Goal: Task Accomplishment & Management: Use online tool/utility

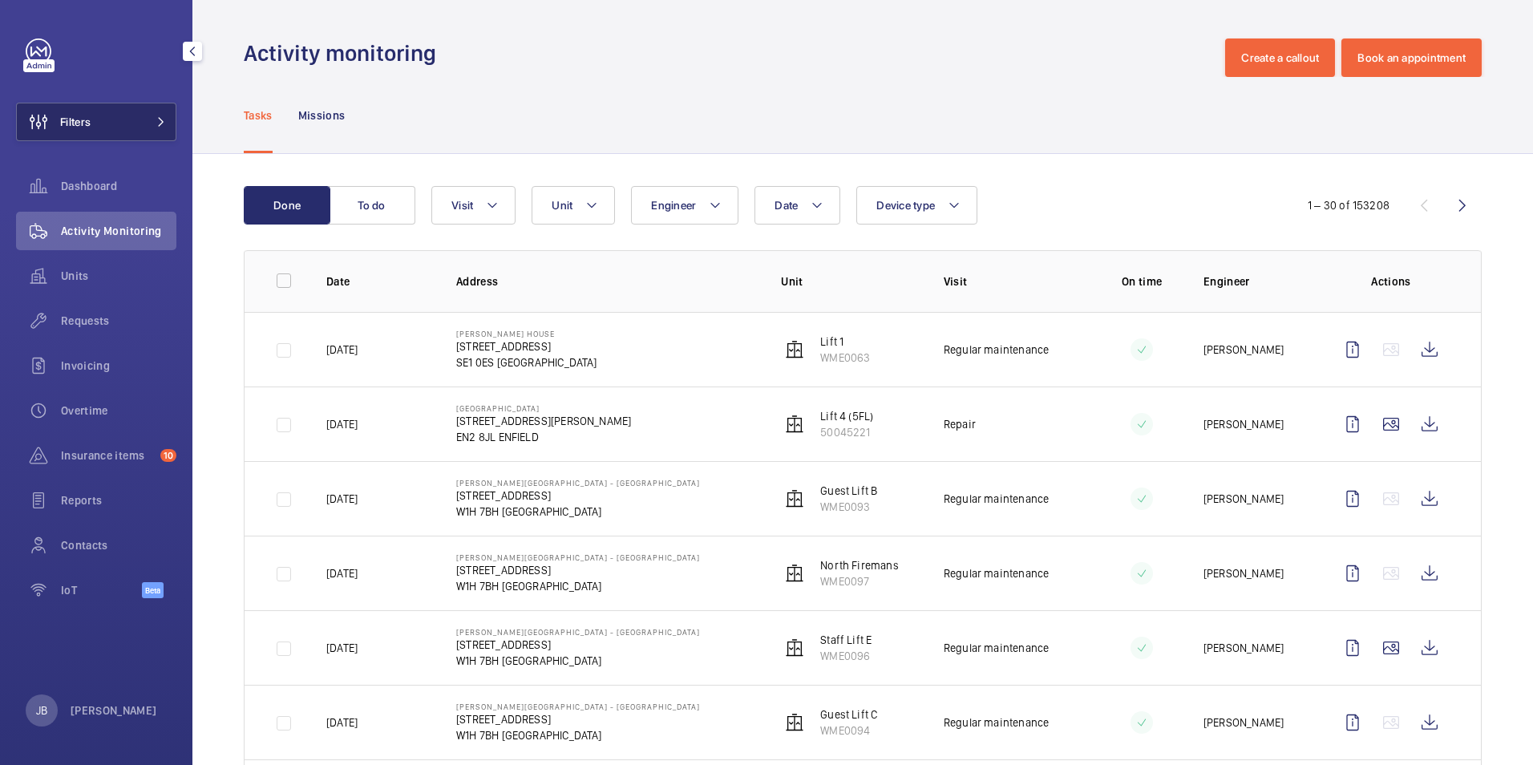
click at [90, 115] on span "Filters" at bounding box center [75, 122] width 30 height 16
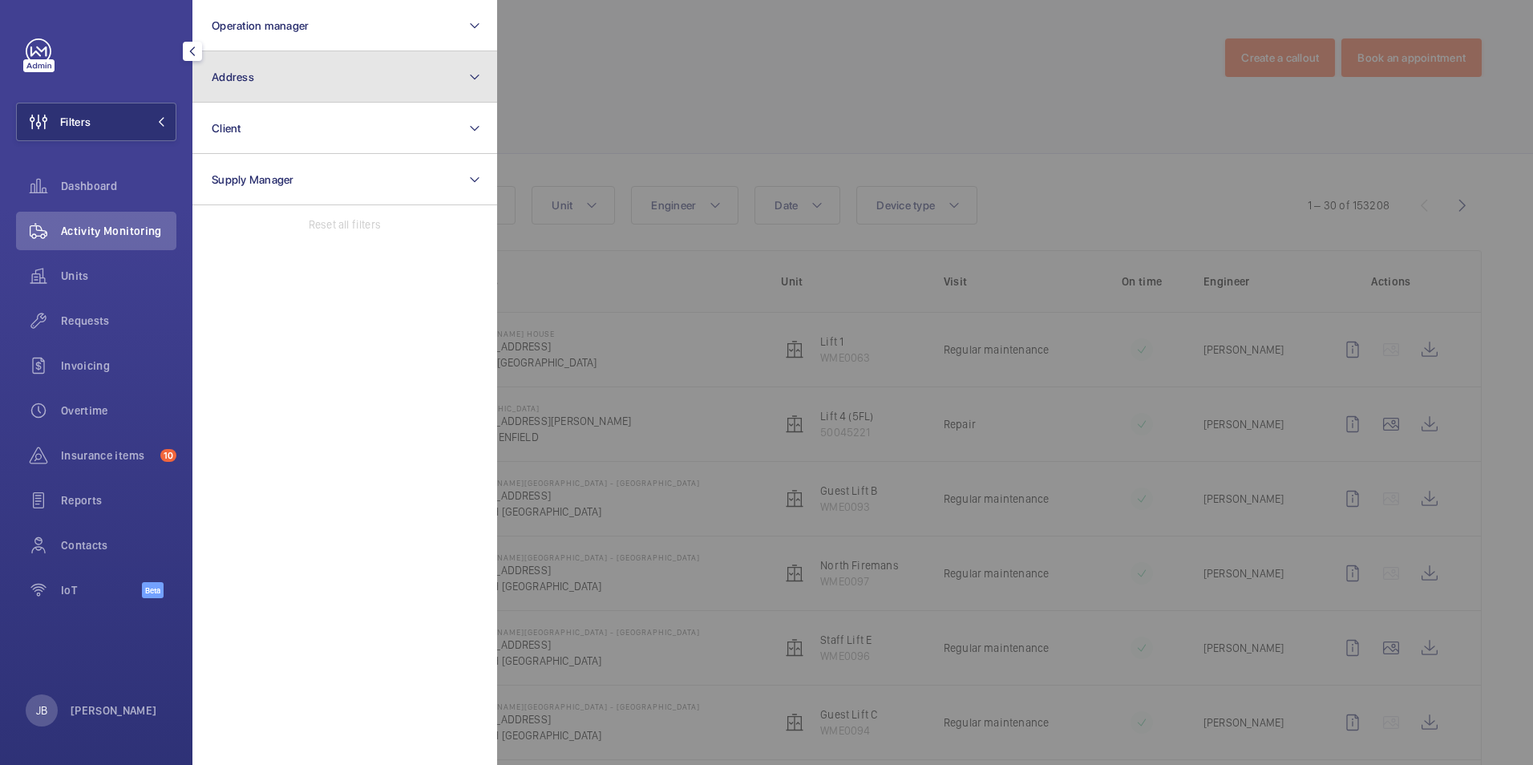
click at [274, 64] on button "Address" at bounding box center [344, 76] width 305 height 51
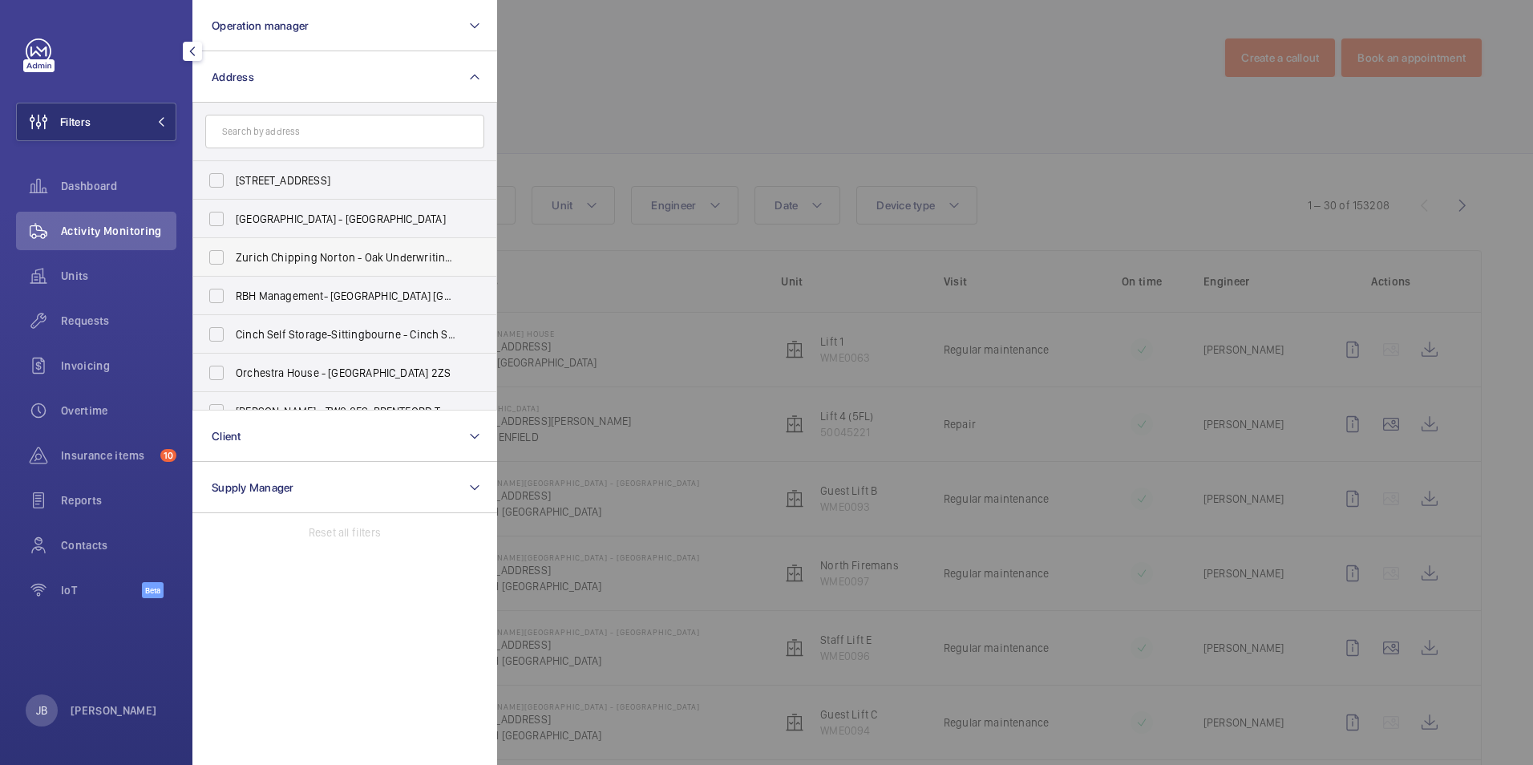
type input "HA3 8AT"
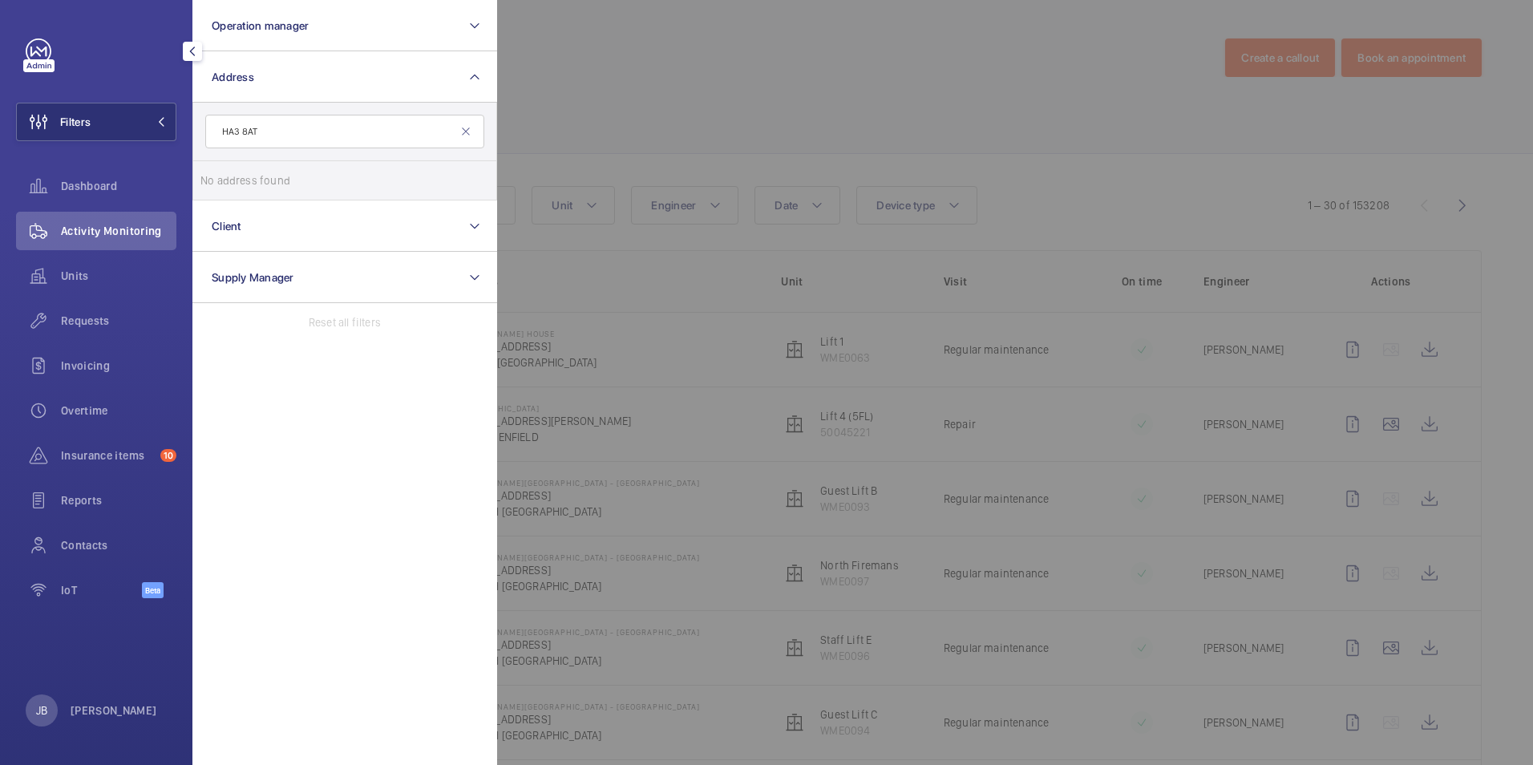
click at [221, 131] on input "HA3 8AT" at bounding box center [344, 132] width 279 height 34
click at [273, 138] on input "HA3 8AT" at bounding box center [344, 132] width 279 height 34
drag, startPoint x: 273, startPoint y: 138, endPoint x: 188, endPoint y: 132, distance: 85.2
click at [188, 135] on div "Filters Operation manager Address HA3 8AT No address found Reset Client Supply …" at bounding box center [96, 382] width 192 height 765
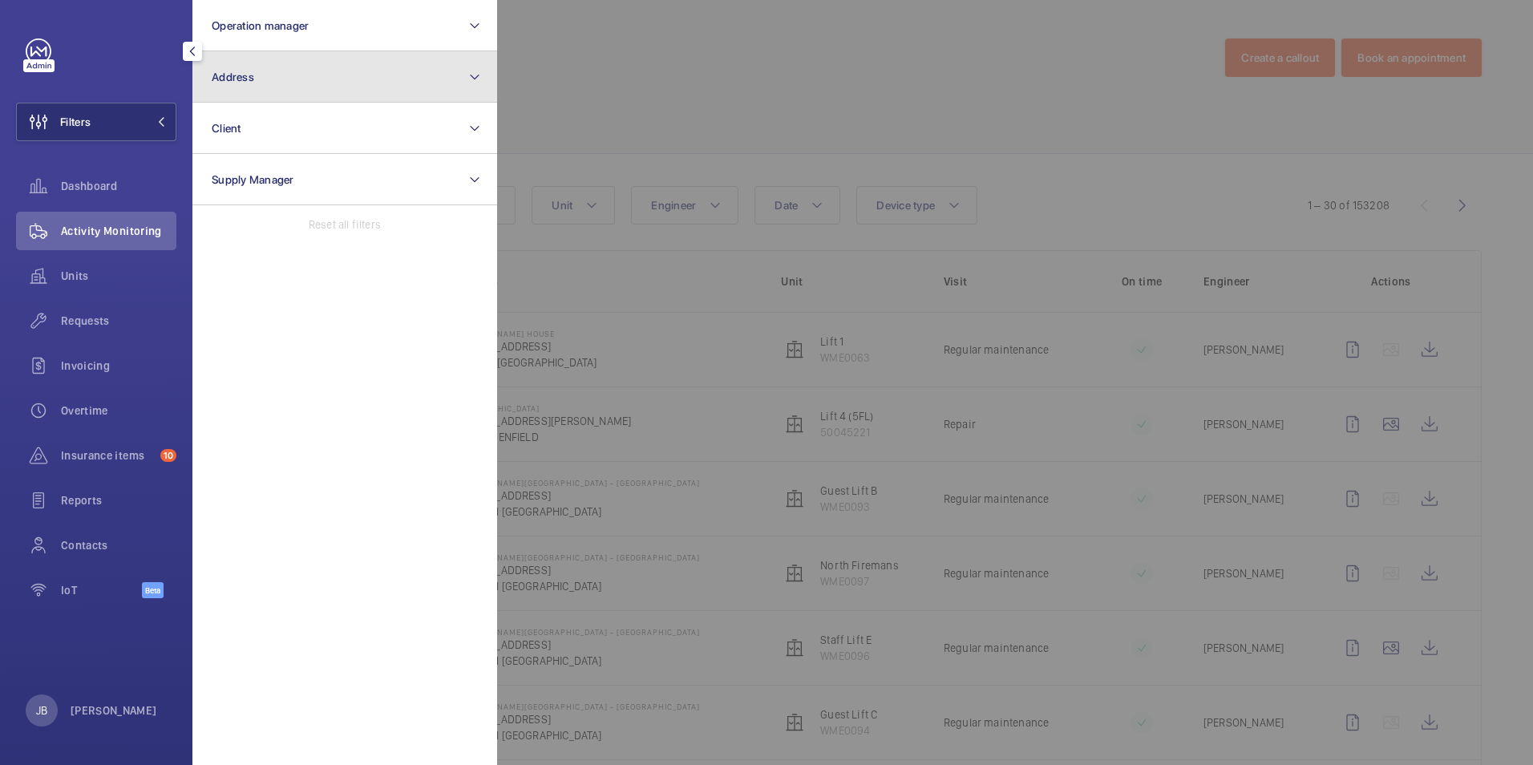
click at [247, 91] on button "Address" at bounding box center [344, 76] width 305 height 51
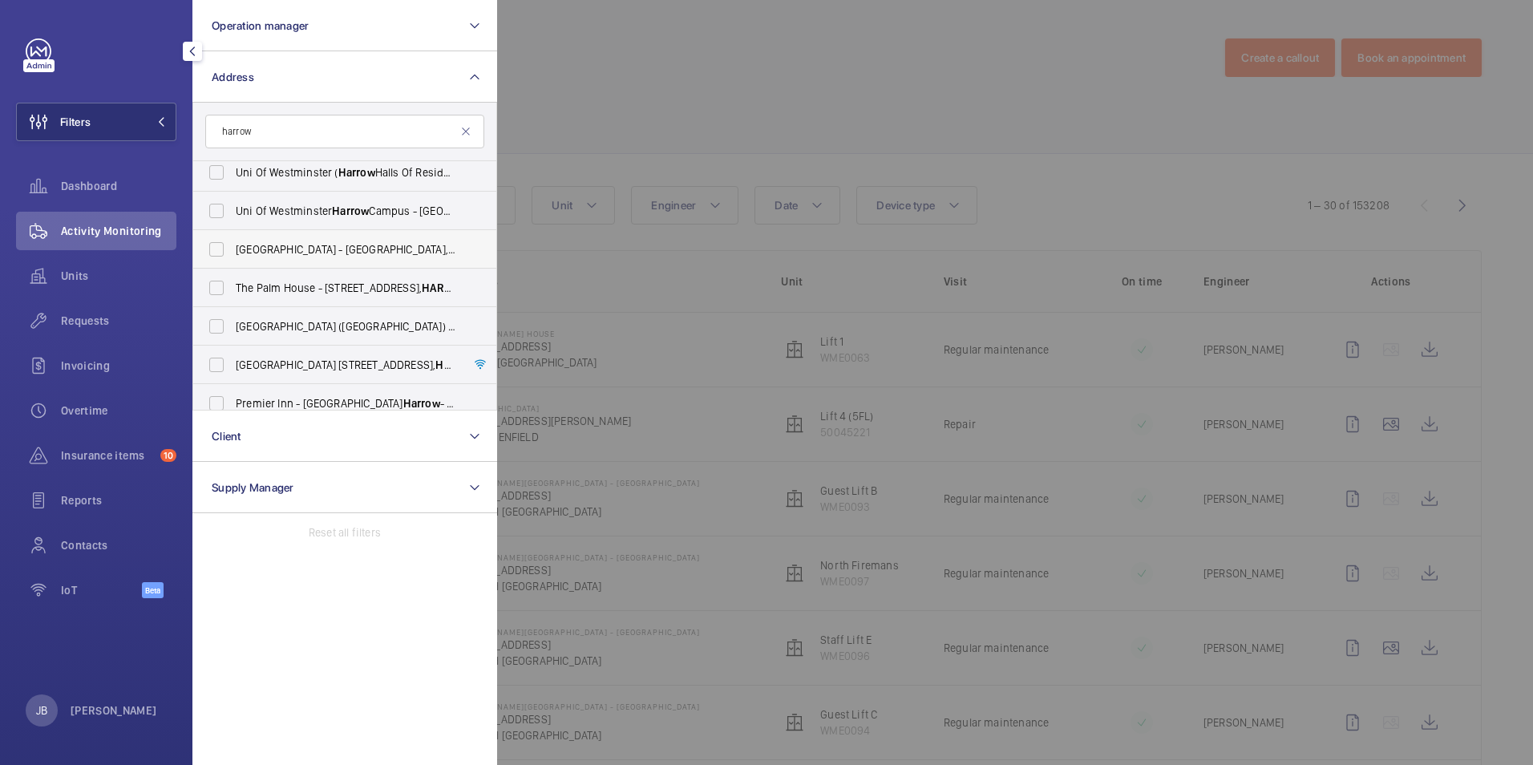
scroll to position [560, 0]
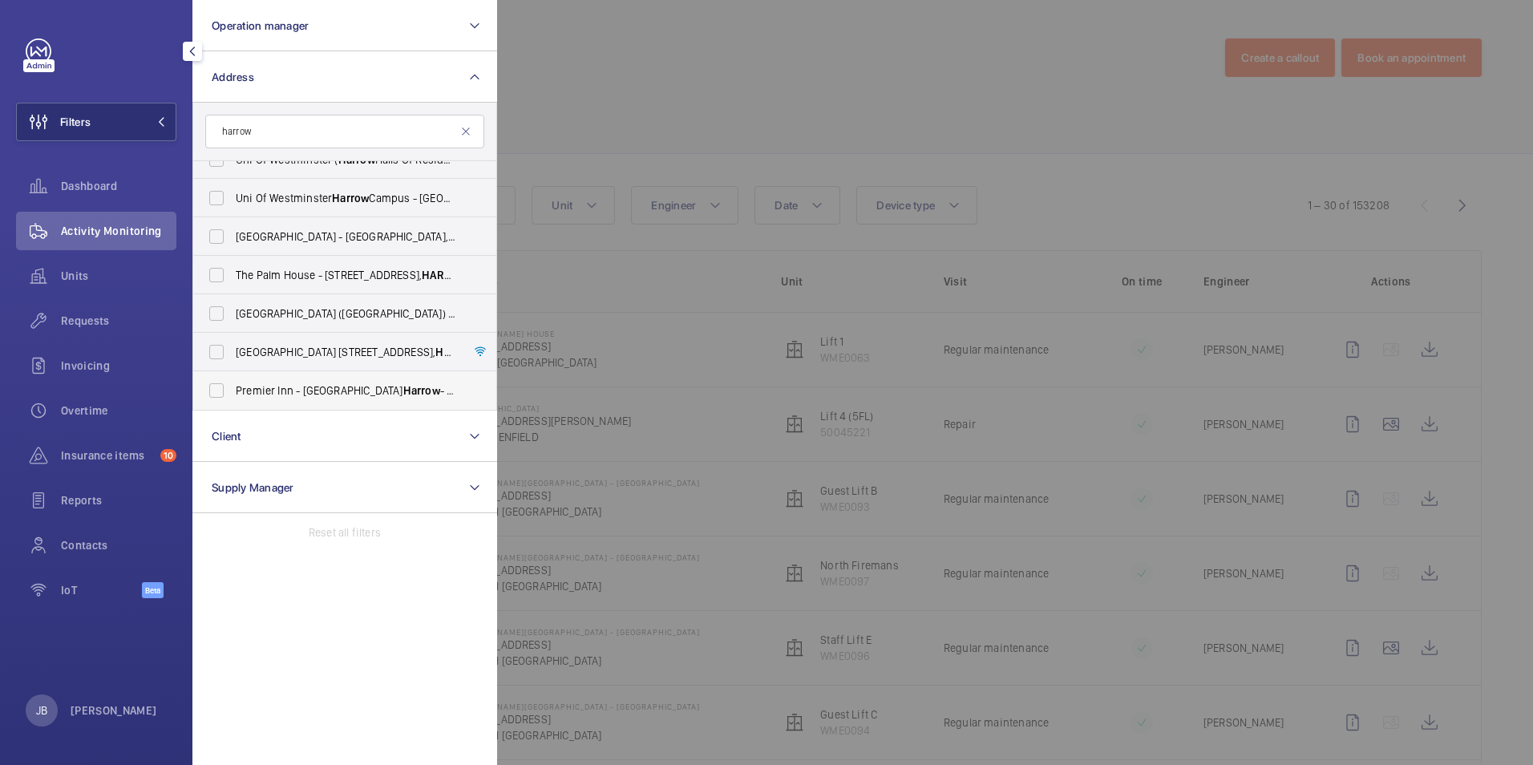
type input "harrow"
click at [280, 392] on span "Premier Inn - London Harrow - Premier Inn London Harrow Hotel, 134A Kenton Rd, …" at bounding box center [346, 390] width 221 height 16
click at [233, 392] on input "Premier Inn - London Harrow - Premier Inn London Harrow Hotel, 134A Kenton Rd, …" at bounding box center [216, 390] width 32 height 32
checkbox input "true"
click at [702, 92] on div at bounding box center [1263, 382] width 1533 height 765
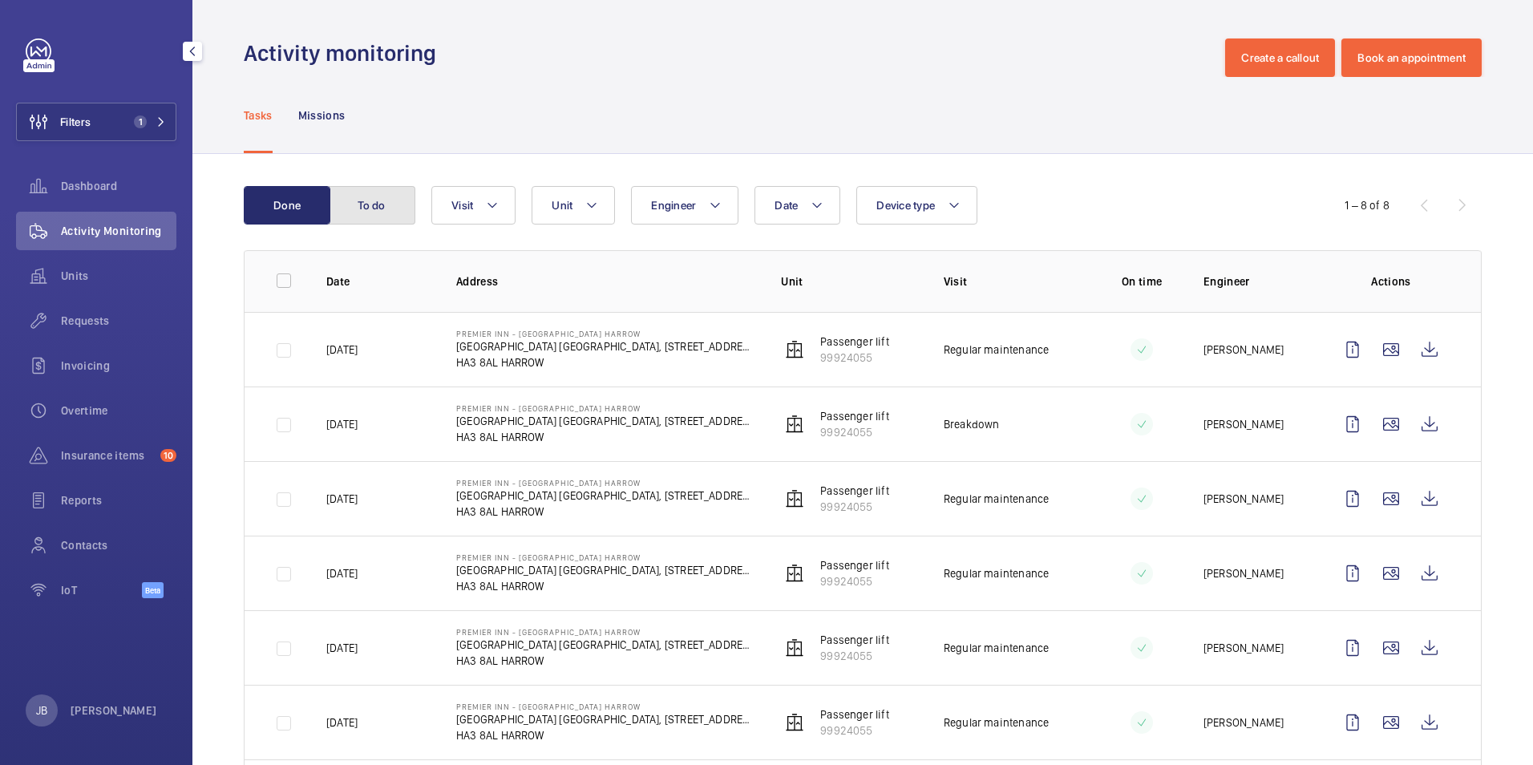
click at [378, 213] on button "To do" at bounding box center [372, 205] width 87 height 38
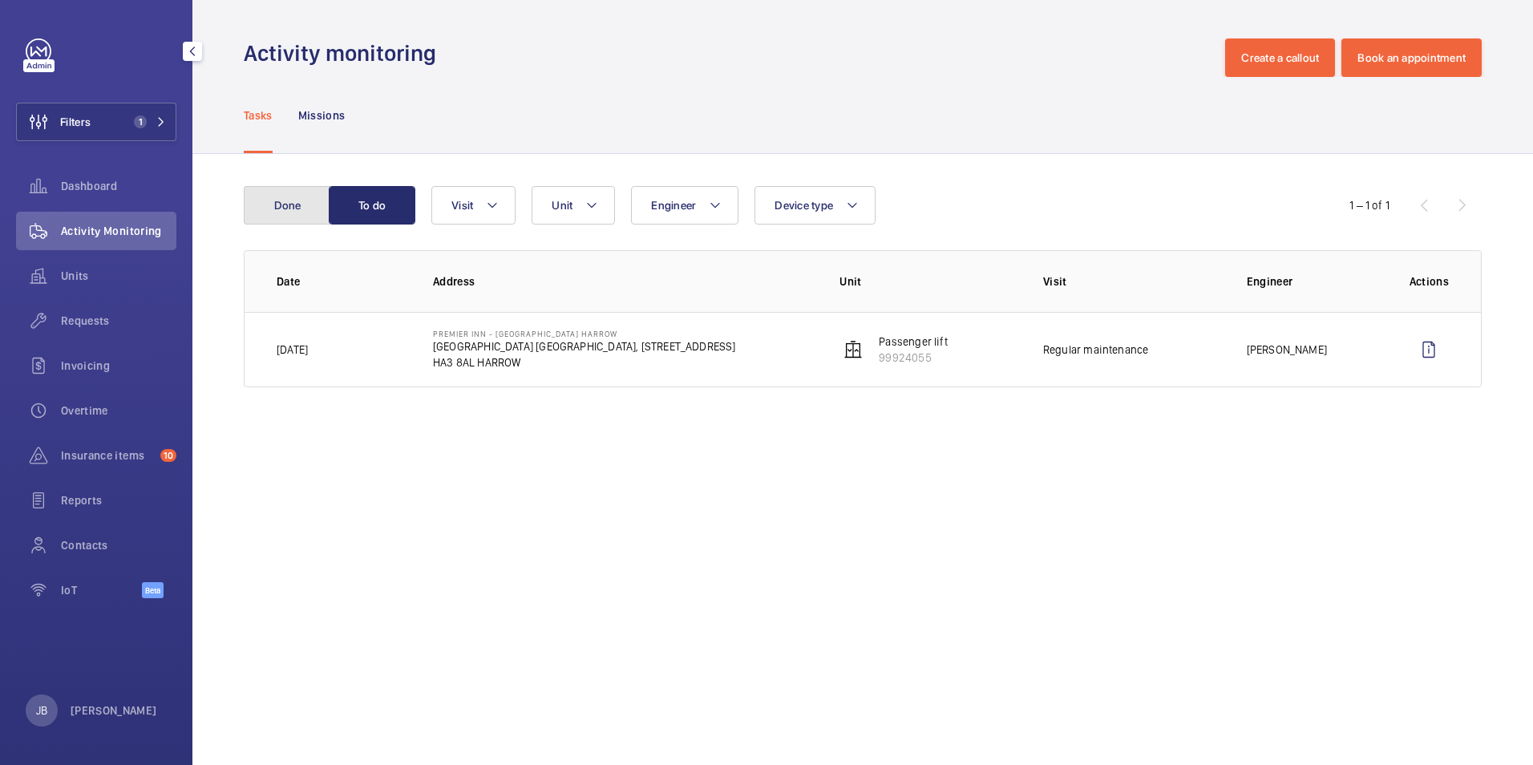
click at [289, 197] on button "Done" at bounding box center [287, 205] width 87 height 38
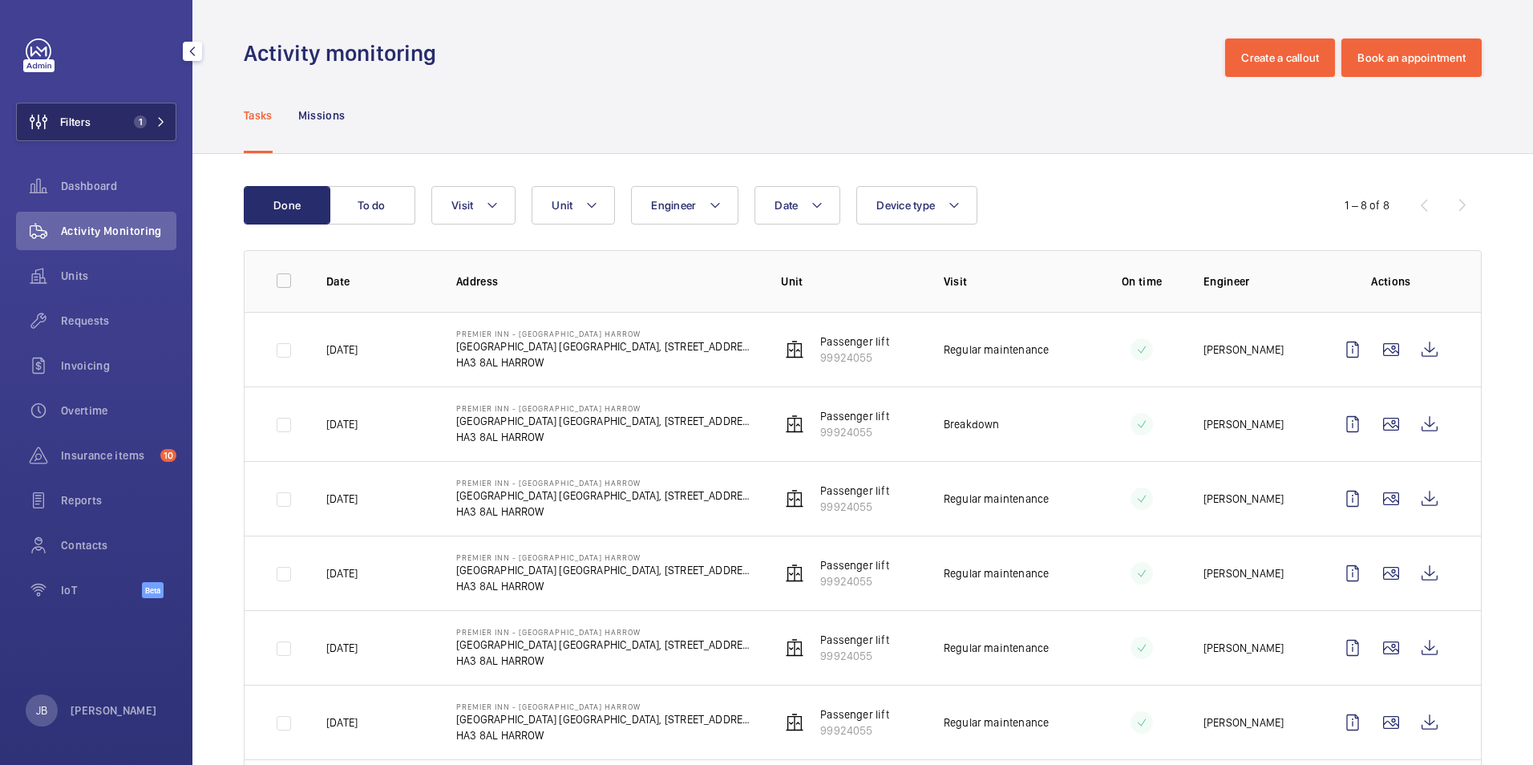
click at [80, 119] on span "Filters" at bounding box center [75, 122] width 30 height 16
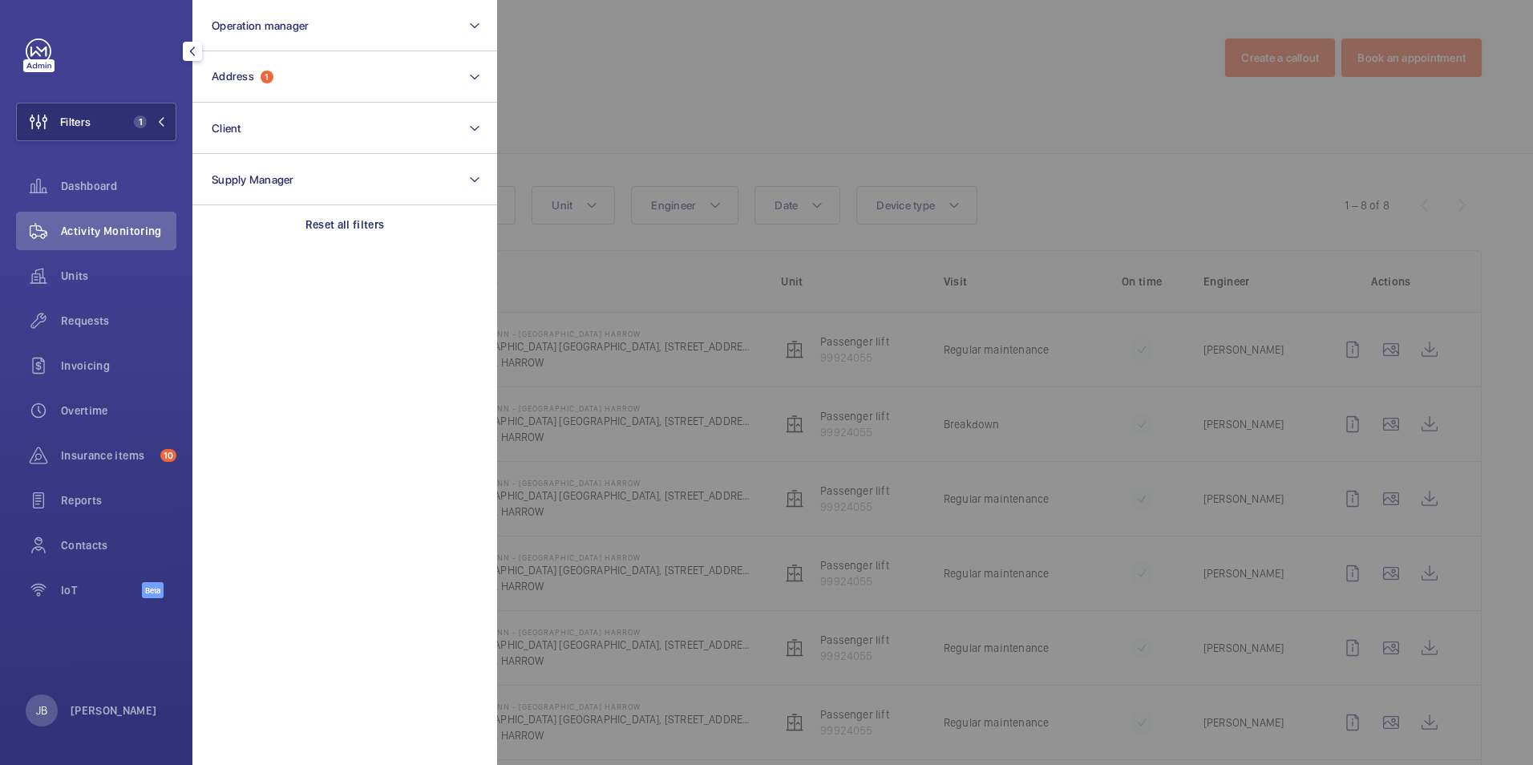
click at [707, 99] on div at bounding box center [1263, 382] width 1533 height 765
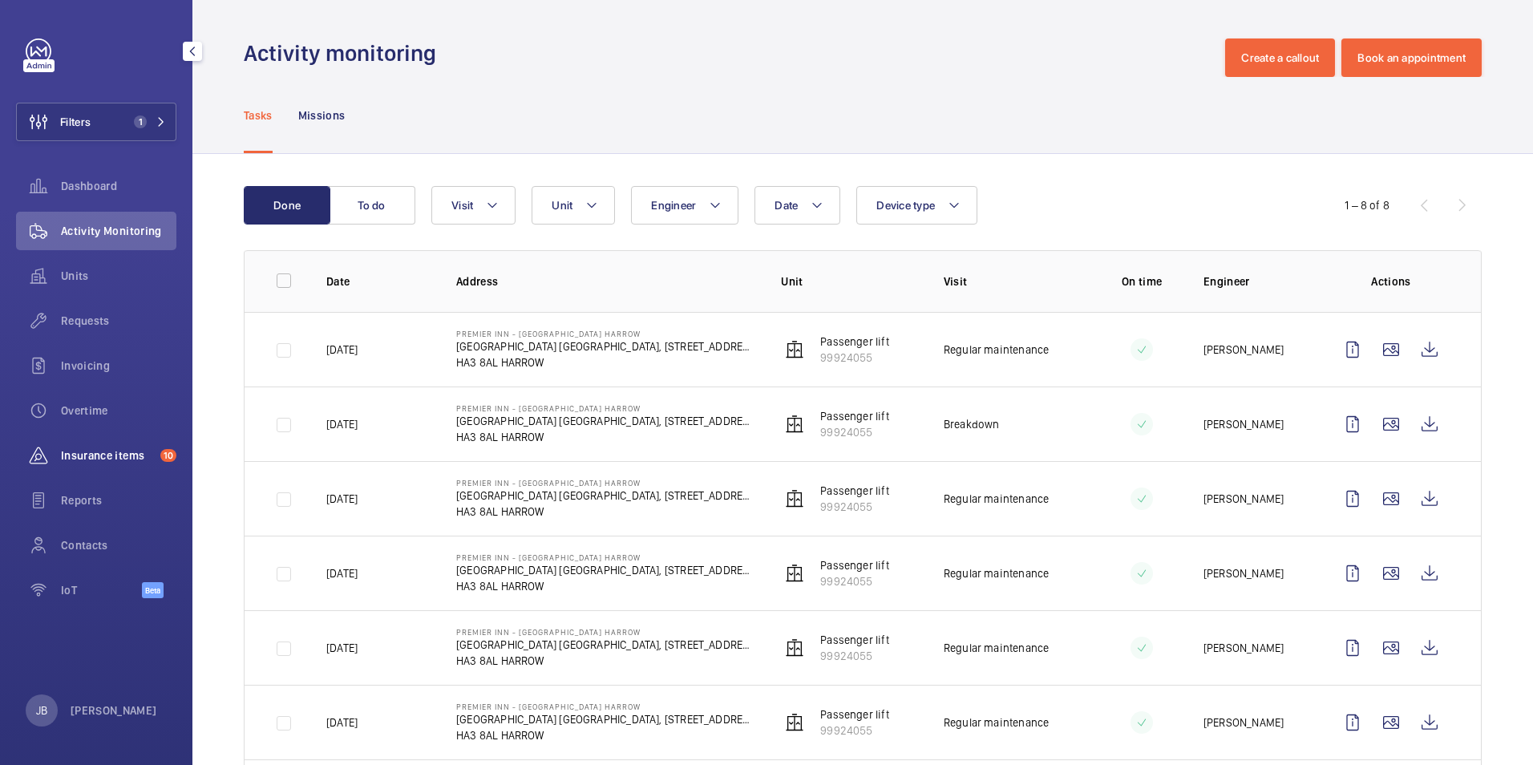
click at [85, 455] on span "Insurance items" at bounding box center [107, 455] width 93 height 16
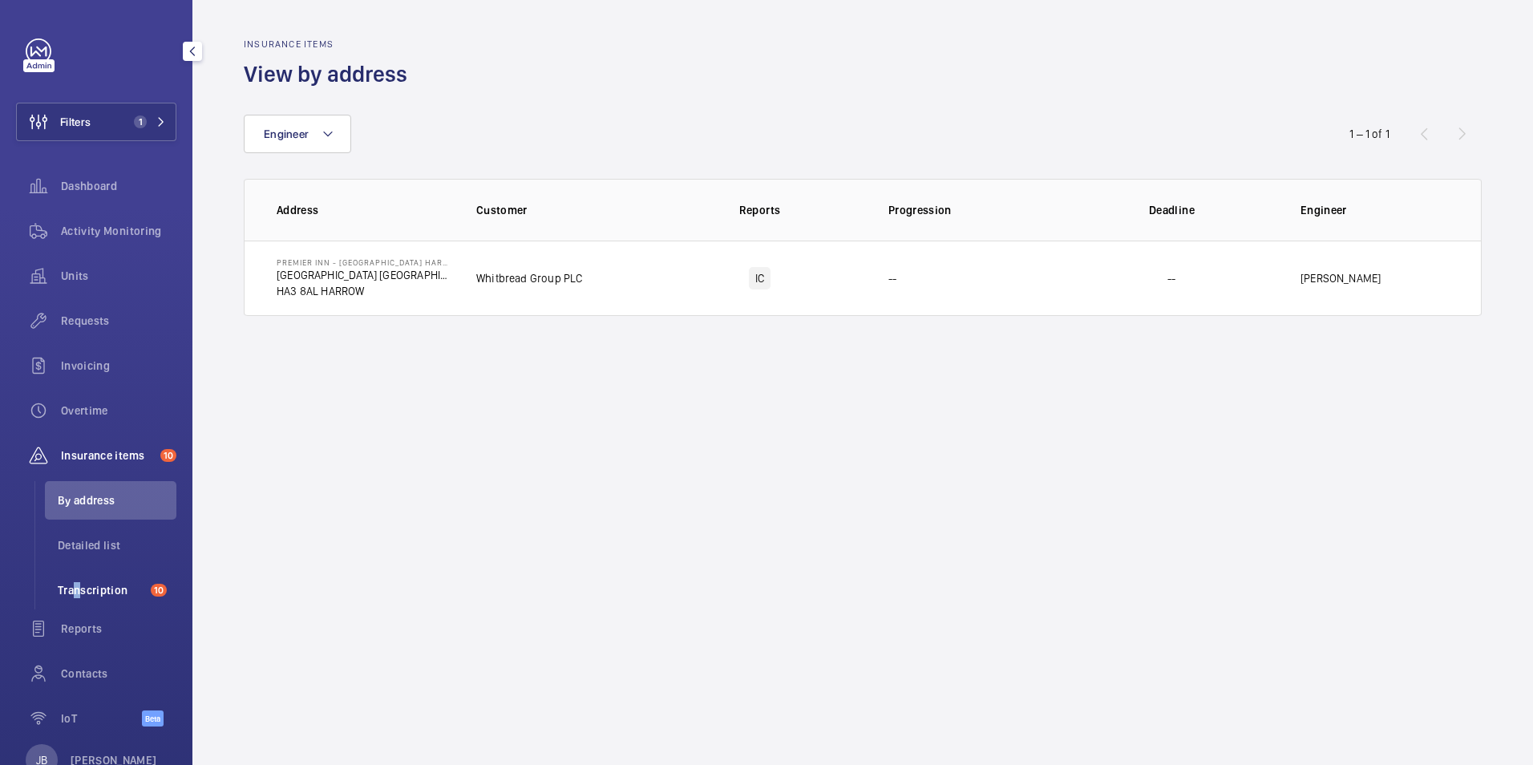
click at [71, 589] on span "Transcription" at bounding box center [101, 590] width 87 height 16
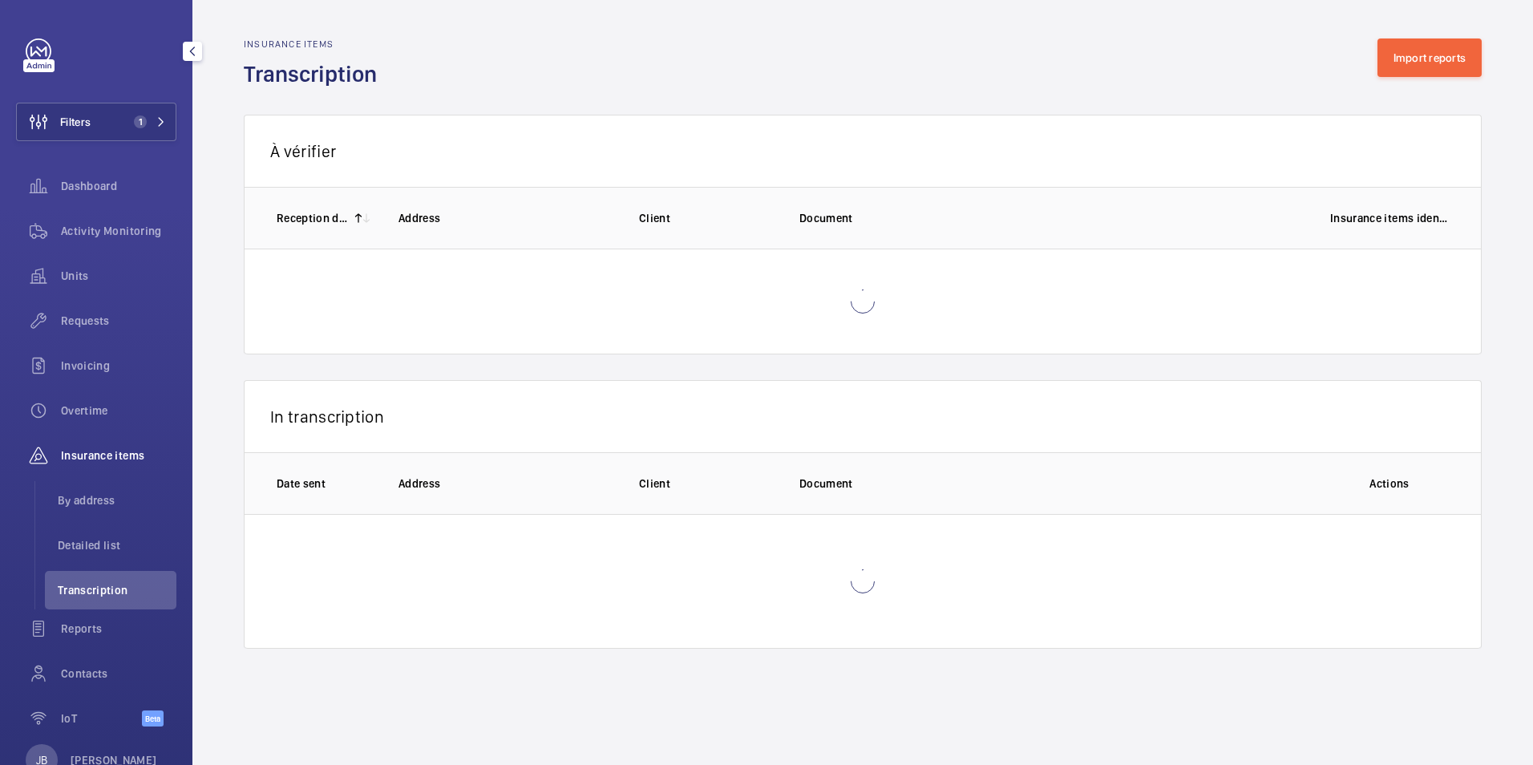
click at [99, 132] on button "Filters 1" at bounding box center [96, 122] width 160 height 38
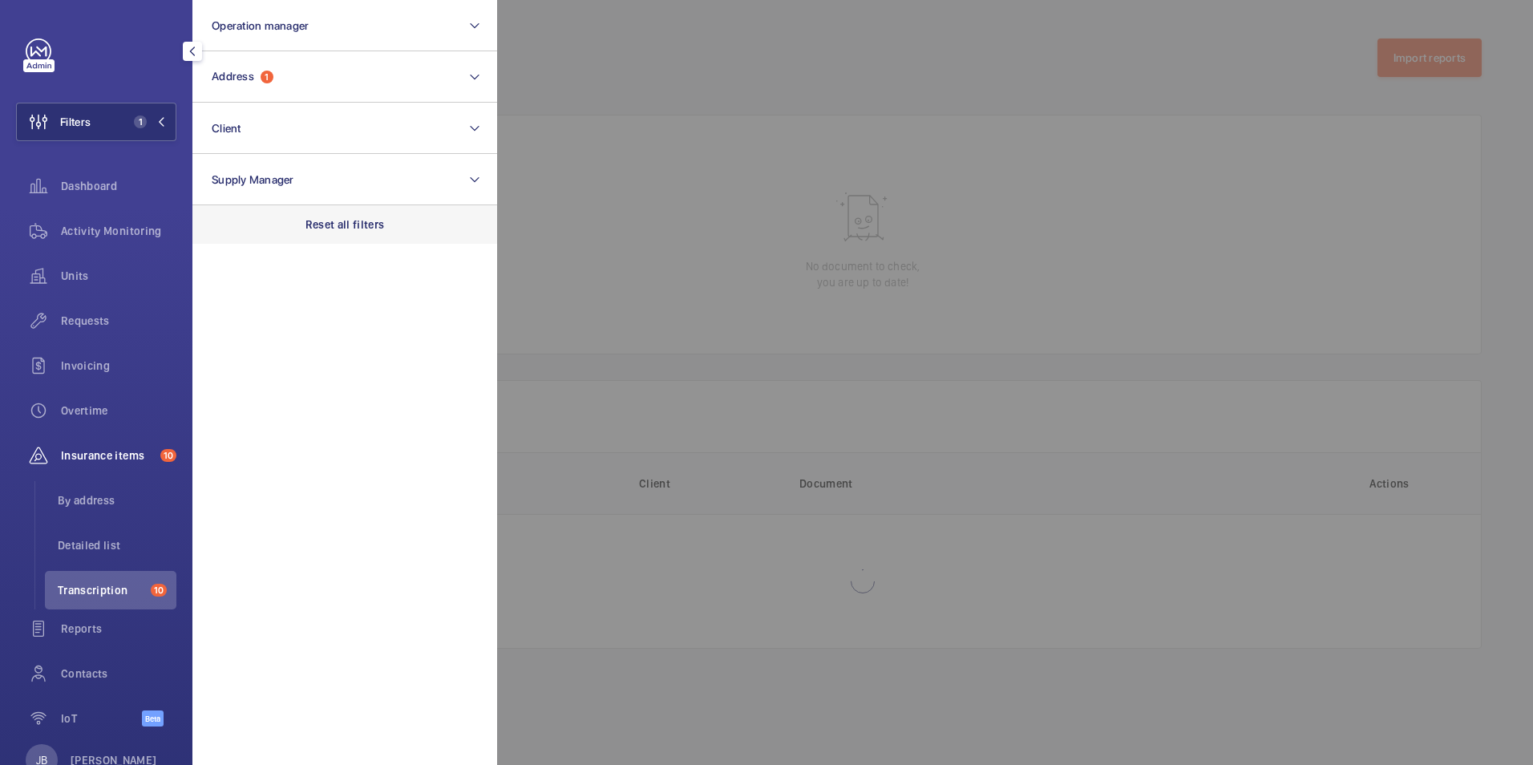
drag, startPoint x: 324, startPoint y: 229, endPoint x: 330, endPoint y: 221, distance: 9.8
click at [324, 229] on p "Reset all filters" at bounding box center [345, 225] width 79 height 16
click at [618, 80] on div at bounding box center [1263, 382] width 1533 height 765
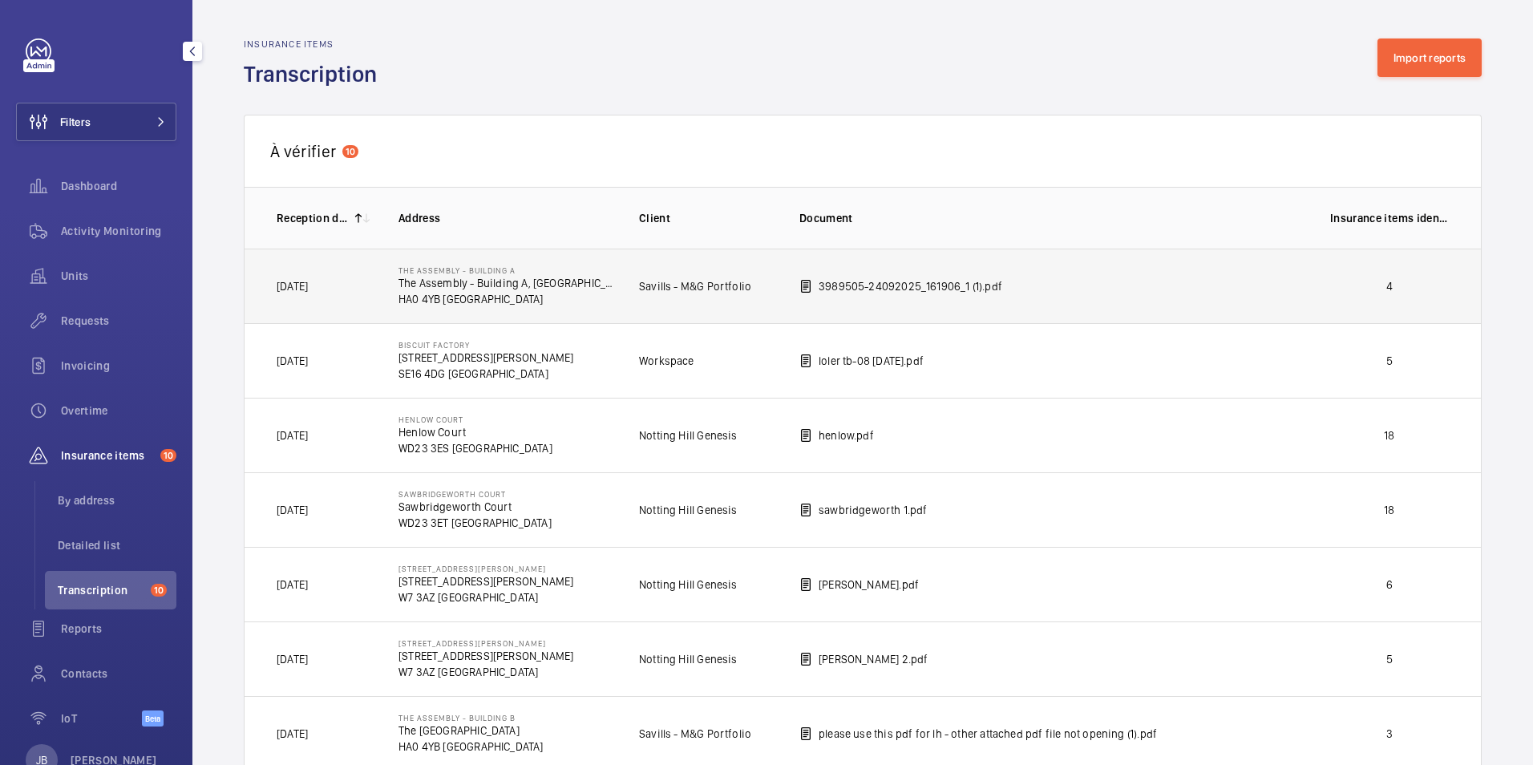
click at [1378, 293] on p "4" at bounding box center [1389, 286] width 119 height 16
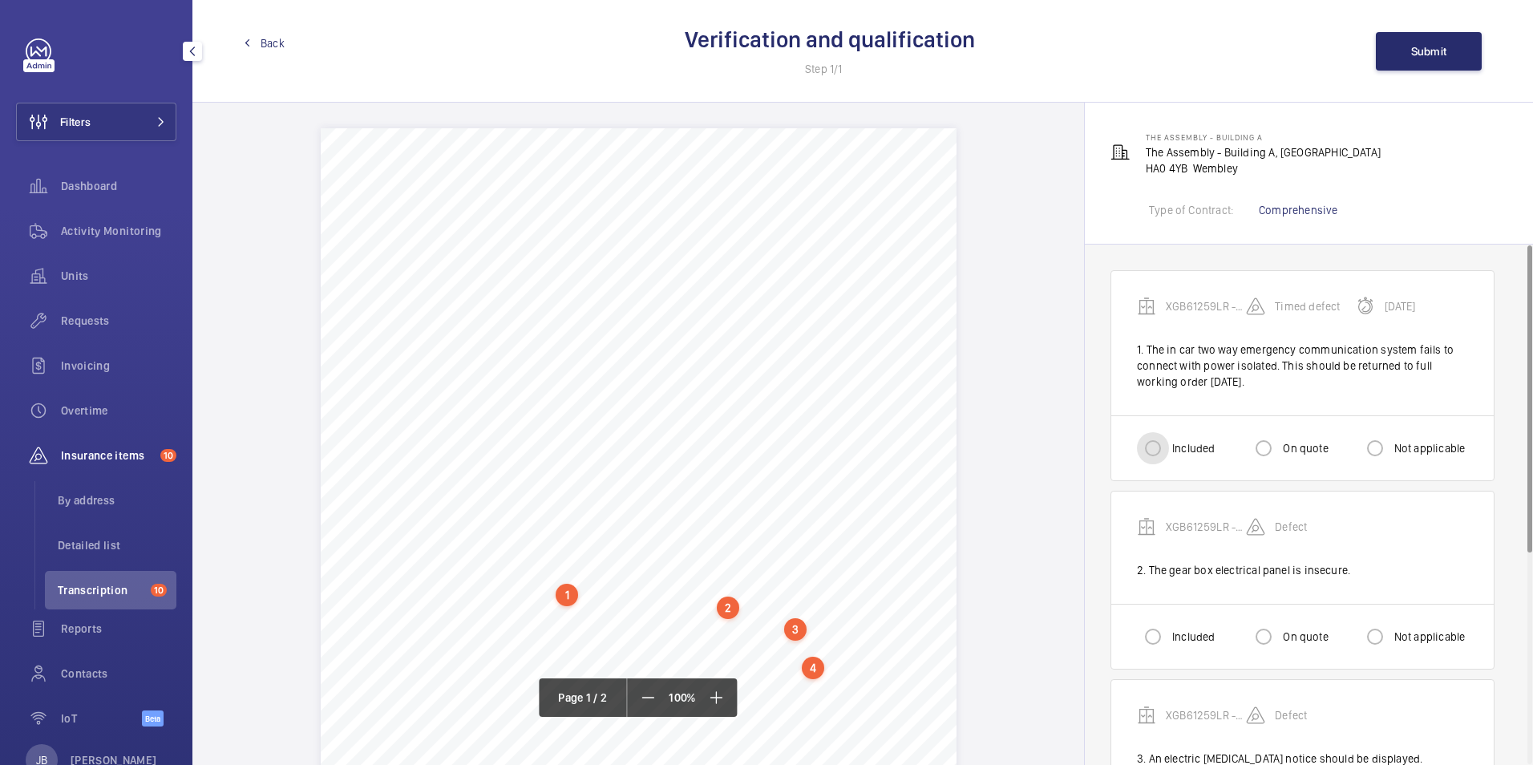
click at [1147, 451] on input "Included" at bounding box center [1153, 448] width 32 height 32
radio input "true"
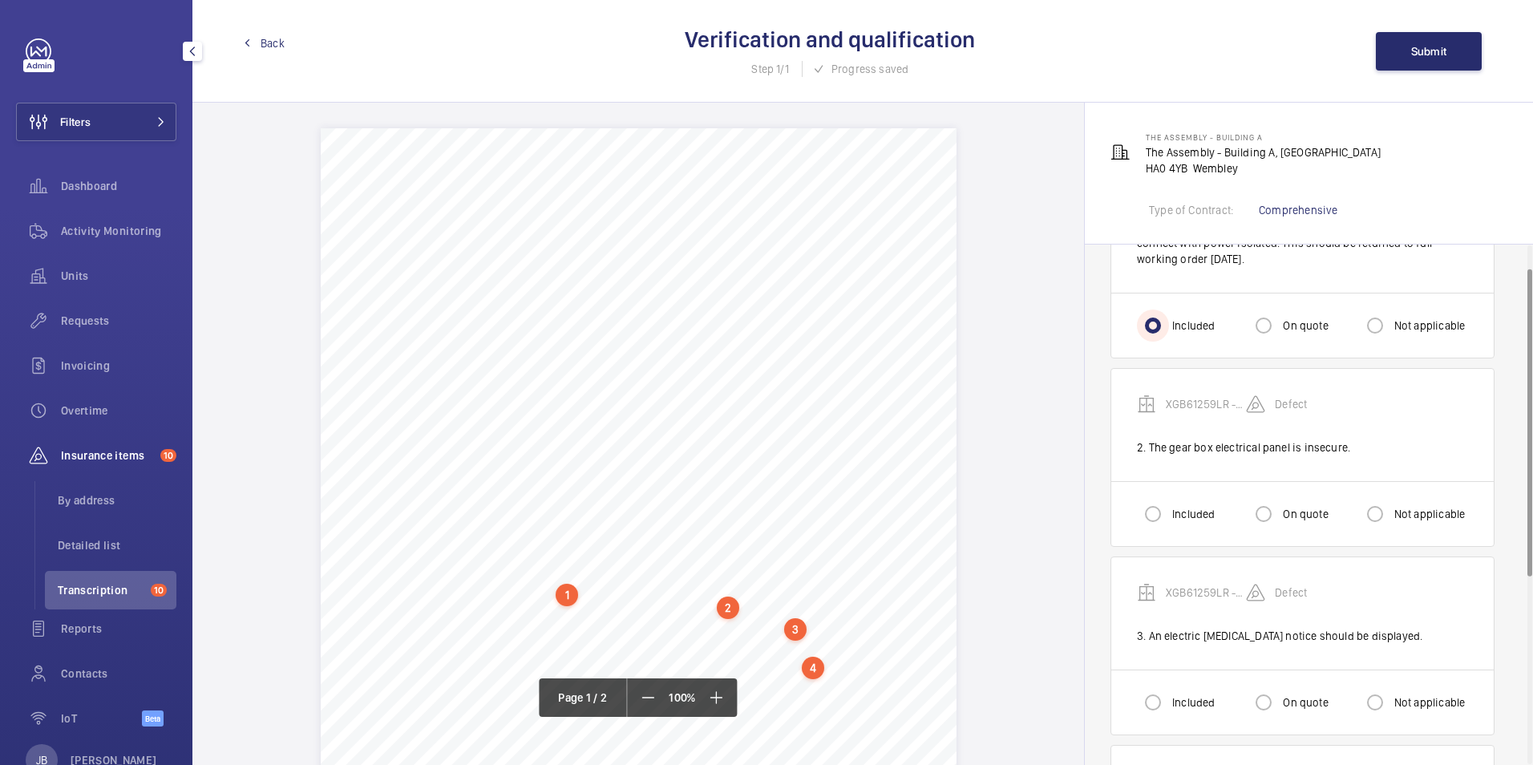
scroll to position [160, 0]
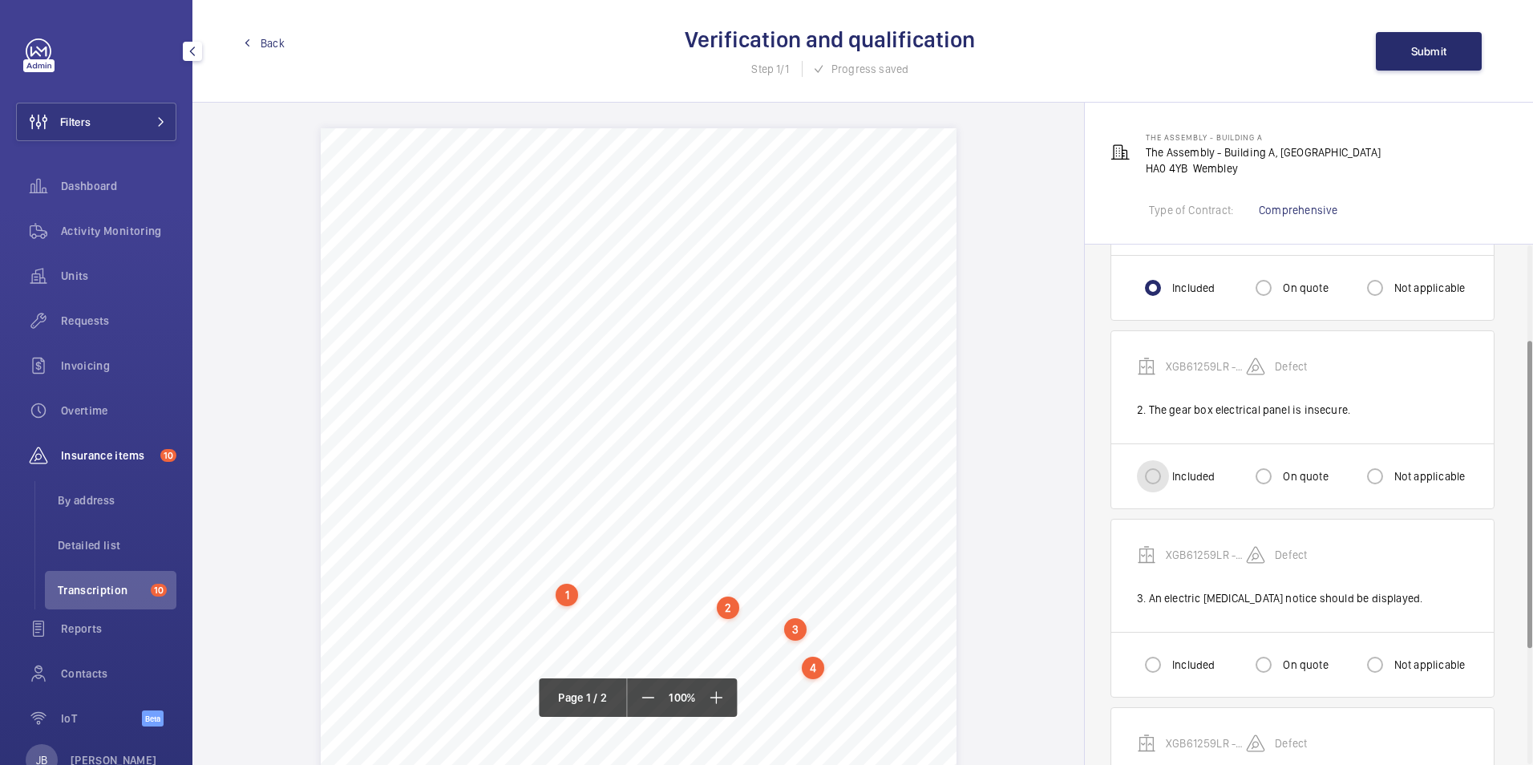
click at [1149, 477] on input "Included" at bounding box center [1153, 476] width 32 height 32
radio input "true"
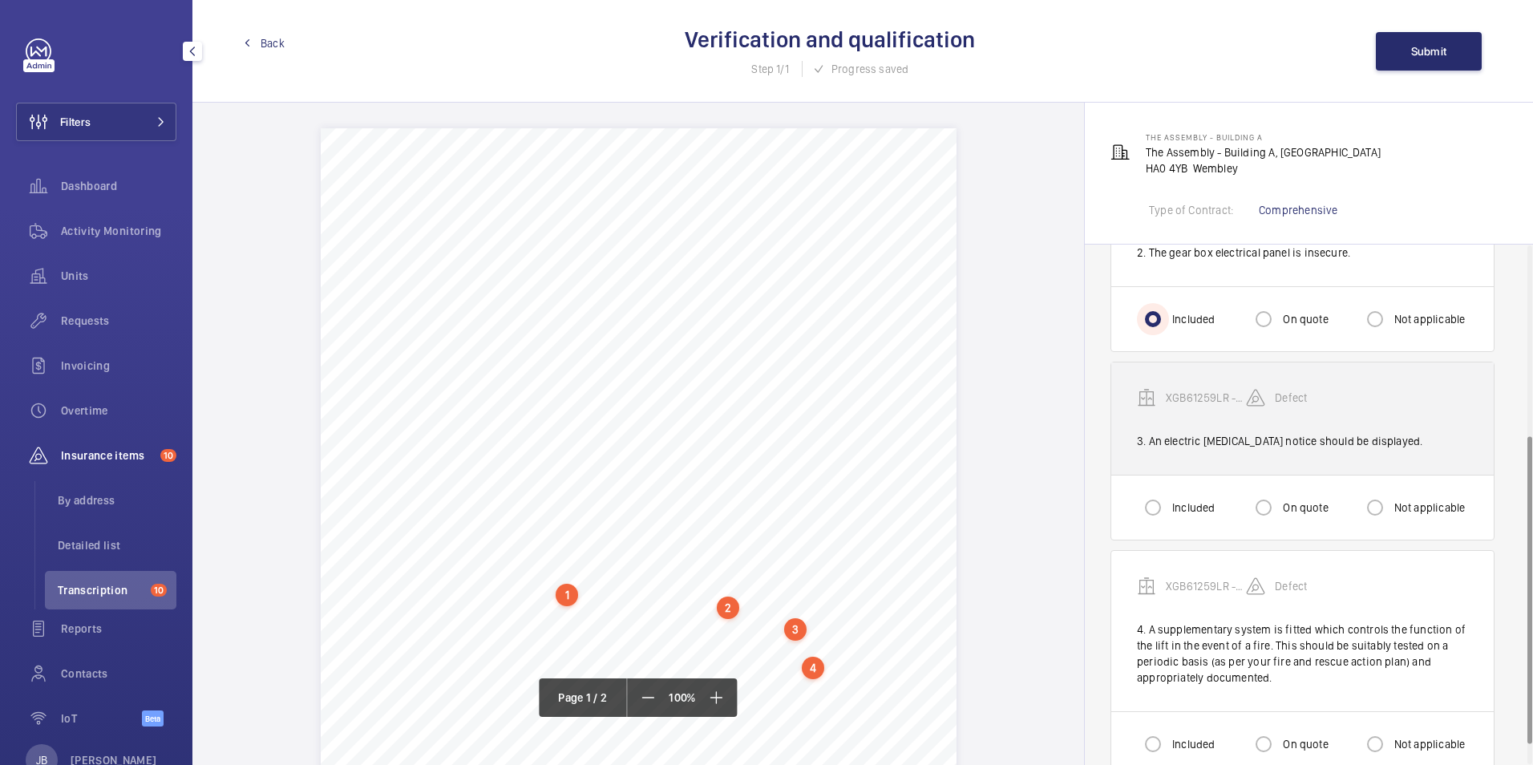
scroll to position [321, 0]
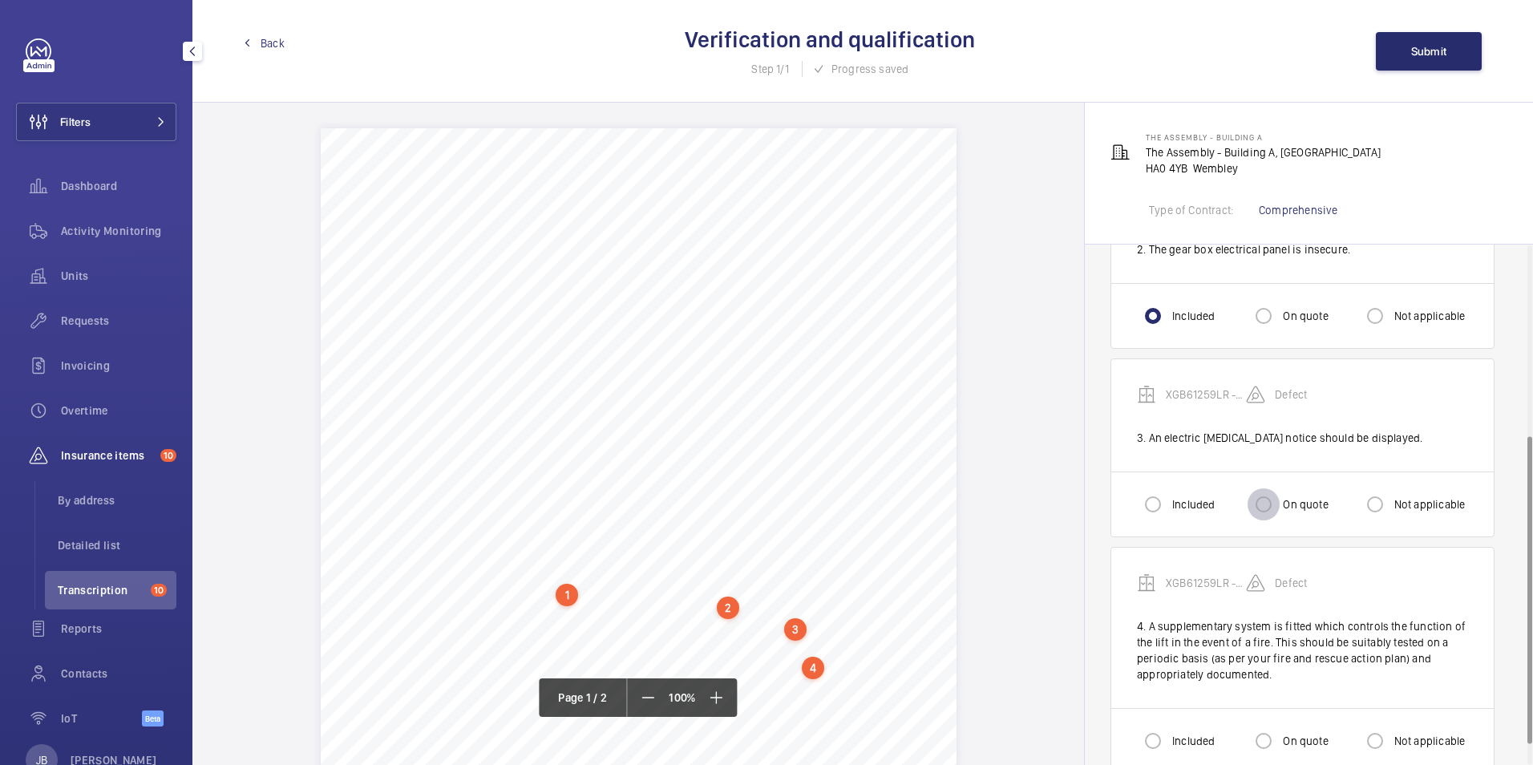
click at [1261, 505] on input "On quote" at bounding box center [1264, 504] width 32 height 32
radio input "true"
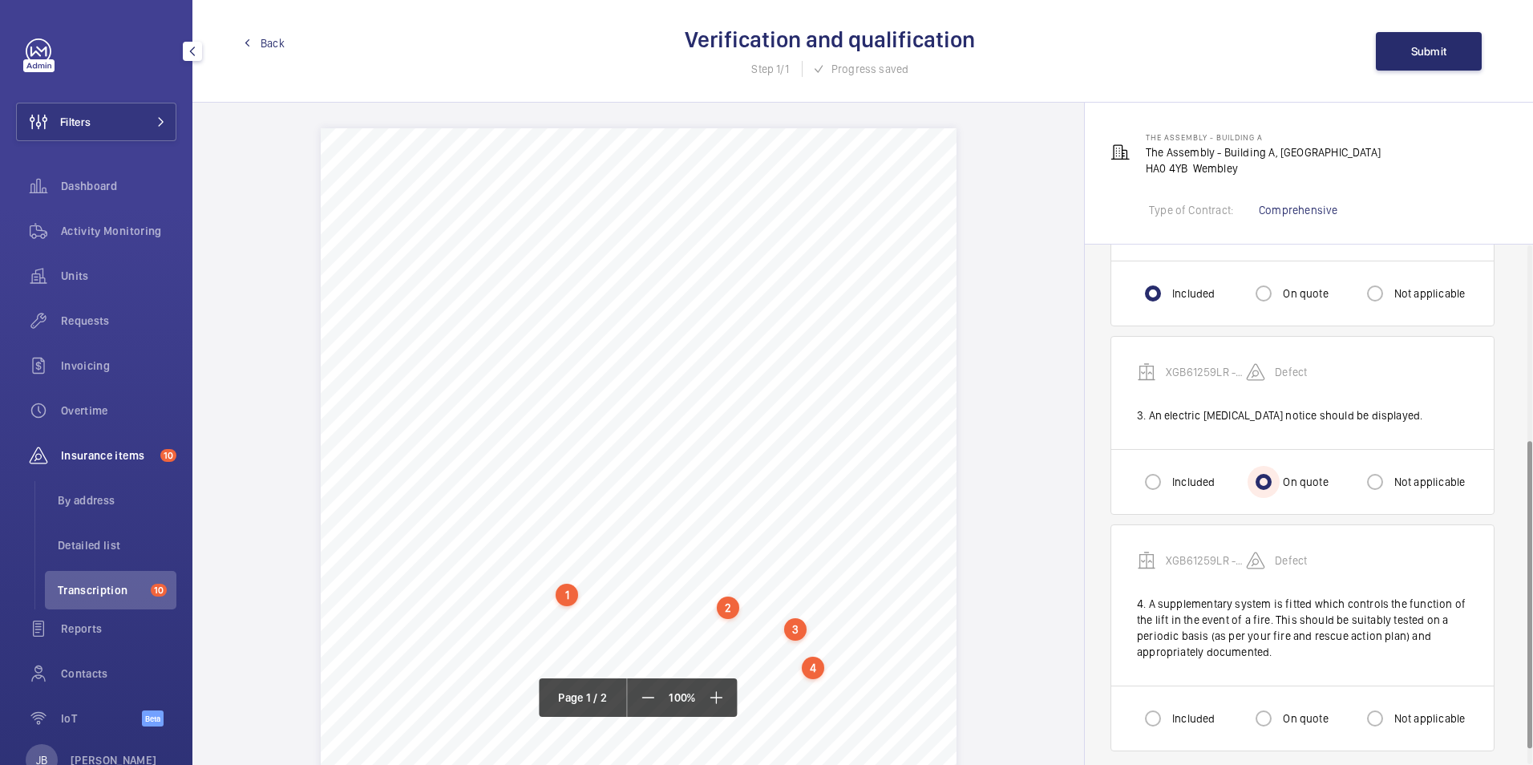
scroll to position [355, 0]
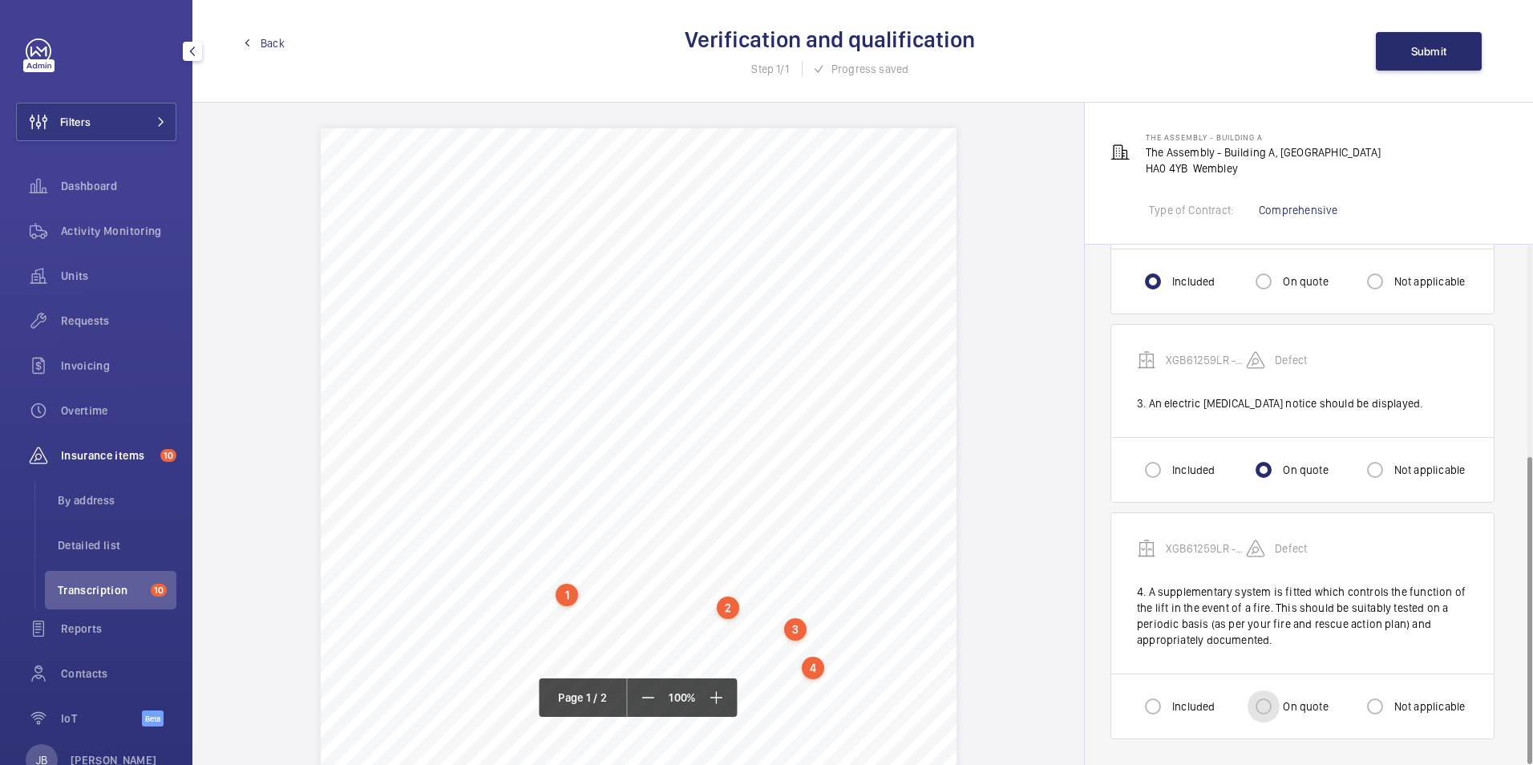
click at [1259, 704] on input "On quote" at bounding box center [1264, 706] width 32 height 32
radio input "true"
click at [1147, 700] on input "Included" at bounding box center [1153, 706] width 32 height 32
radio input "true"
click at [1414, 46] on span "Submit" at bounding box center [1429, 51] width 36 height 13
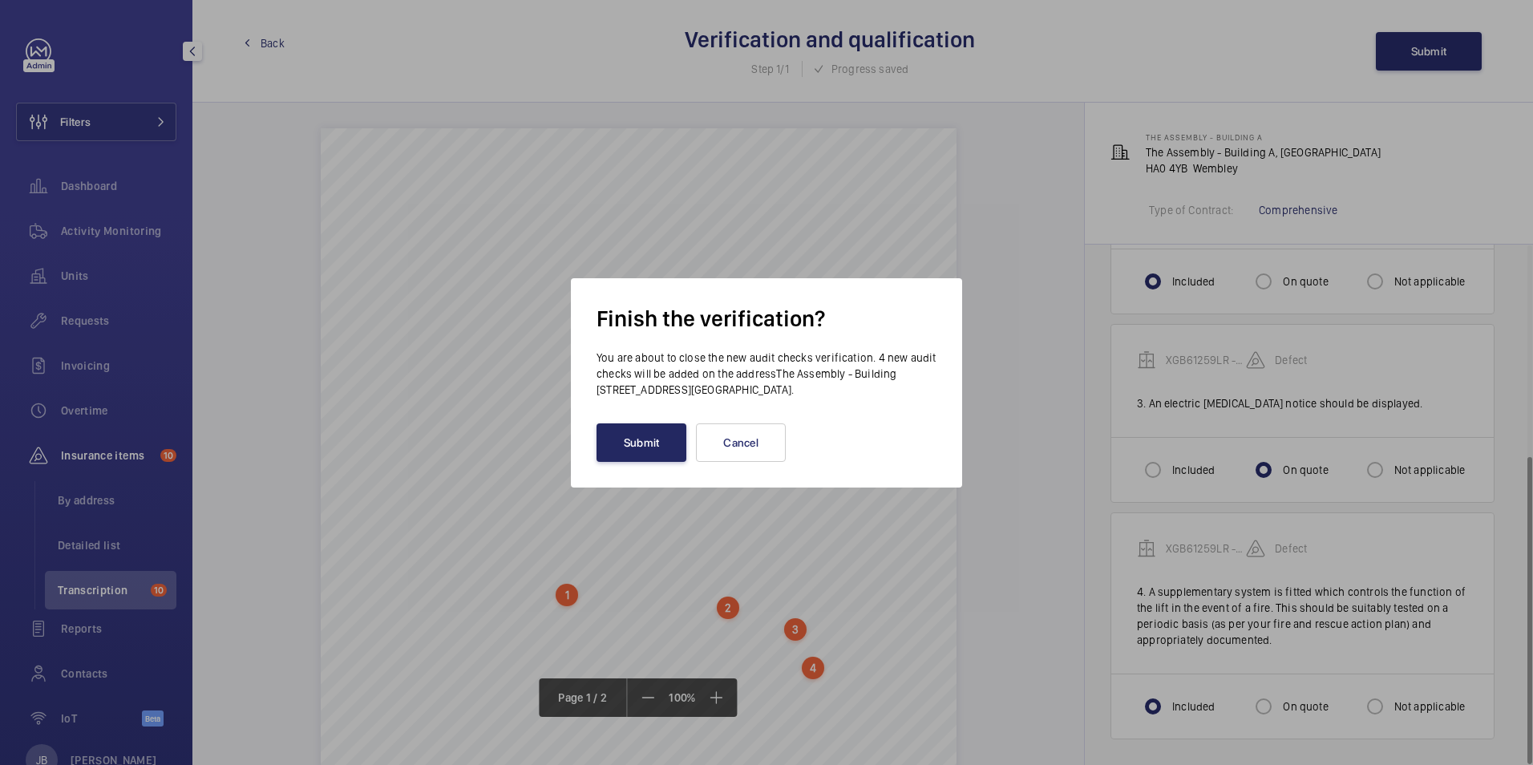
click at [629, 442] on button "Submit" at bounding box center [642, 442] width 90 height 38
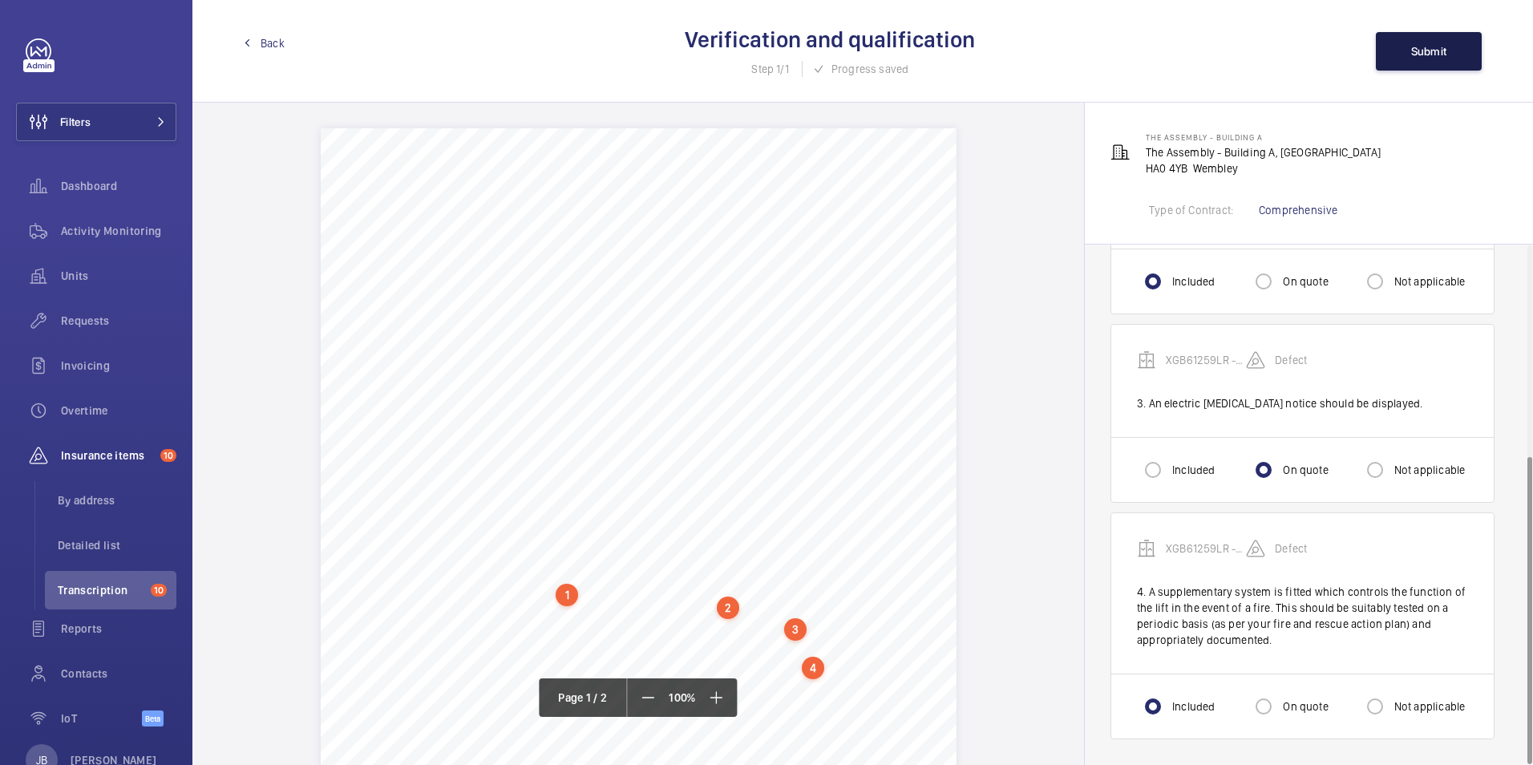
click at [1425, 64] on button "Submit" at bounding box center [1429, 51] width 106 height 38
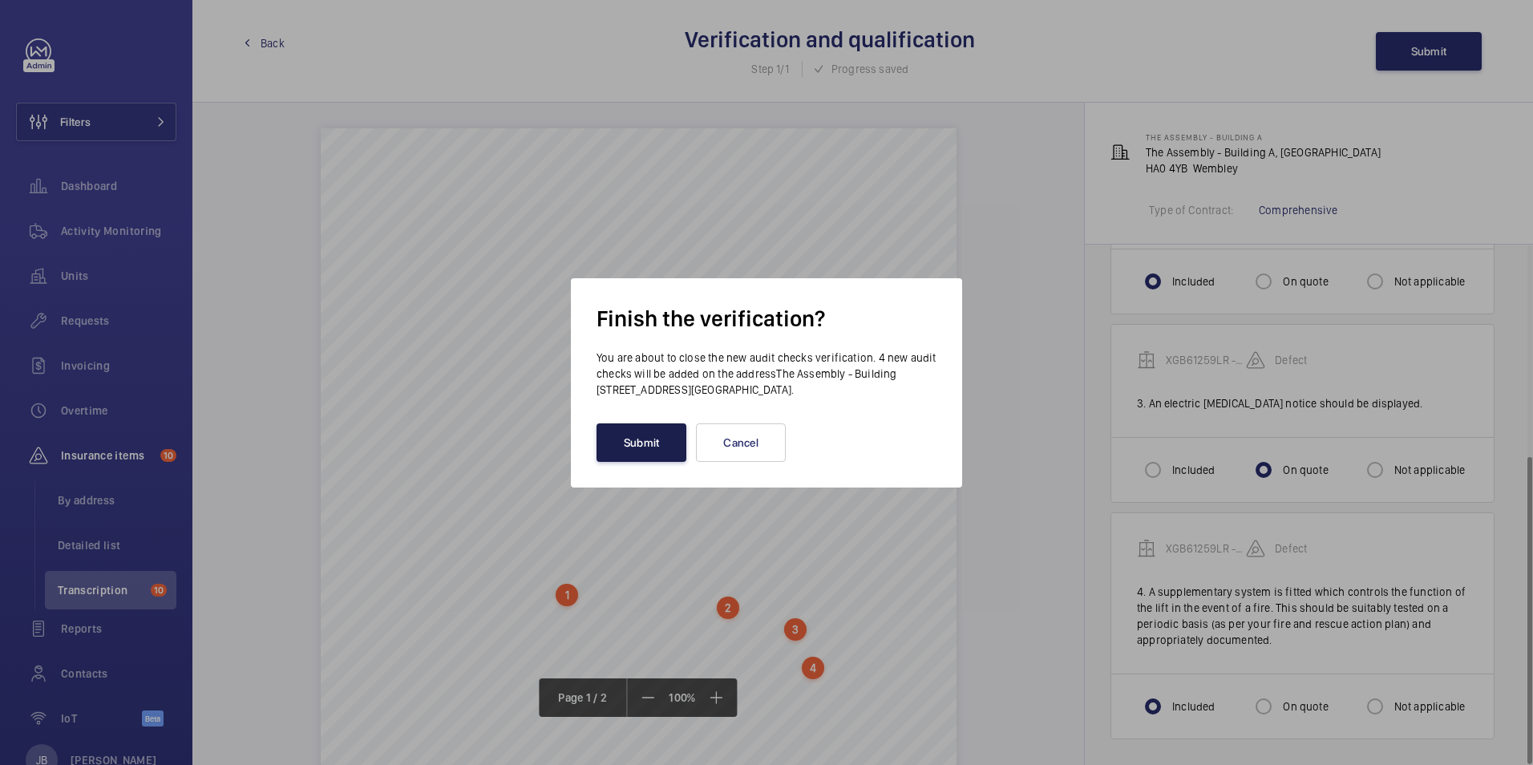
click at [608, 434] on button "Submit" at bounding box center [642, 442] width 90 height 38
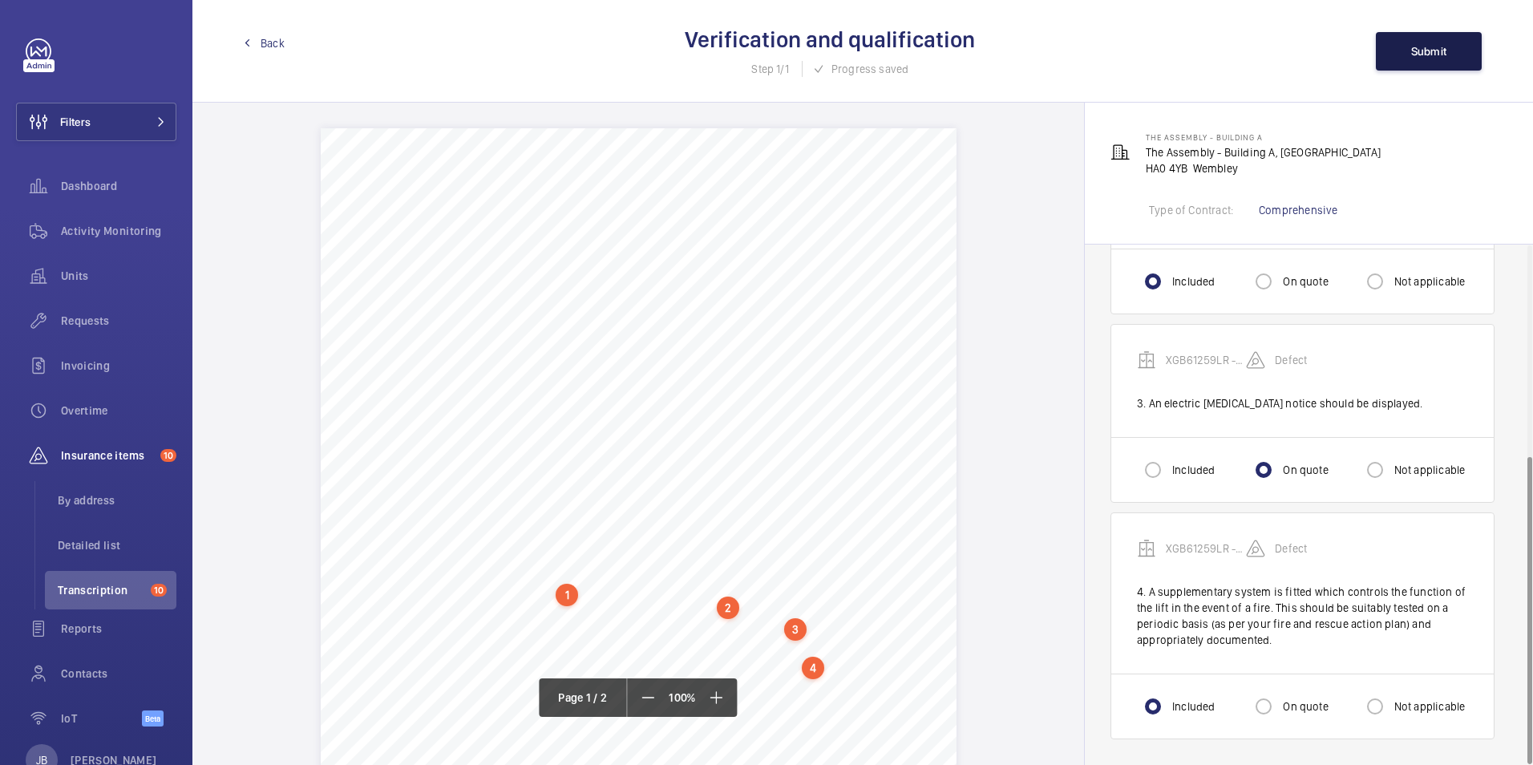
click at [1449, 53] on button "Submit" at bounding box center [1429, 51] width 106 height 38
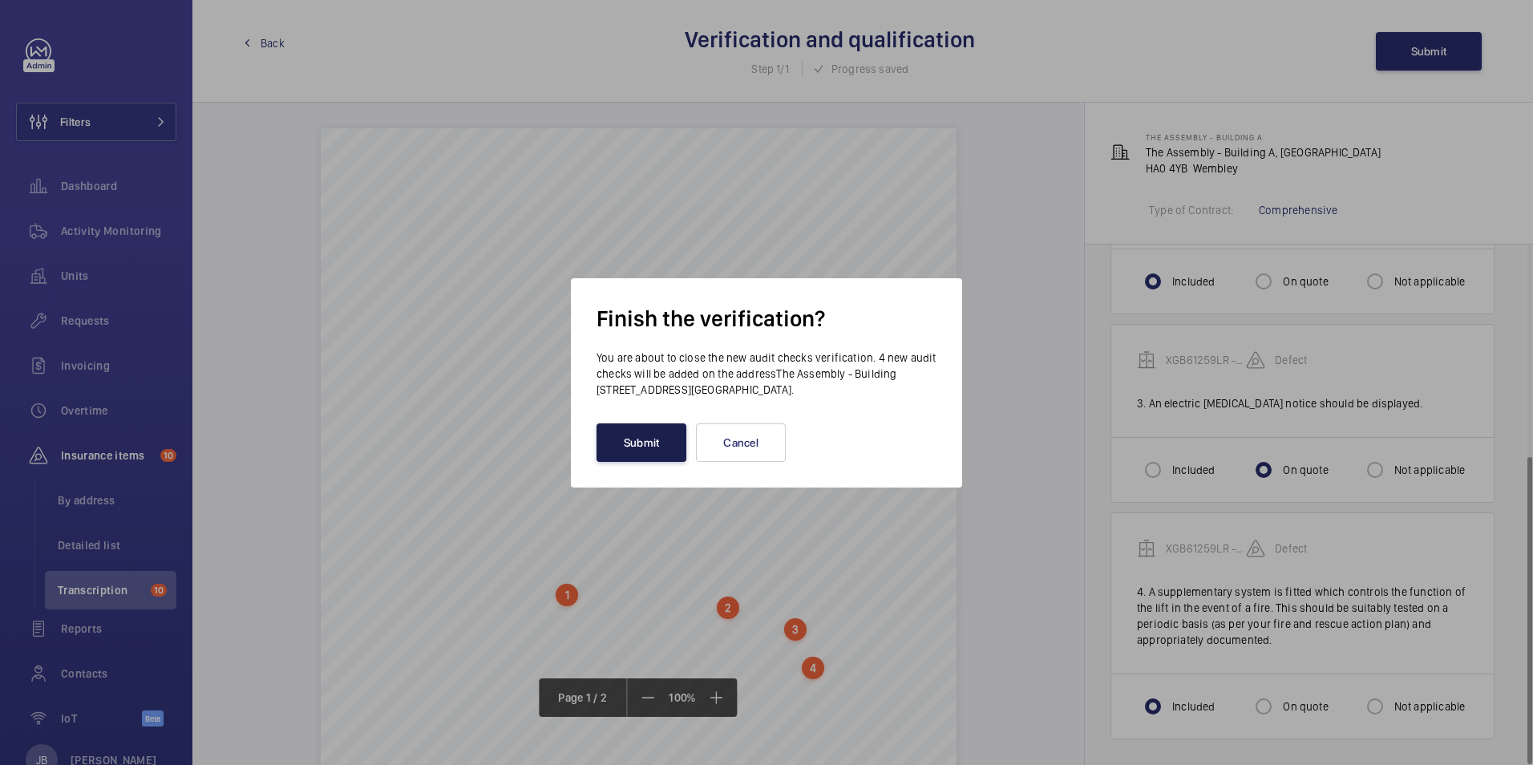
click at [666, 452] on button "Submit" at bounding box center [642, 442] width 90 height 38
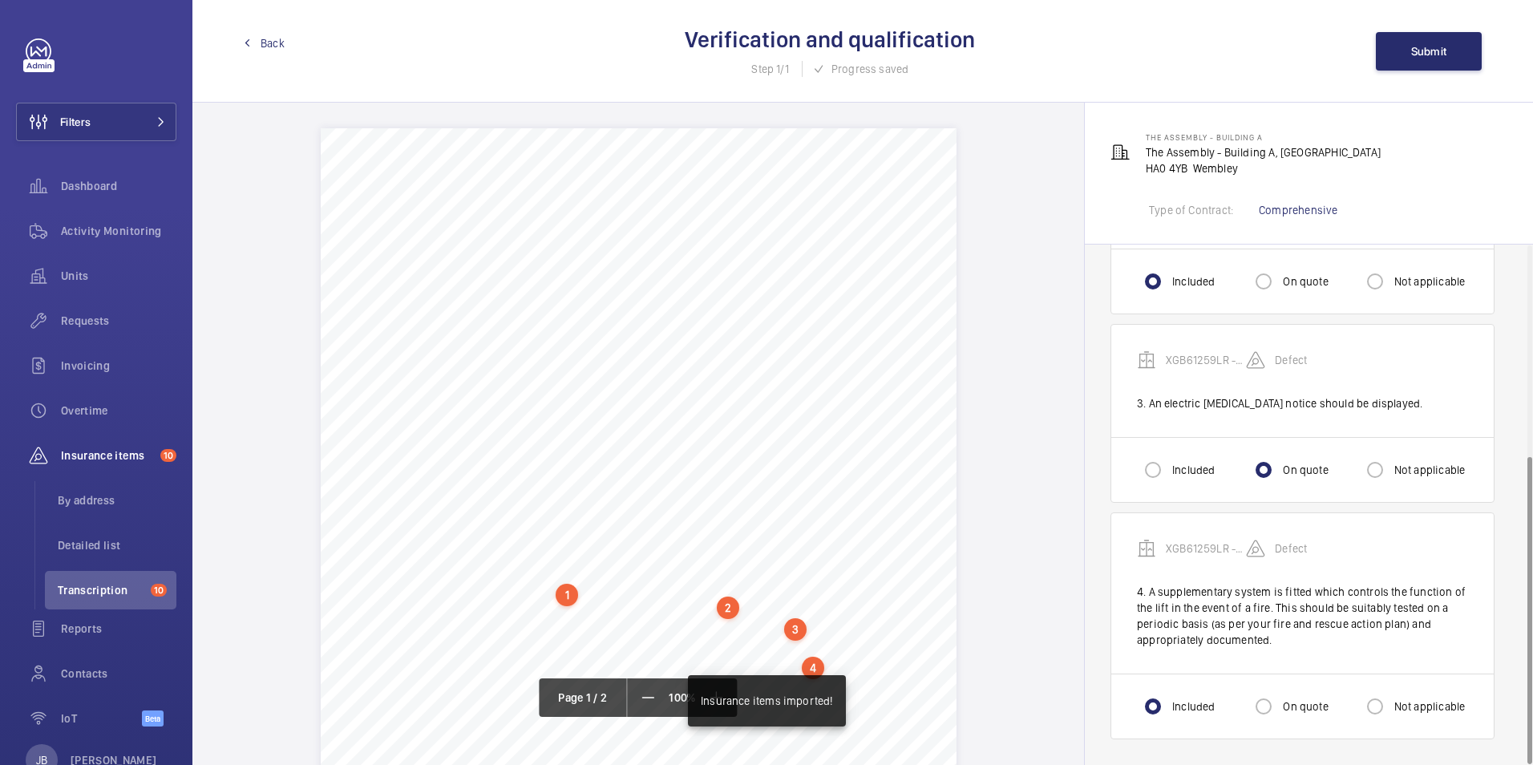
click at [273, 46] on span "Back" at bounding box center [273, 43] width 24 height 16
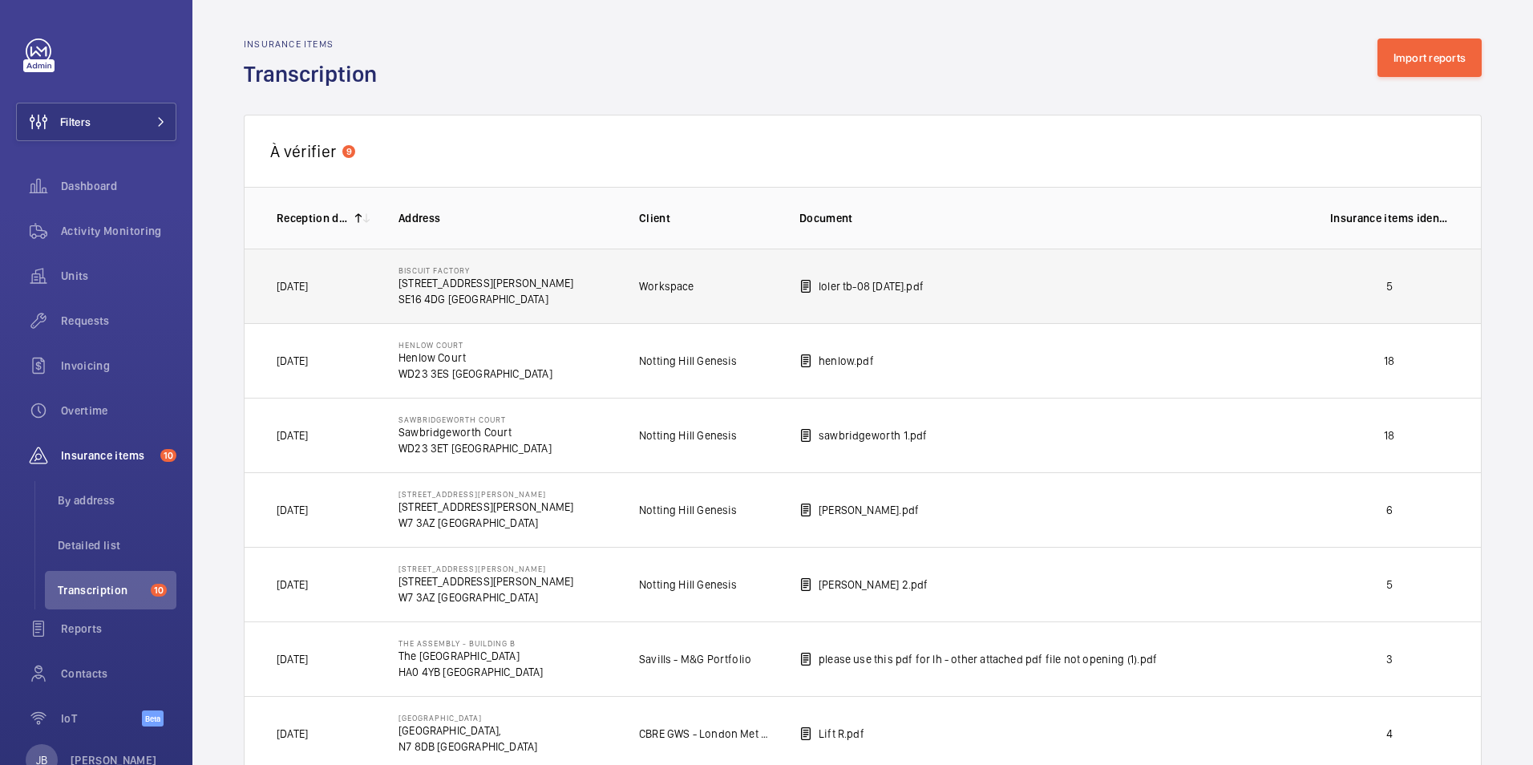
click at [1381, 287] on p "5" at bounding box center [1389, 286] width 119 height 16
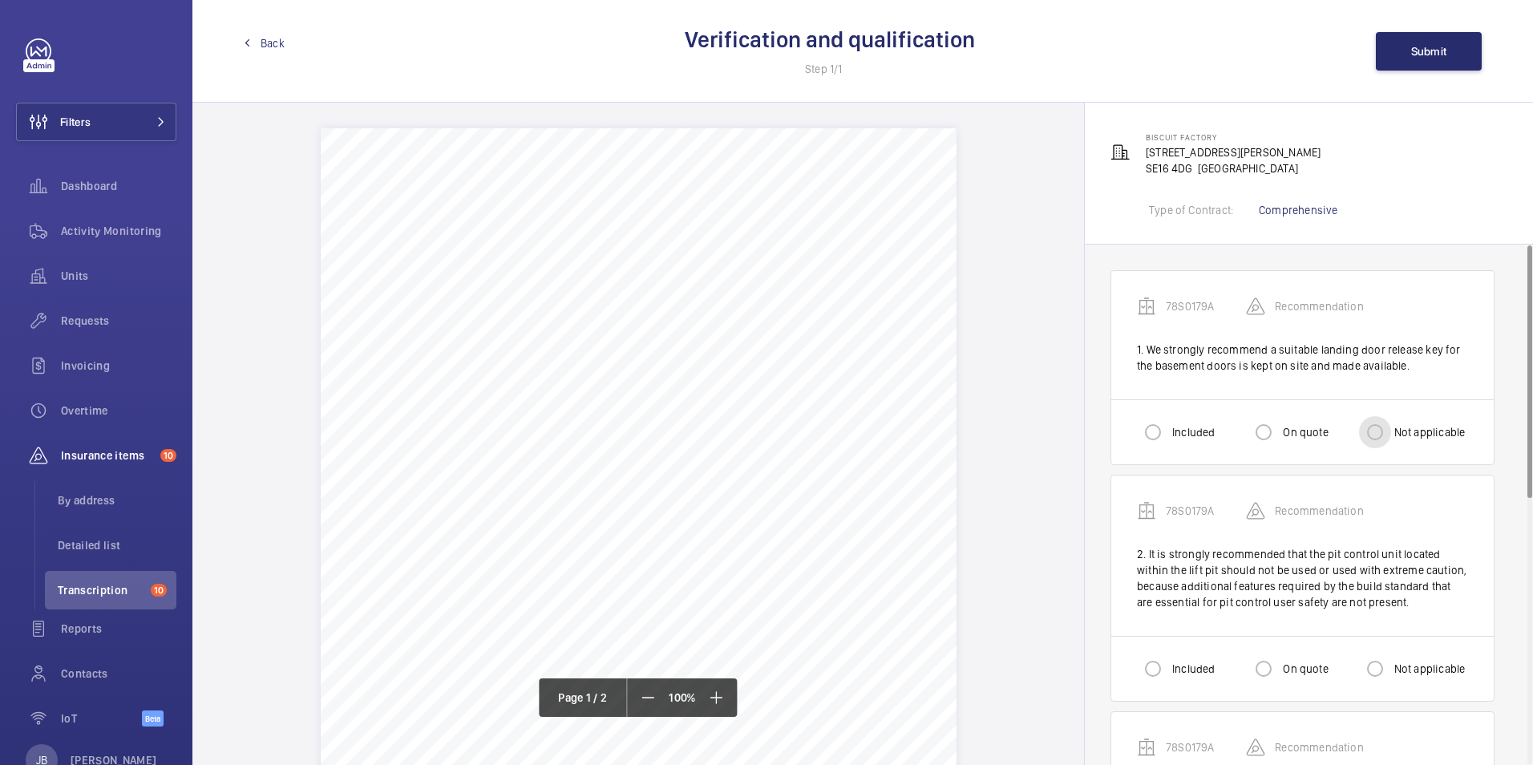
click at [1379, 434] on input "Not applicable" at bounding box center [1375, 432] width 32 height 32
radio input "true"
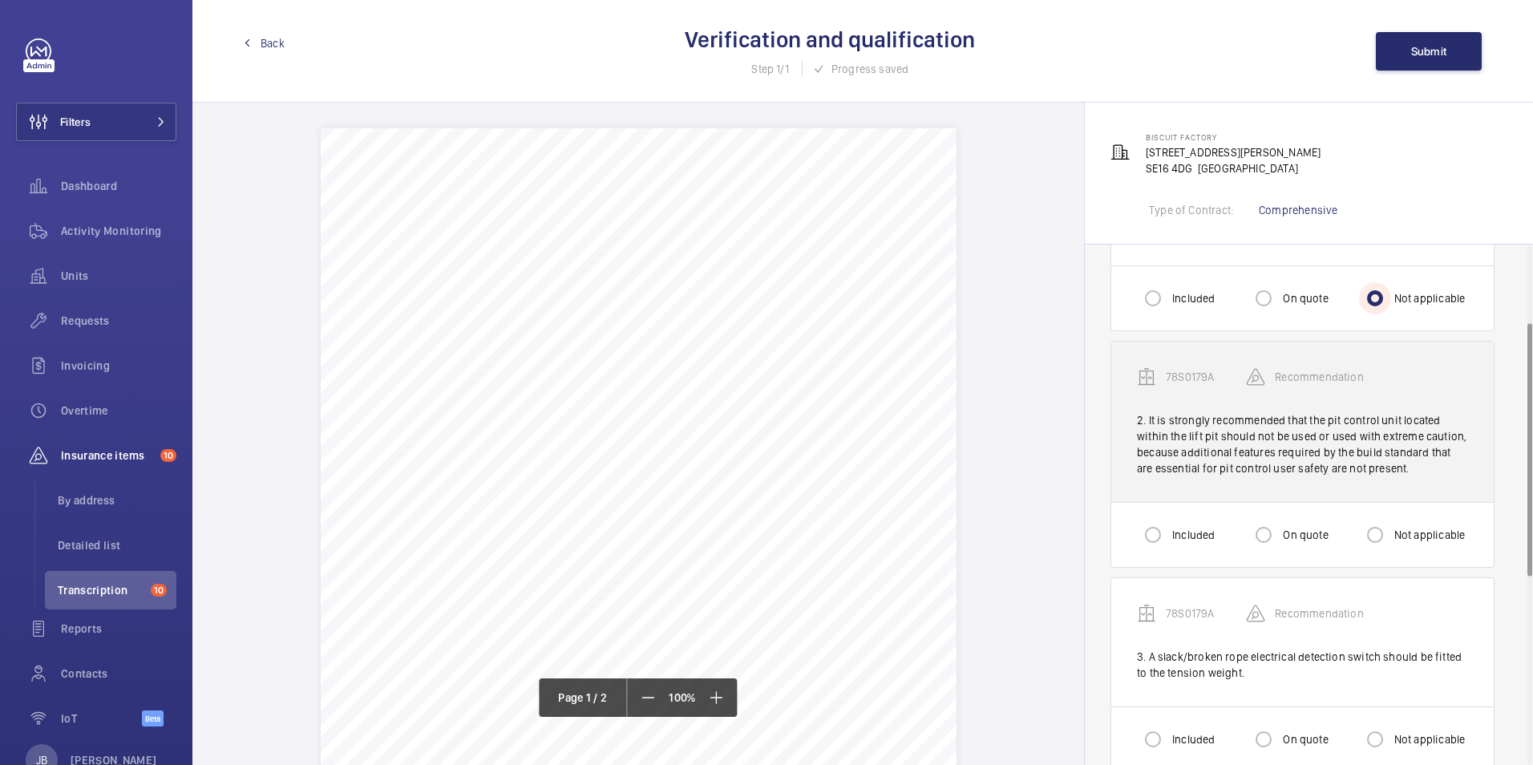
scroll to position [160, 0]
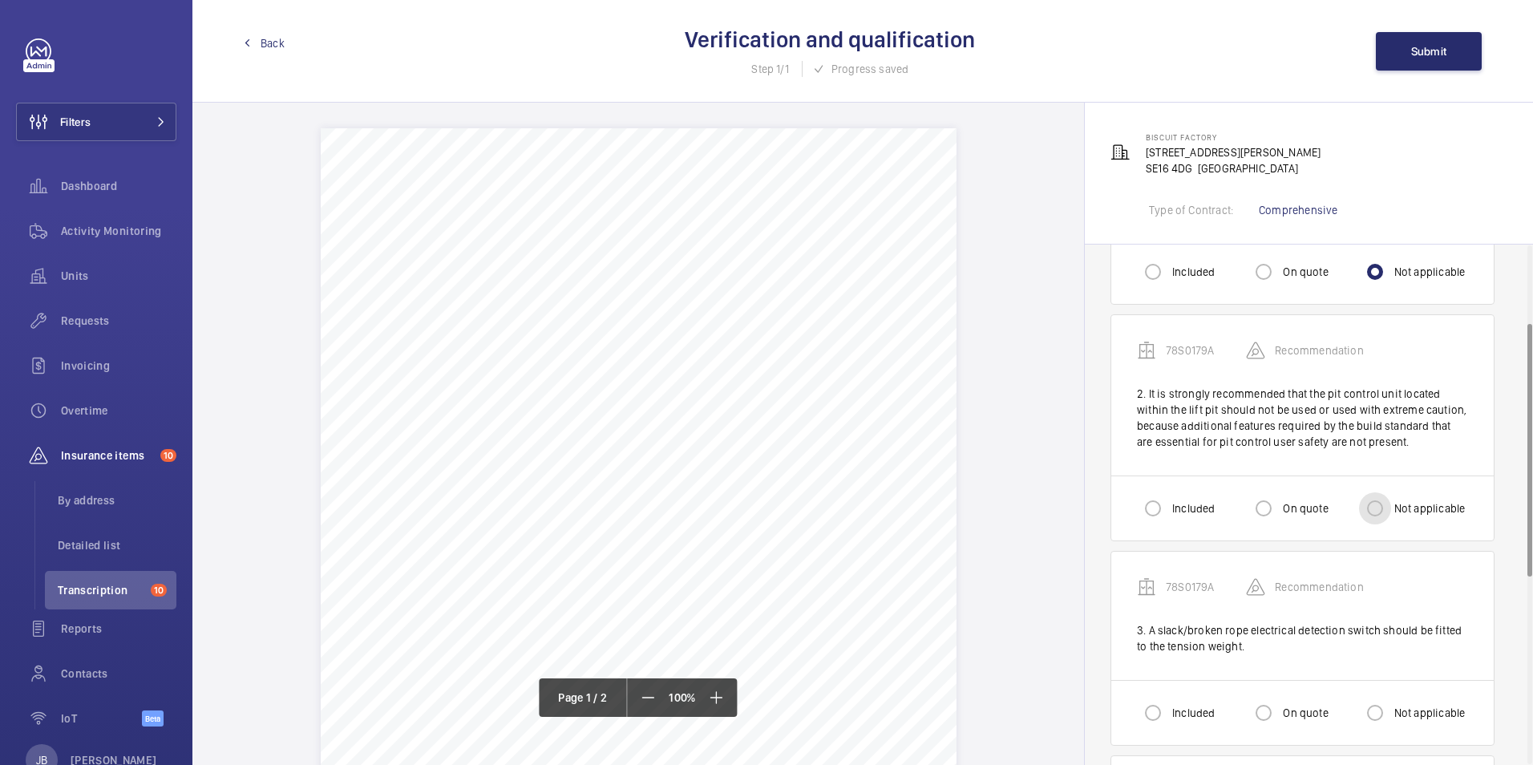
click at [1383, 505] on input "Not applicable" at bounding box center [1375, 508] width 32 height 32
radio input "true"
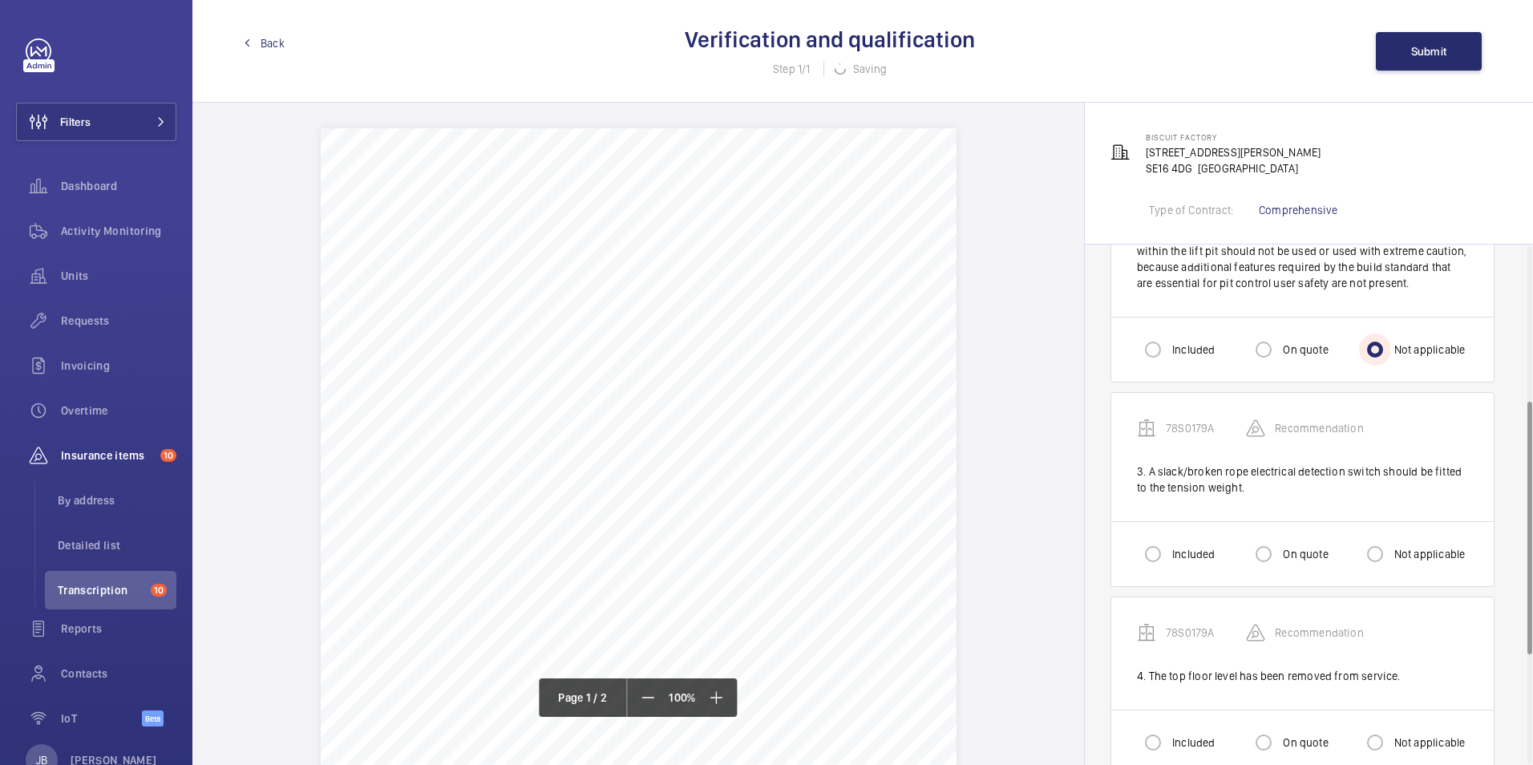
scroll to position [401, 0]
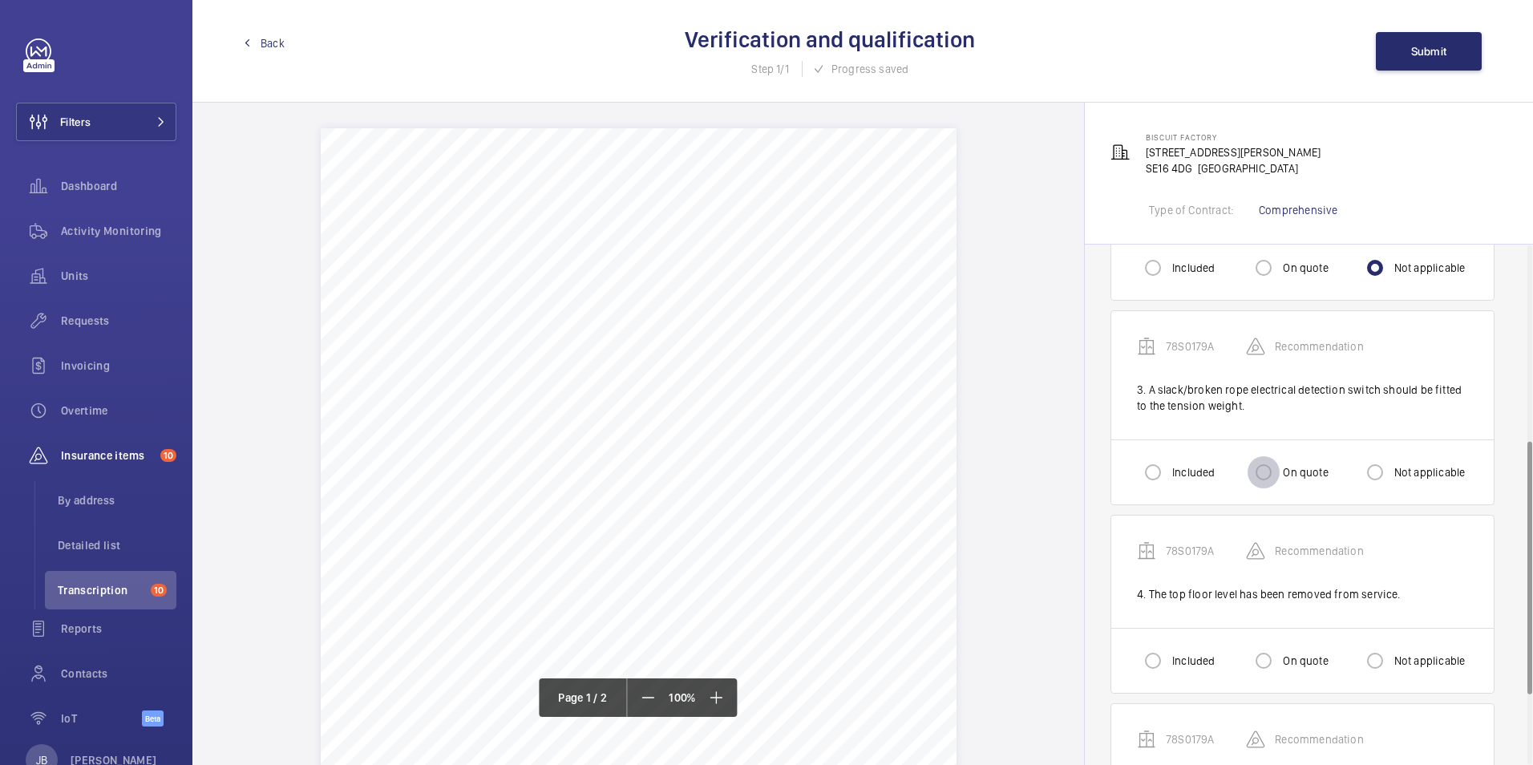
click at [1263, 475] on input "On quote" at bounding box center [1264, 472] width 32 height 32
radio input "true"
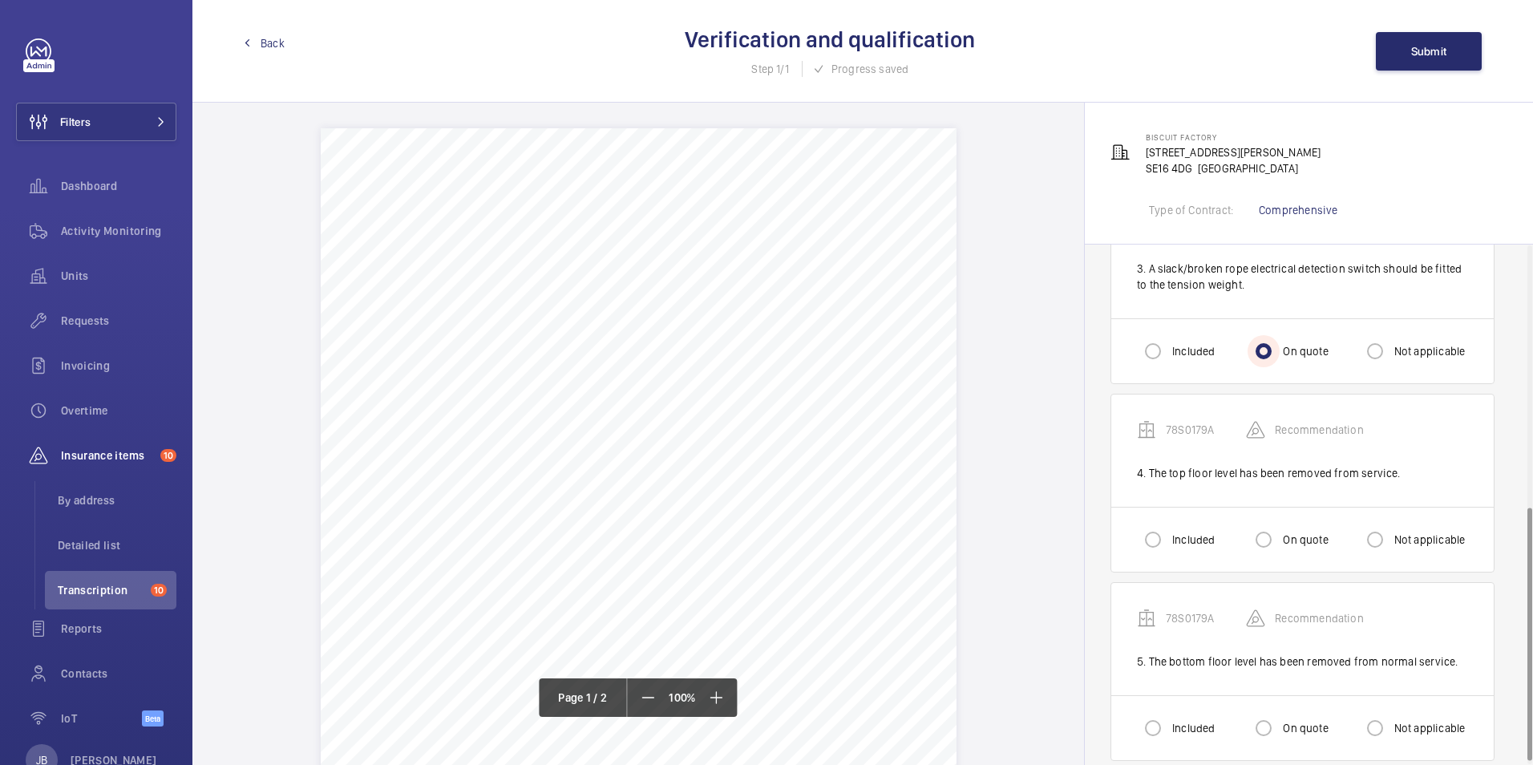
scroll to position [544, 0]
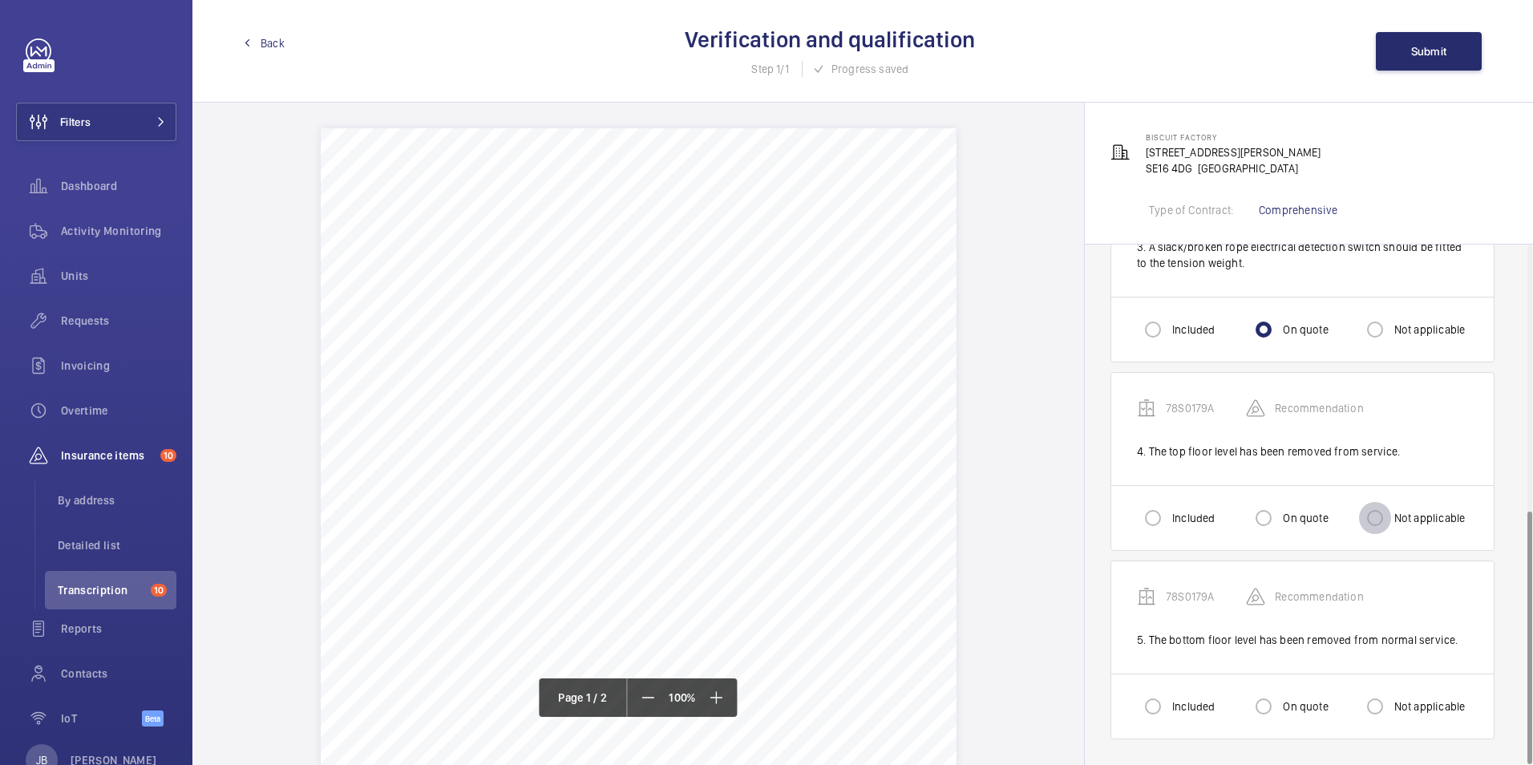
click at [1374, 513] on input "Not applicable" at bounding box center [1375, 518] width 32 height 32
radio input "true"
drag, startPoint x: 1386, startPoint y: 712, endPoint x: 1382, endPoint y: 632, distance: 80.3
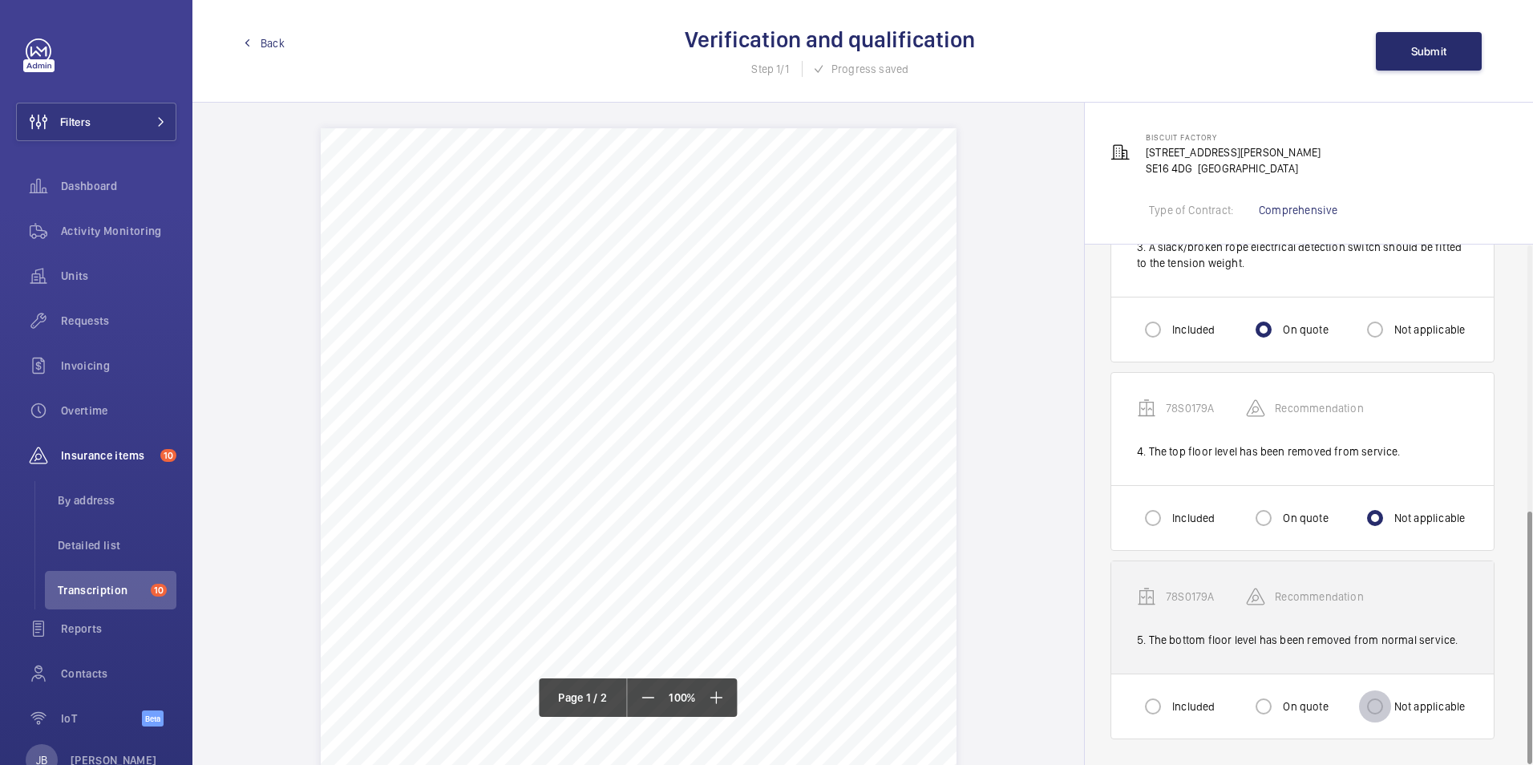
click at [1385, 711] on input "Not applicable" at bounding box center [1375, 706] width 32 height 32
radio input "true"
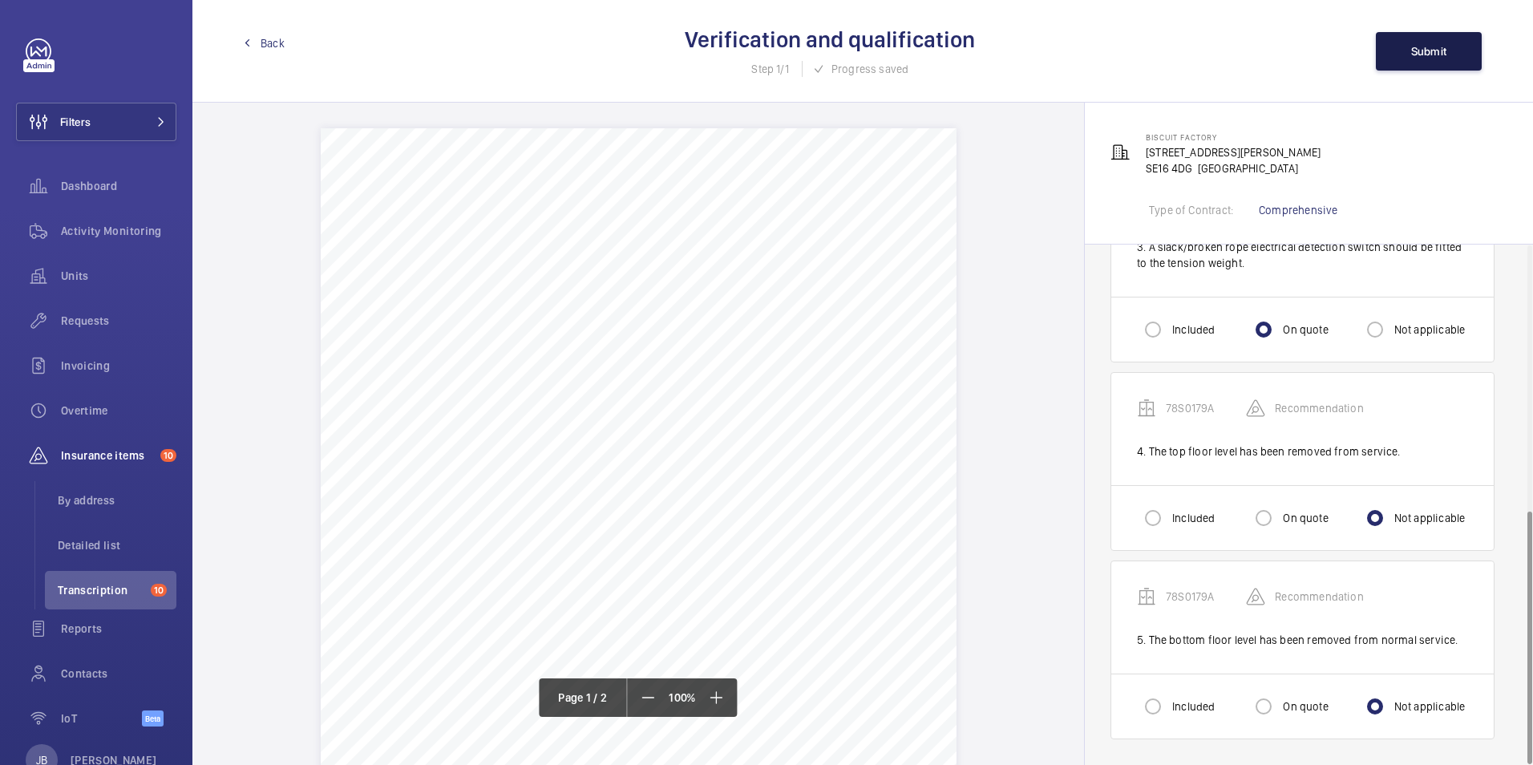
click at [1437, 51] on span "Submit" at bounding box center [1429, 51] width 36 height 13
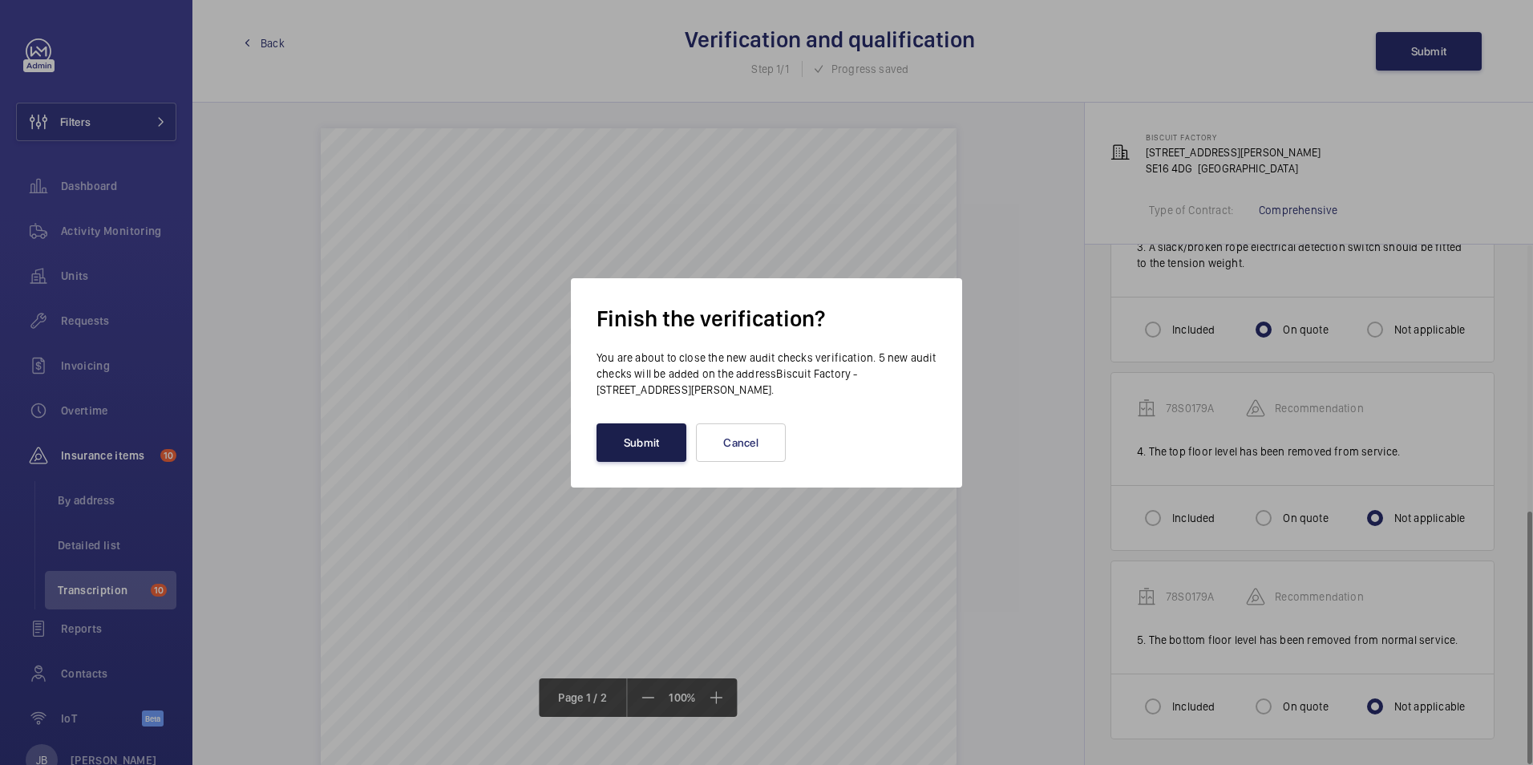
click at [657, 436] on button "Submit" at bounding box center [642, 442] width 90 height 38
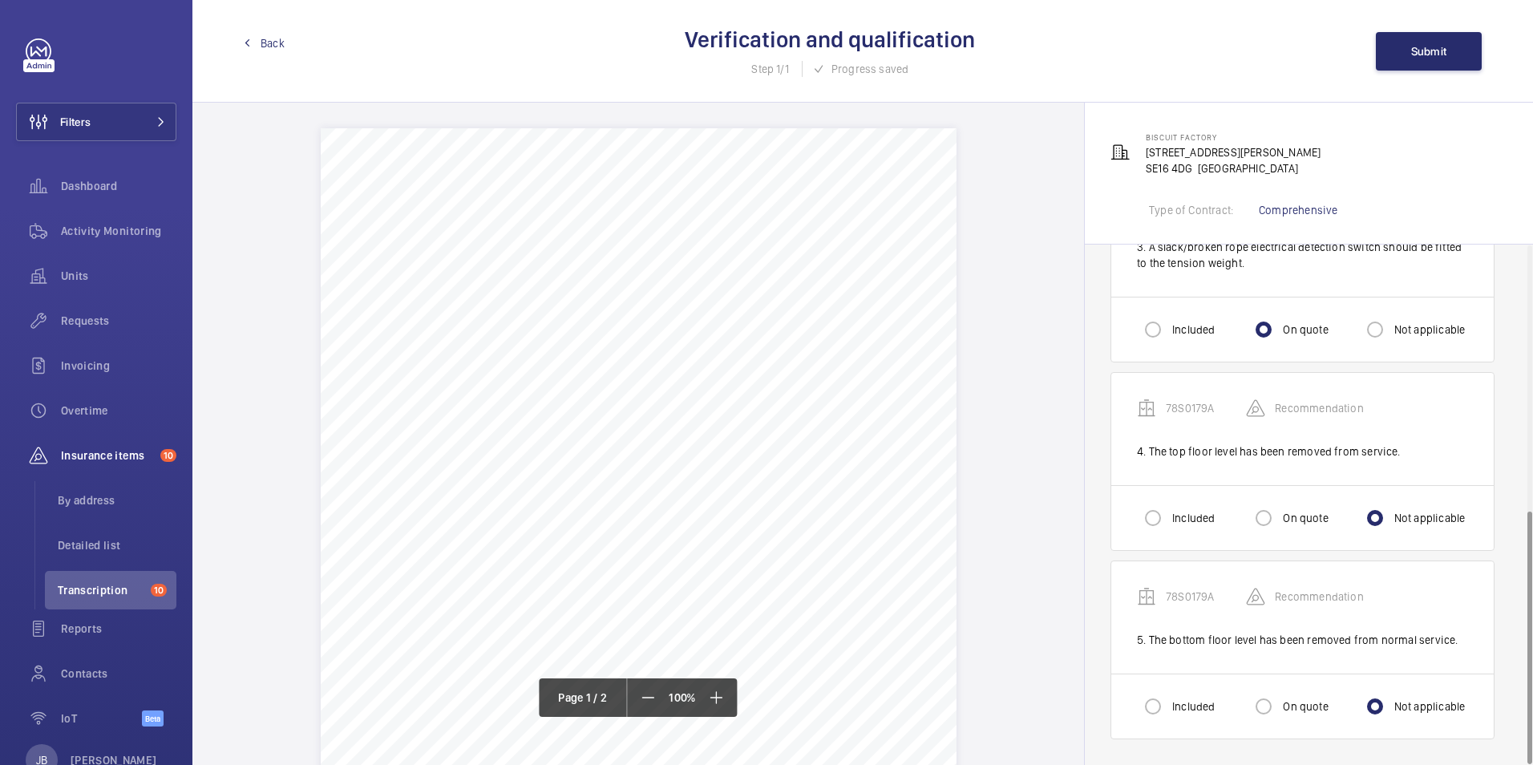
click at [255, 46] on link "Back" at bounding box center [264, 43] width 41 height 16
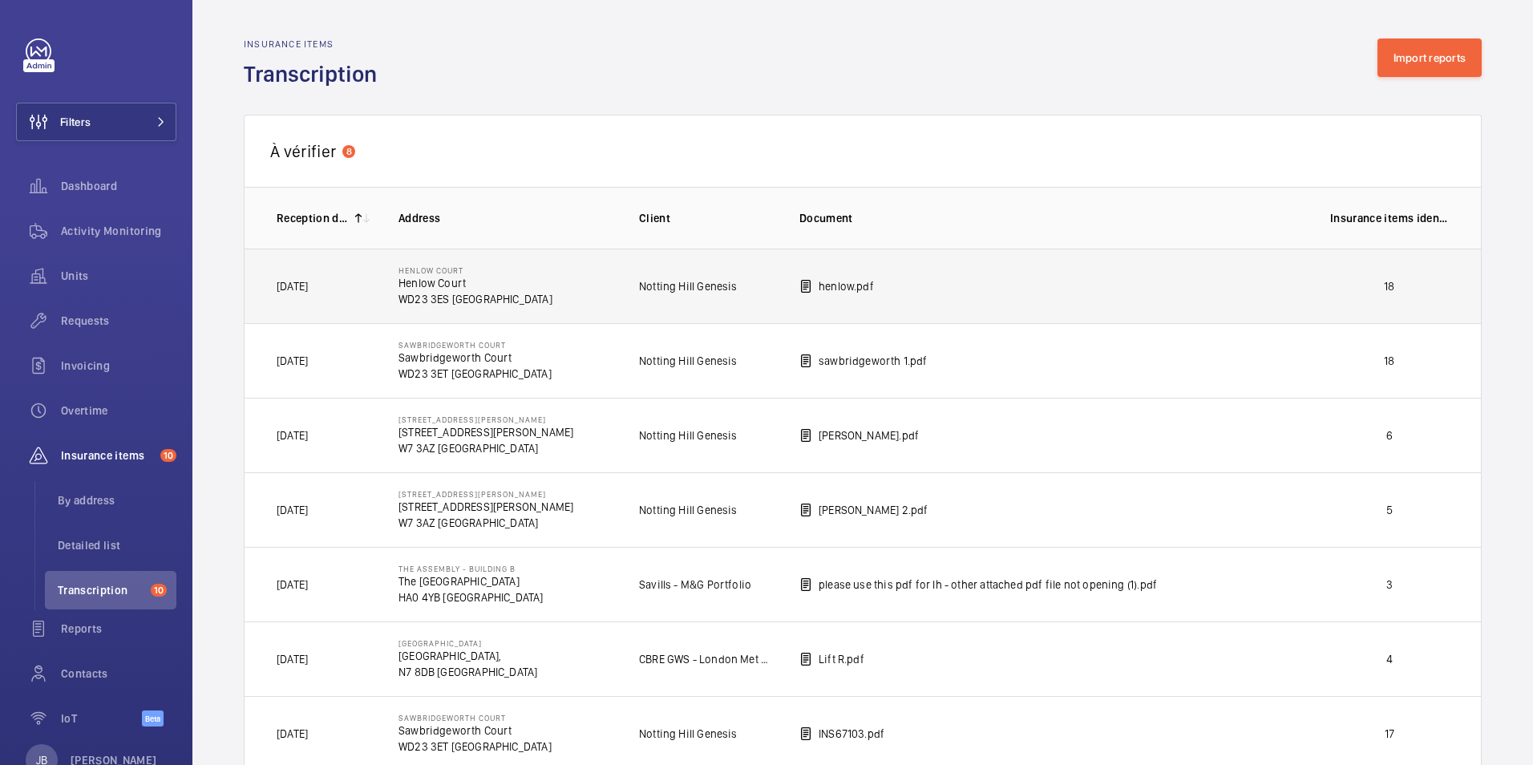
click at [1373, 289] on p "18" at bounding box center [1389, 286] width 119 height 16
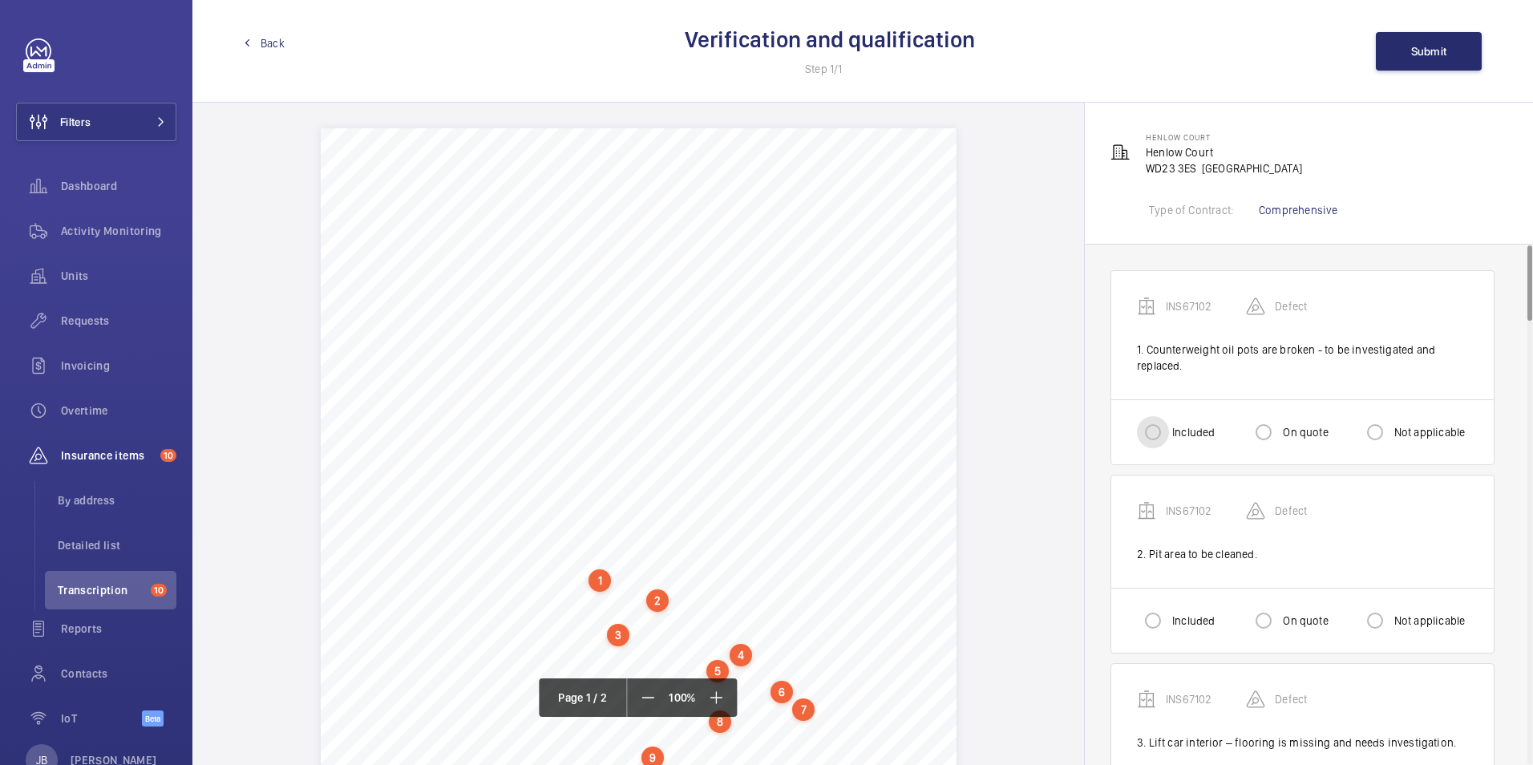
click at [1154, 431] on input "Included" at bounding box center [1153, 432] width 32 height 32
radio input "true"
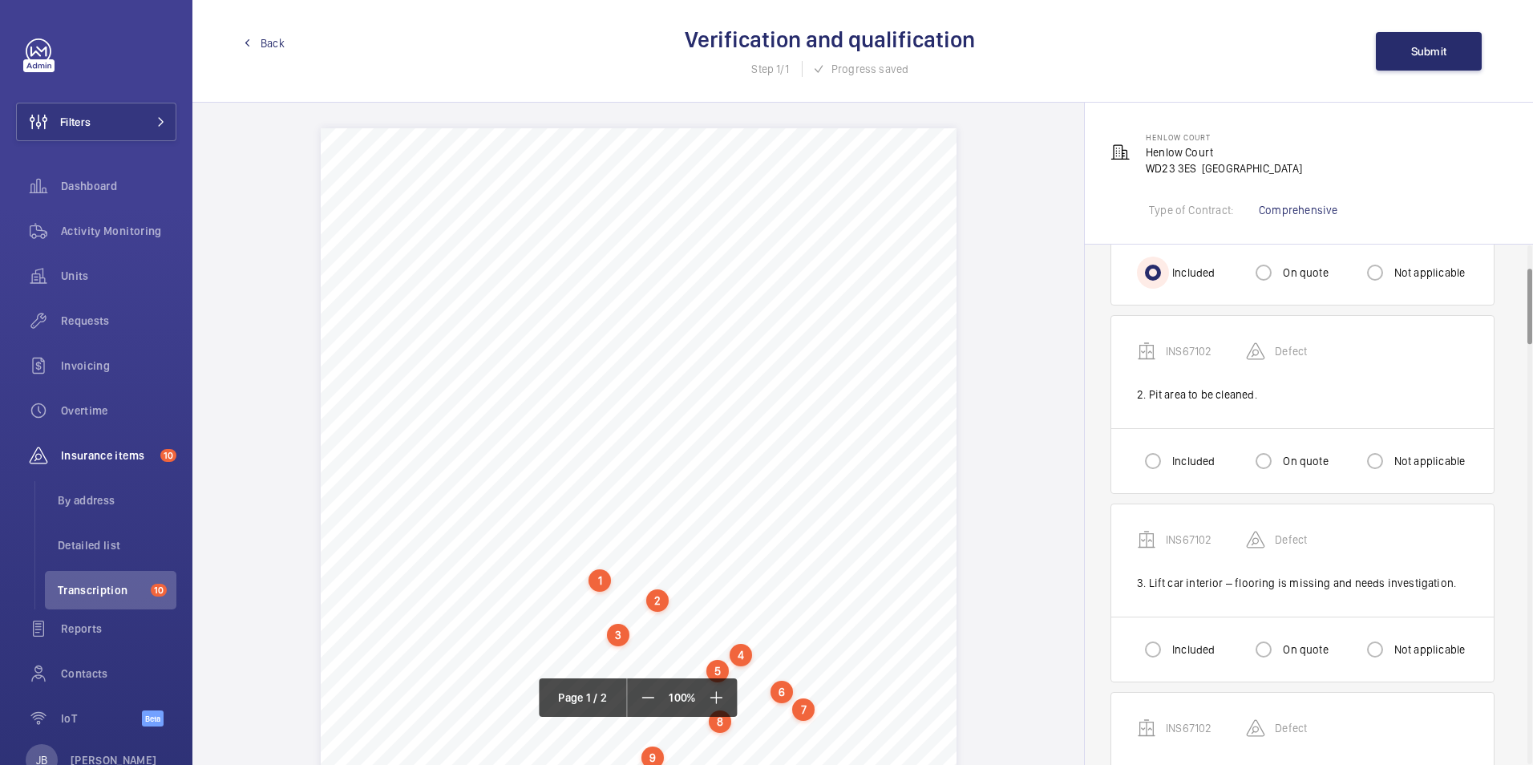
scroll to position [160, 0]
click at [1151, 458] on input "Included" at bounding box center [1153, 460] width 32 height 32
radio input "true"
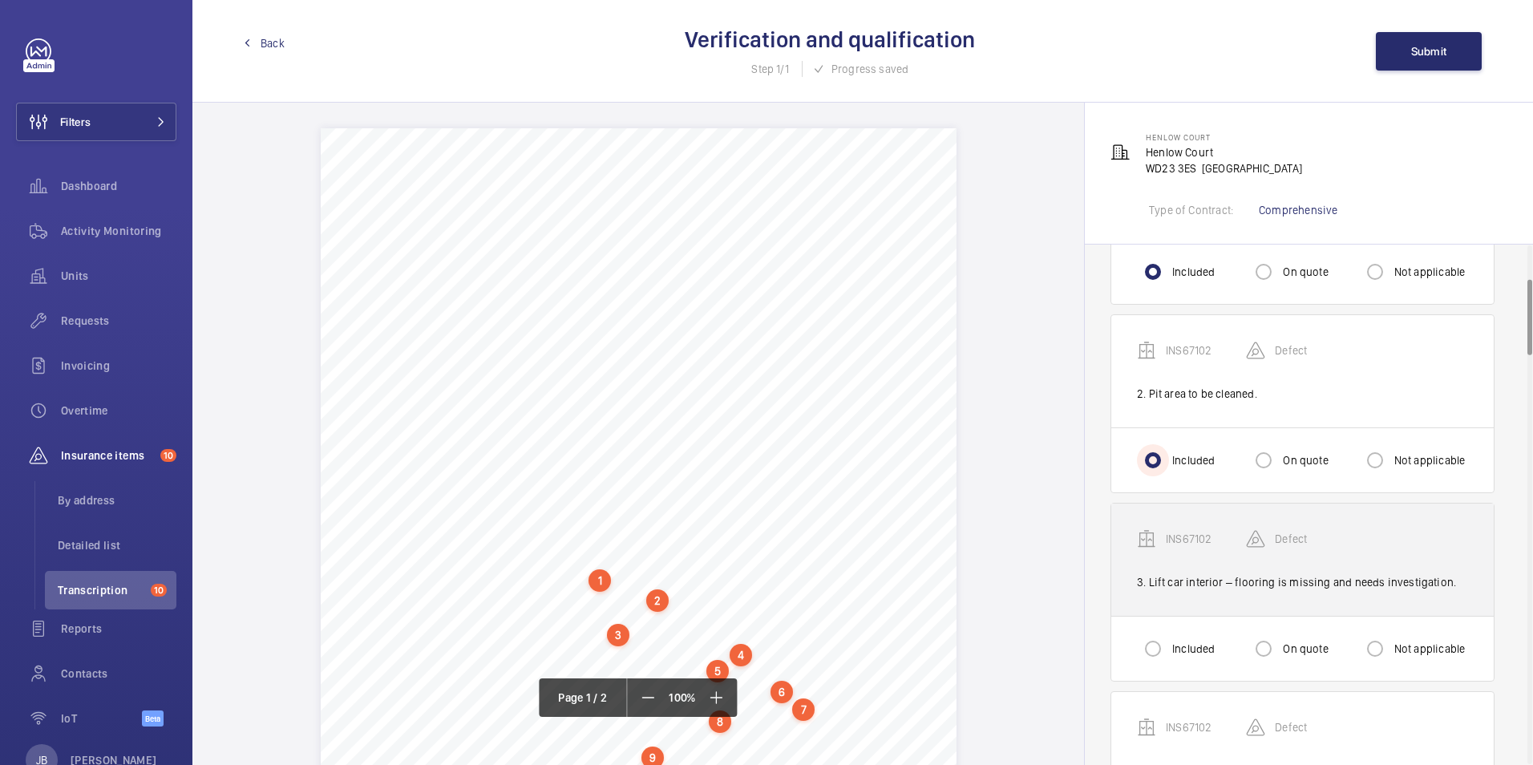
scroll to position [321, 0]
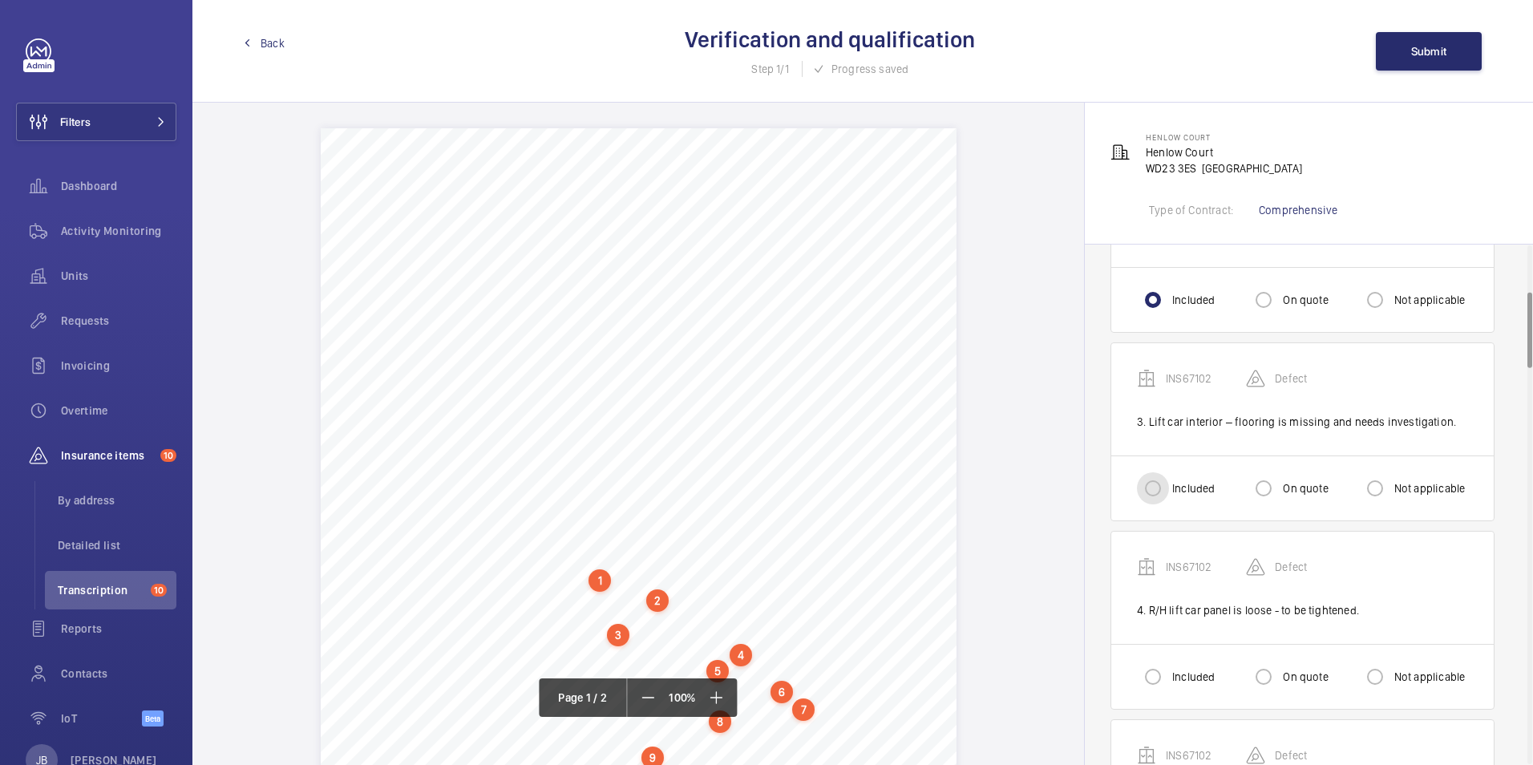
click at [1151, 483] on input "Included" at bounding box center [1153, 488] width 32 height 32
radio input "true"
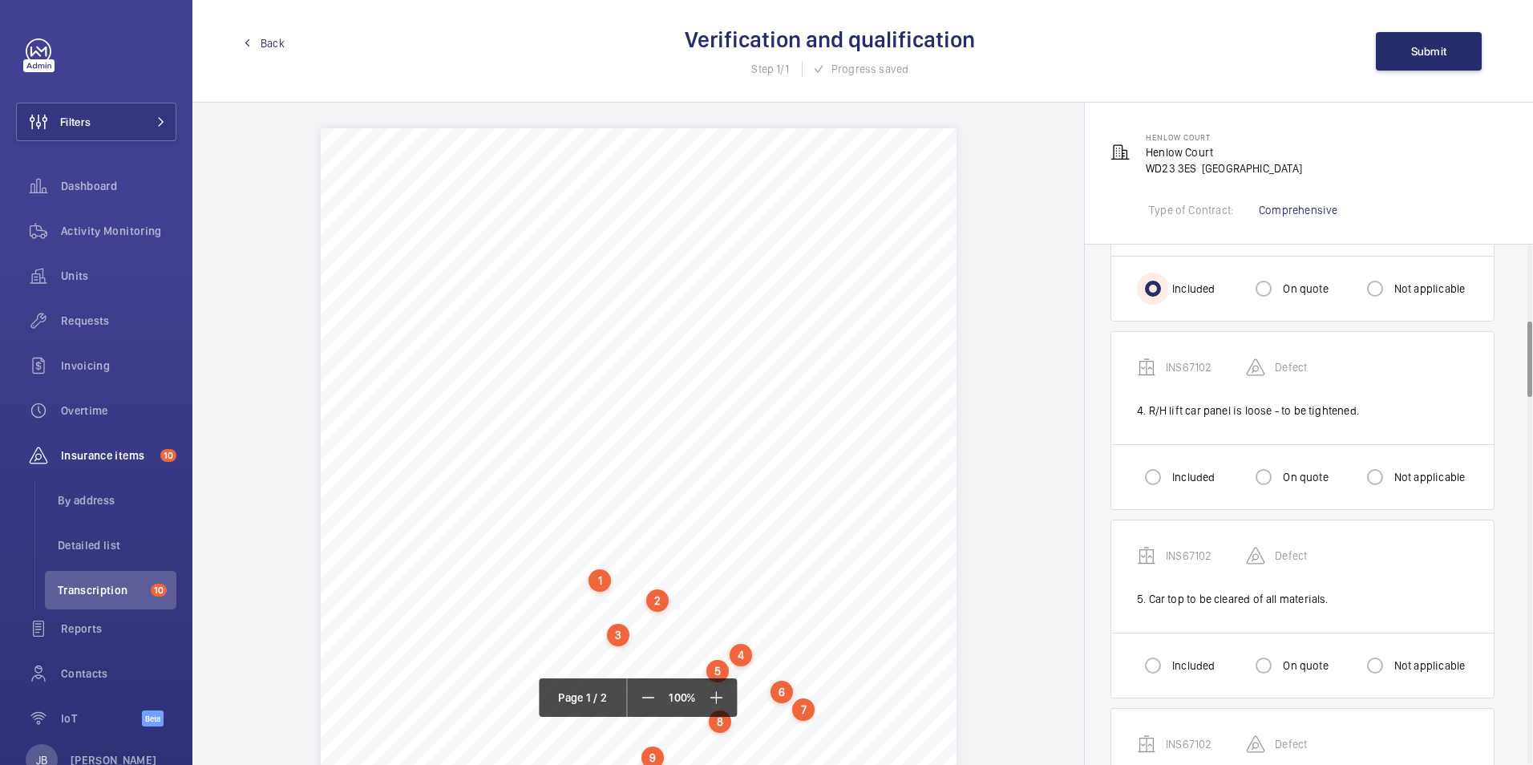
scroll to position [561, 0]
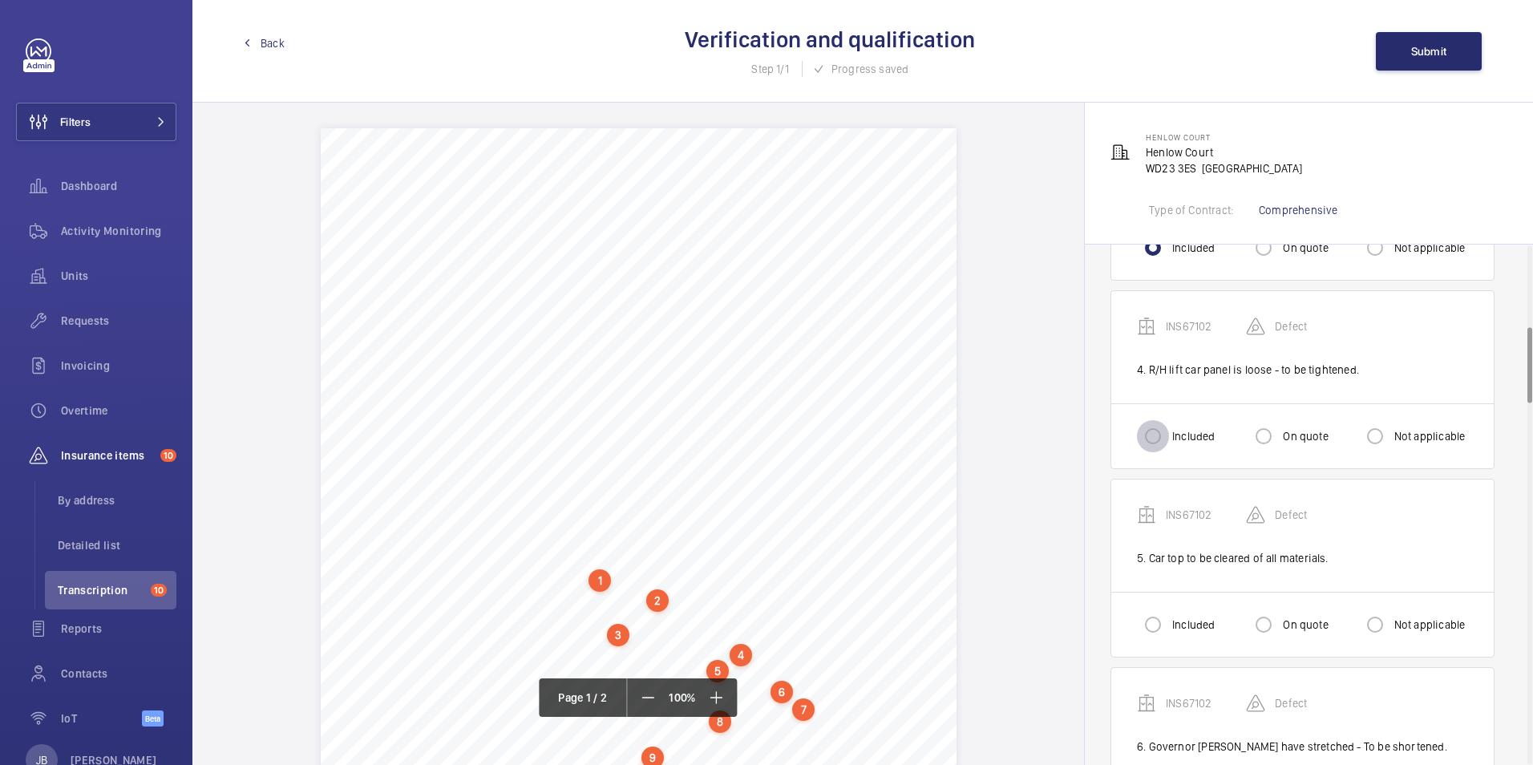
click at [1149, 431] on input "Included" at bounding box center [1153, 436] width 32 height 32
radio input "true"
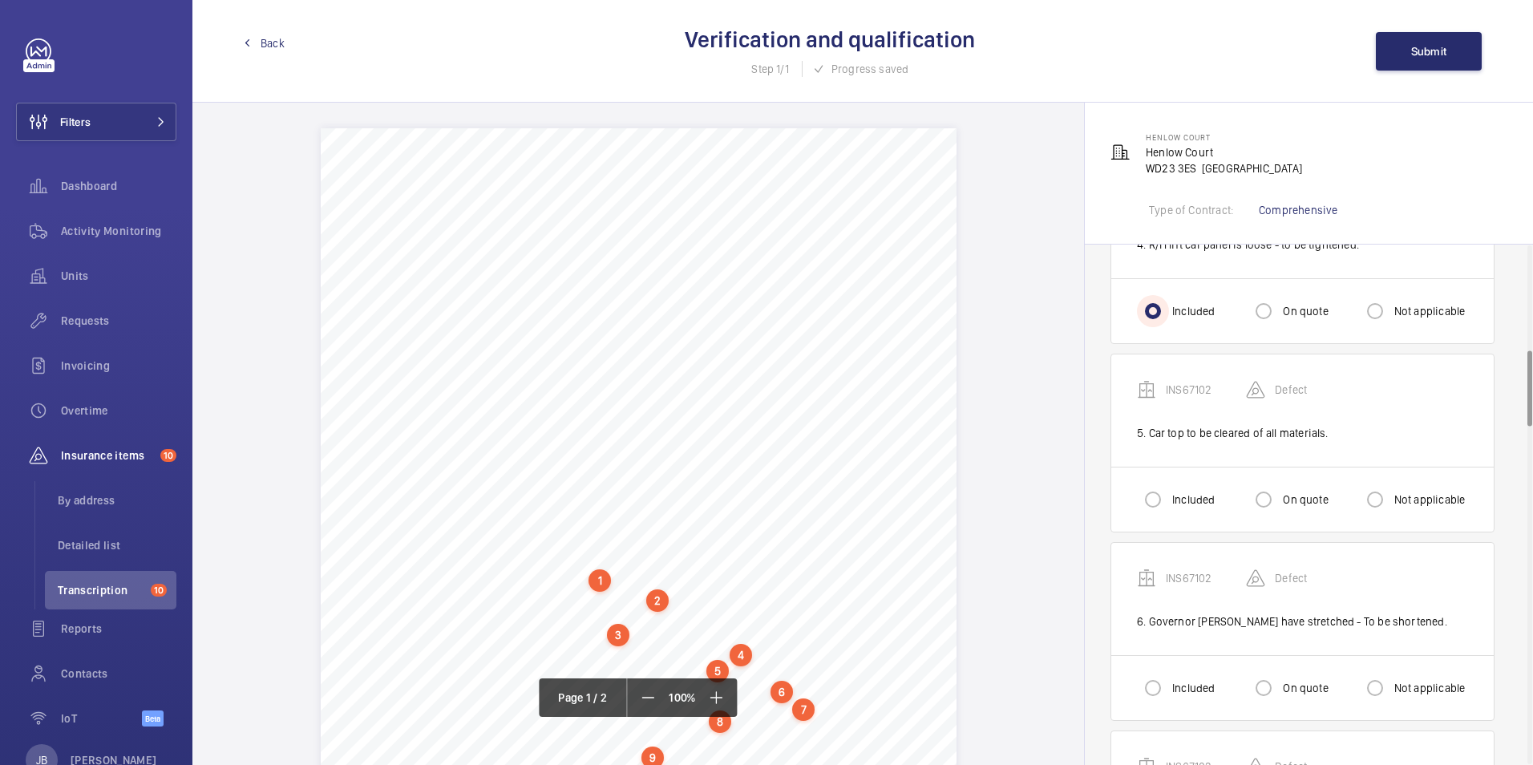
scroll to position [722, 0]
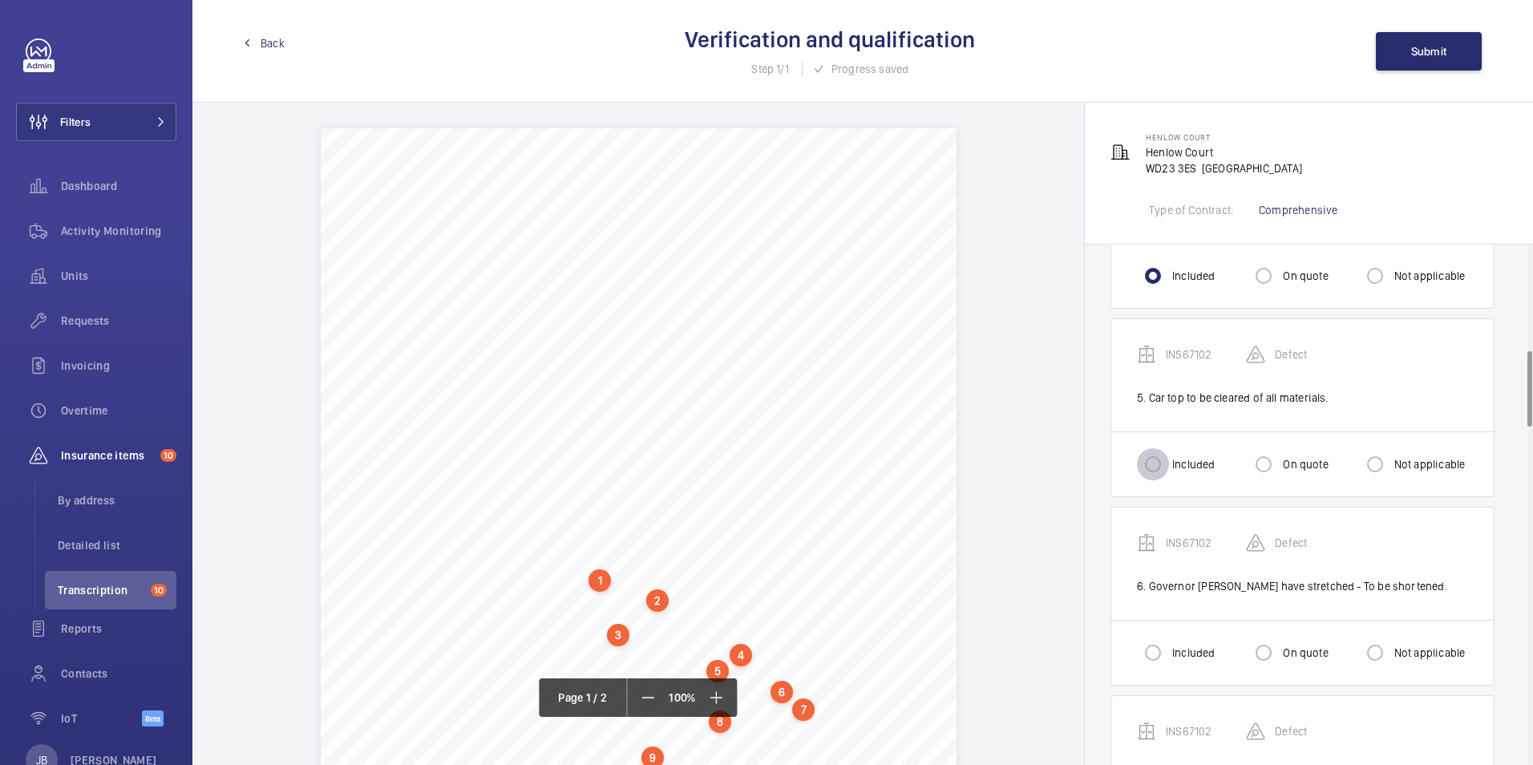
click at [1154, 461] on input "Included" at bounding box center [1153, 464] width 32 height 32
radio input "true"
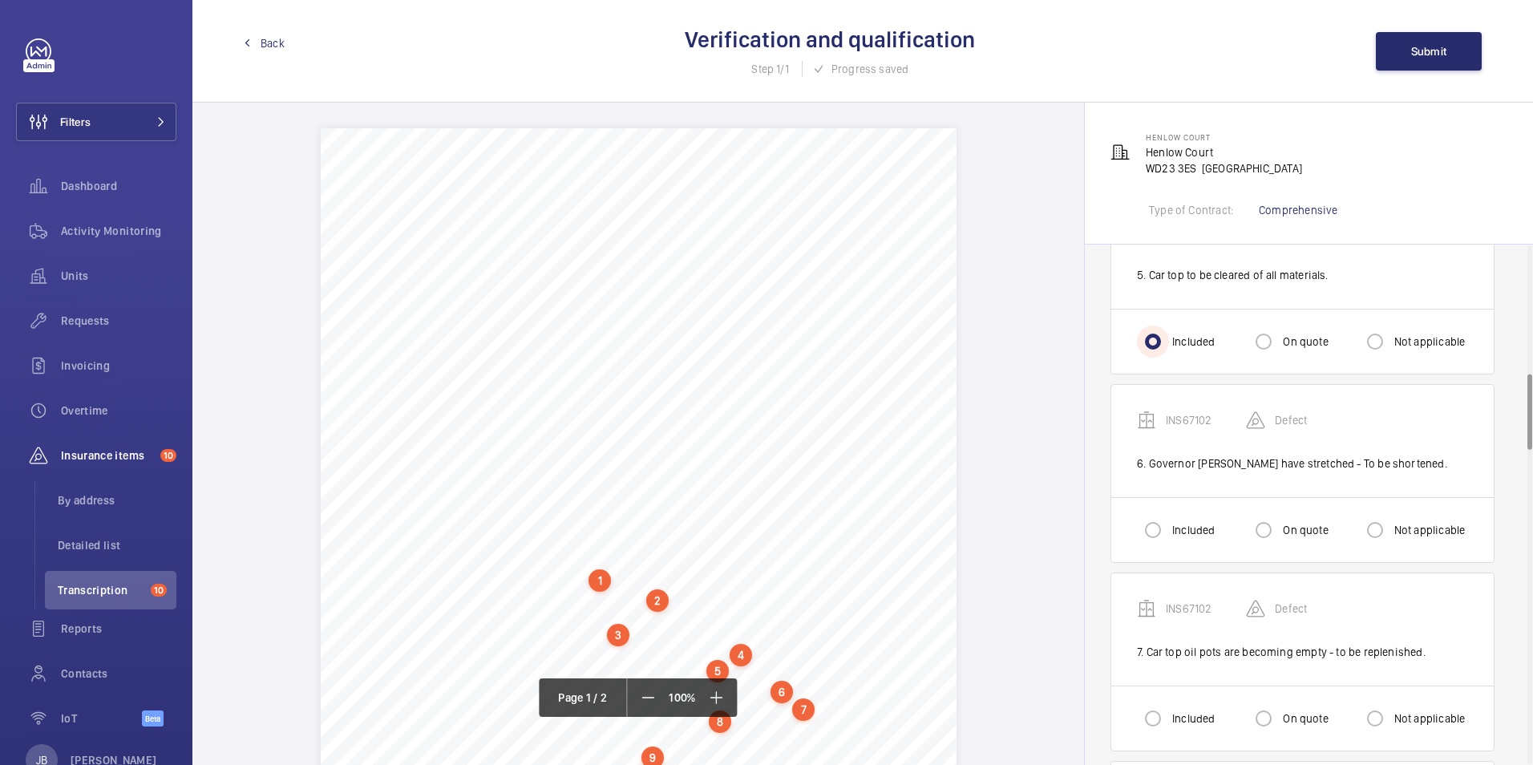
scroll to position [882, 0]
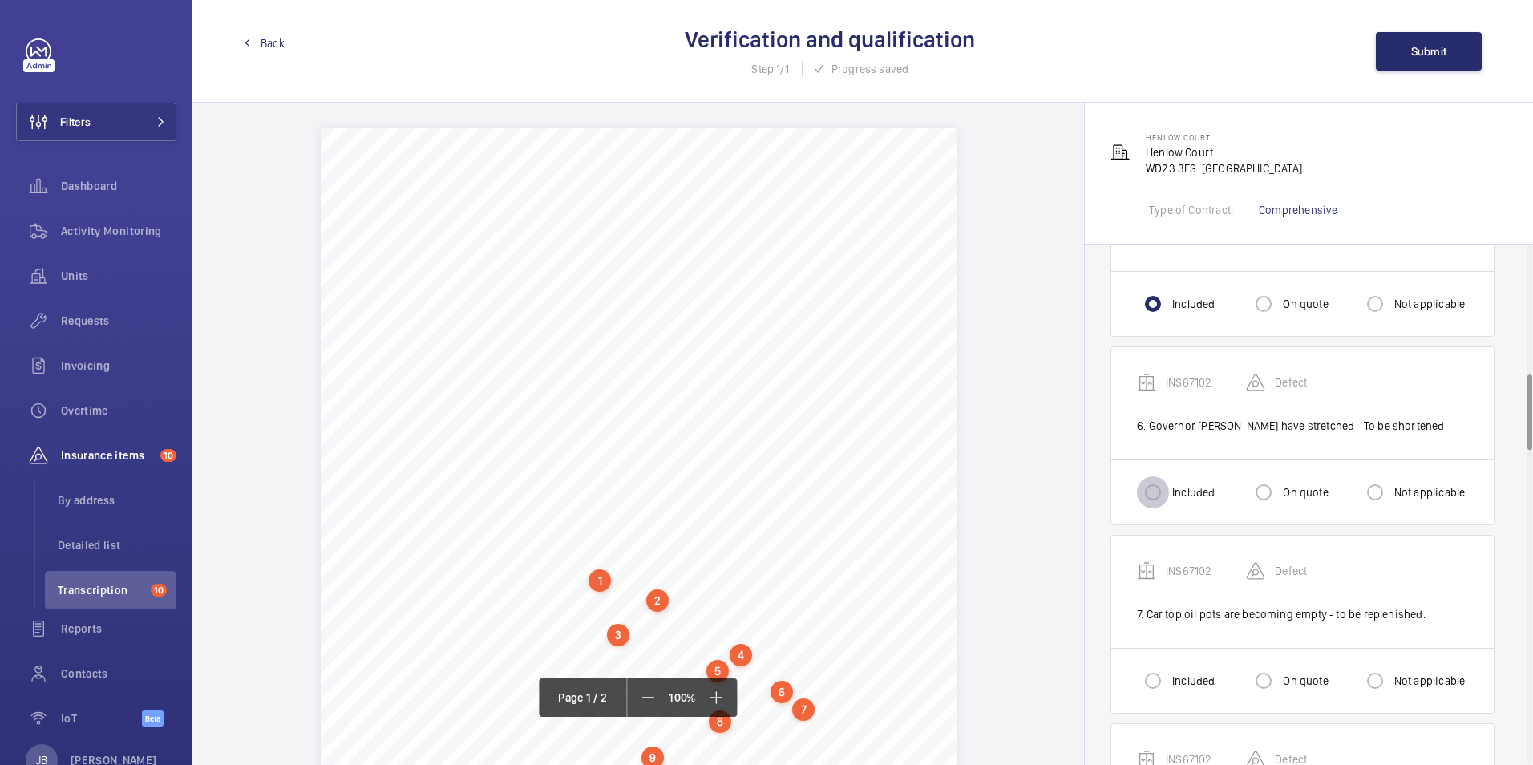
click at [1150, 486] on input "Included" at bounding box center [1153, 492] width 32 height 32
radio input "true"
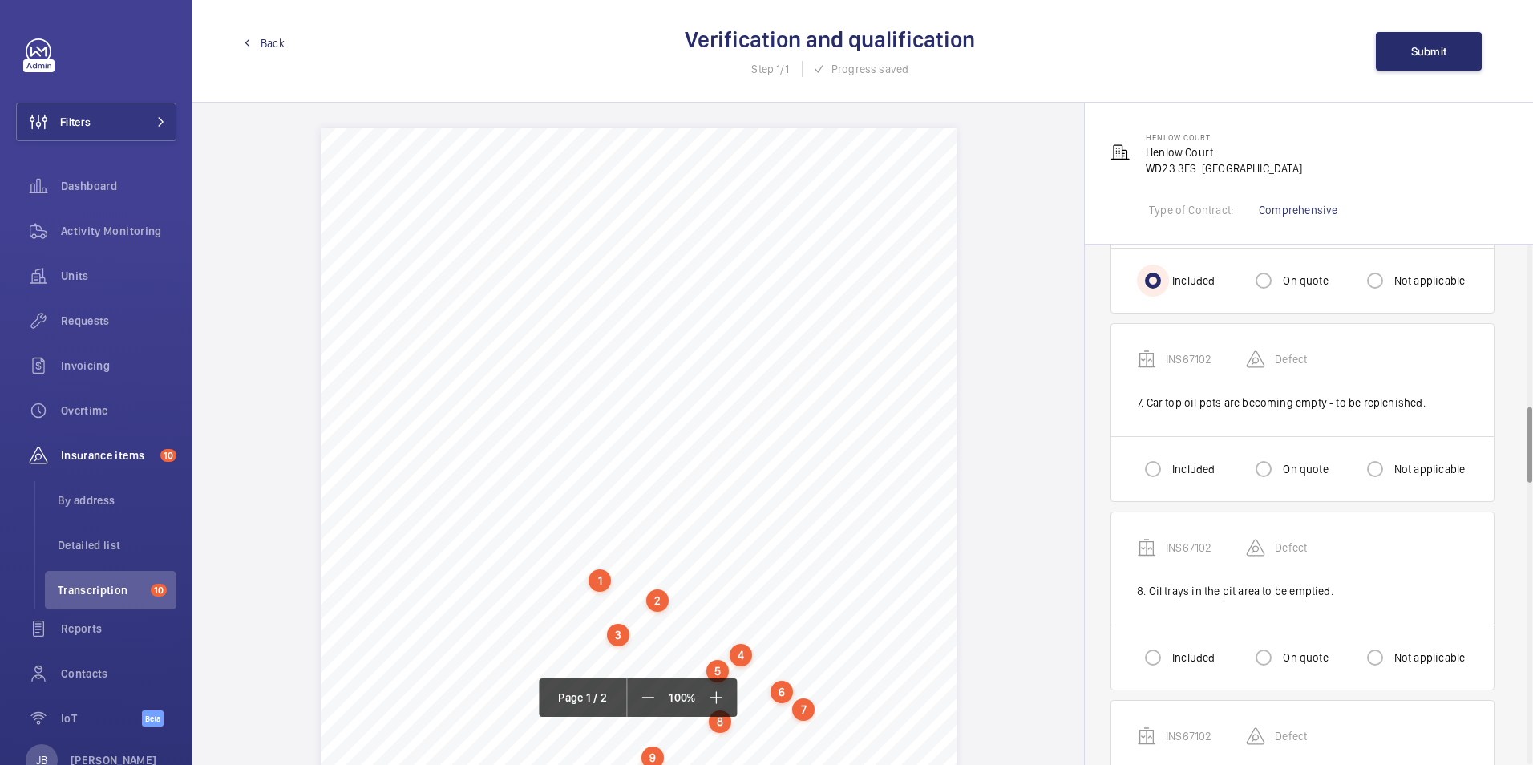
scroll to position [1123, 0]
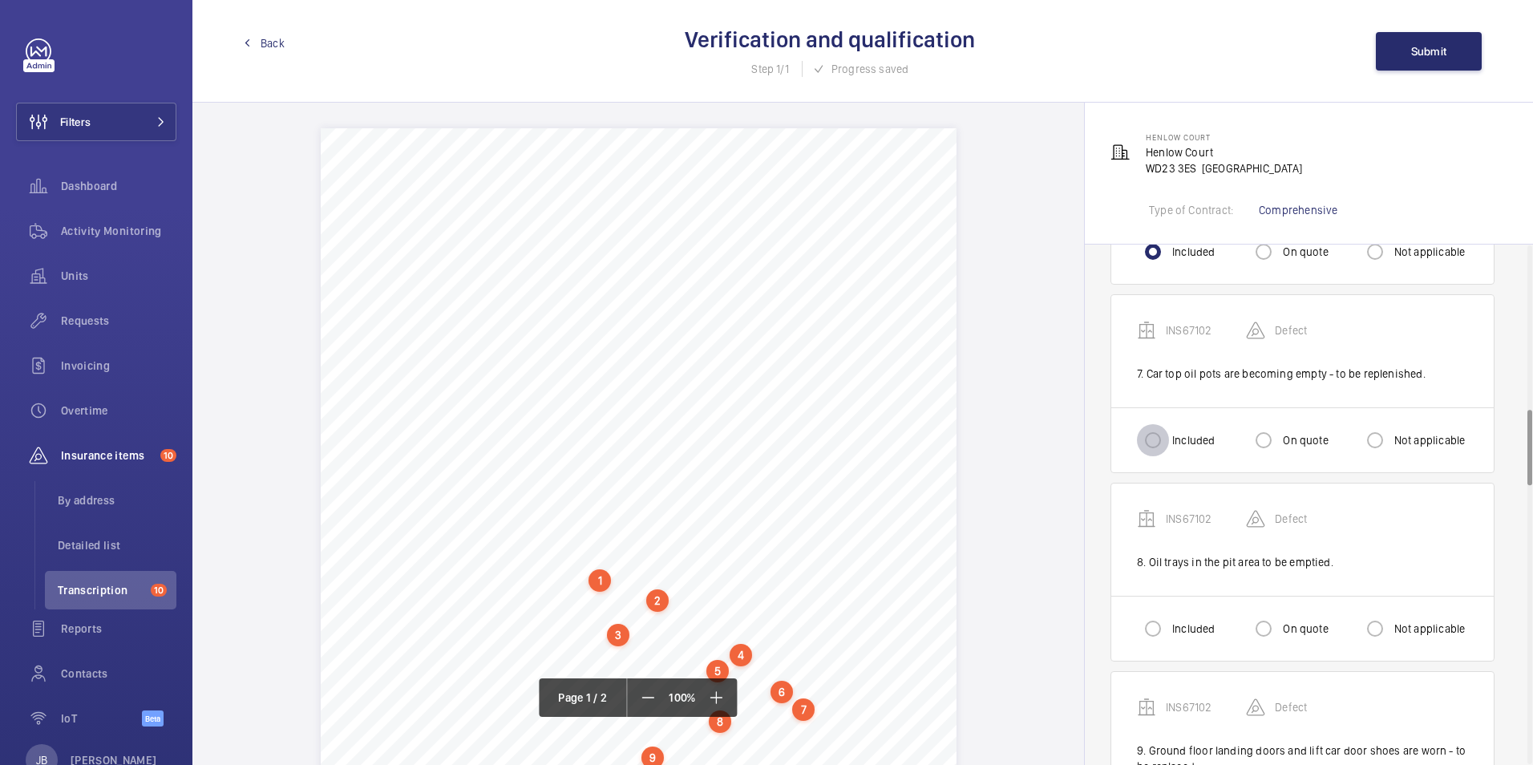
click at [1150, 439] on input "Included" at bounding box center [1153, 440] width 32 height 32
radio input "true"
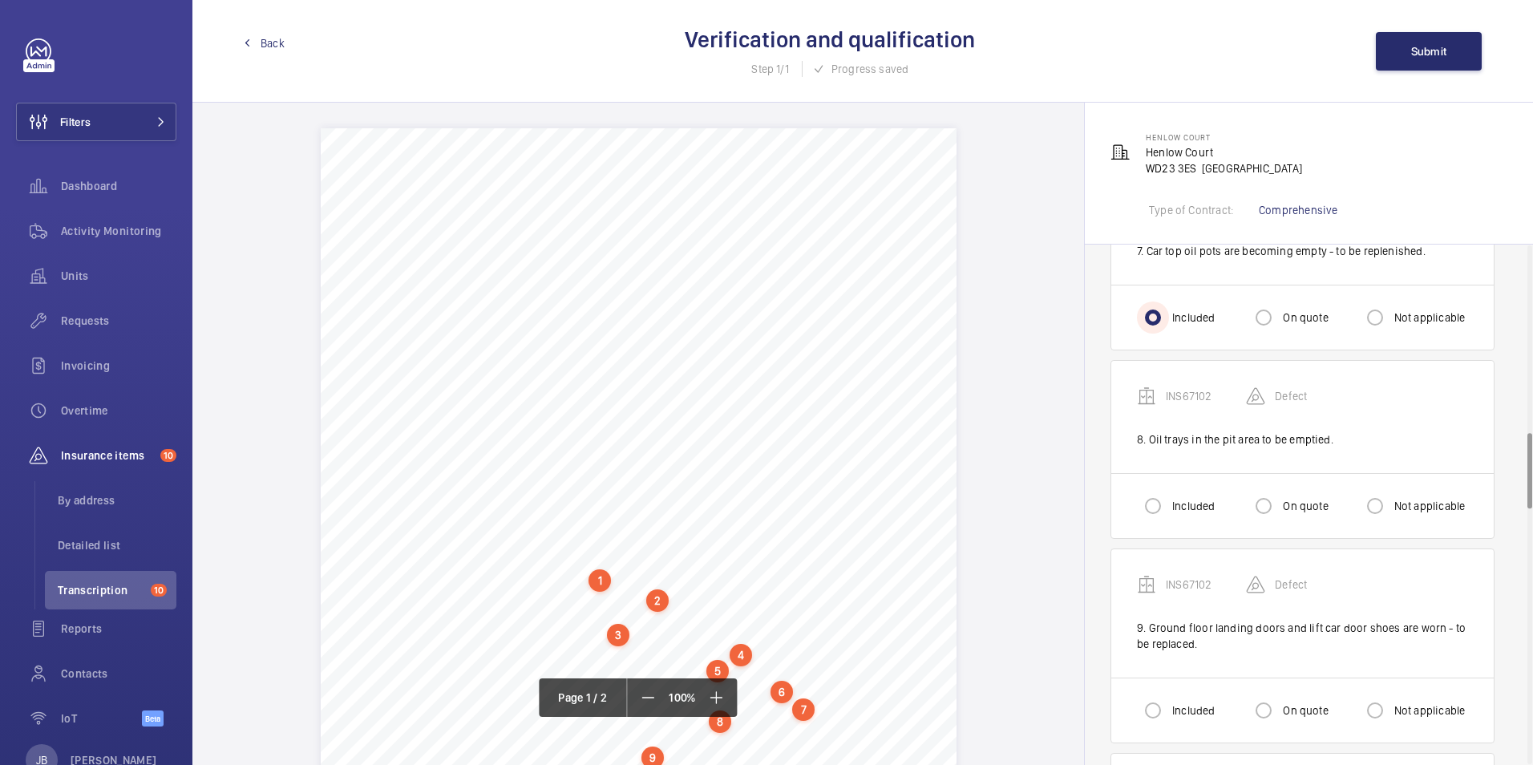
scroll to position [1283, 0]
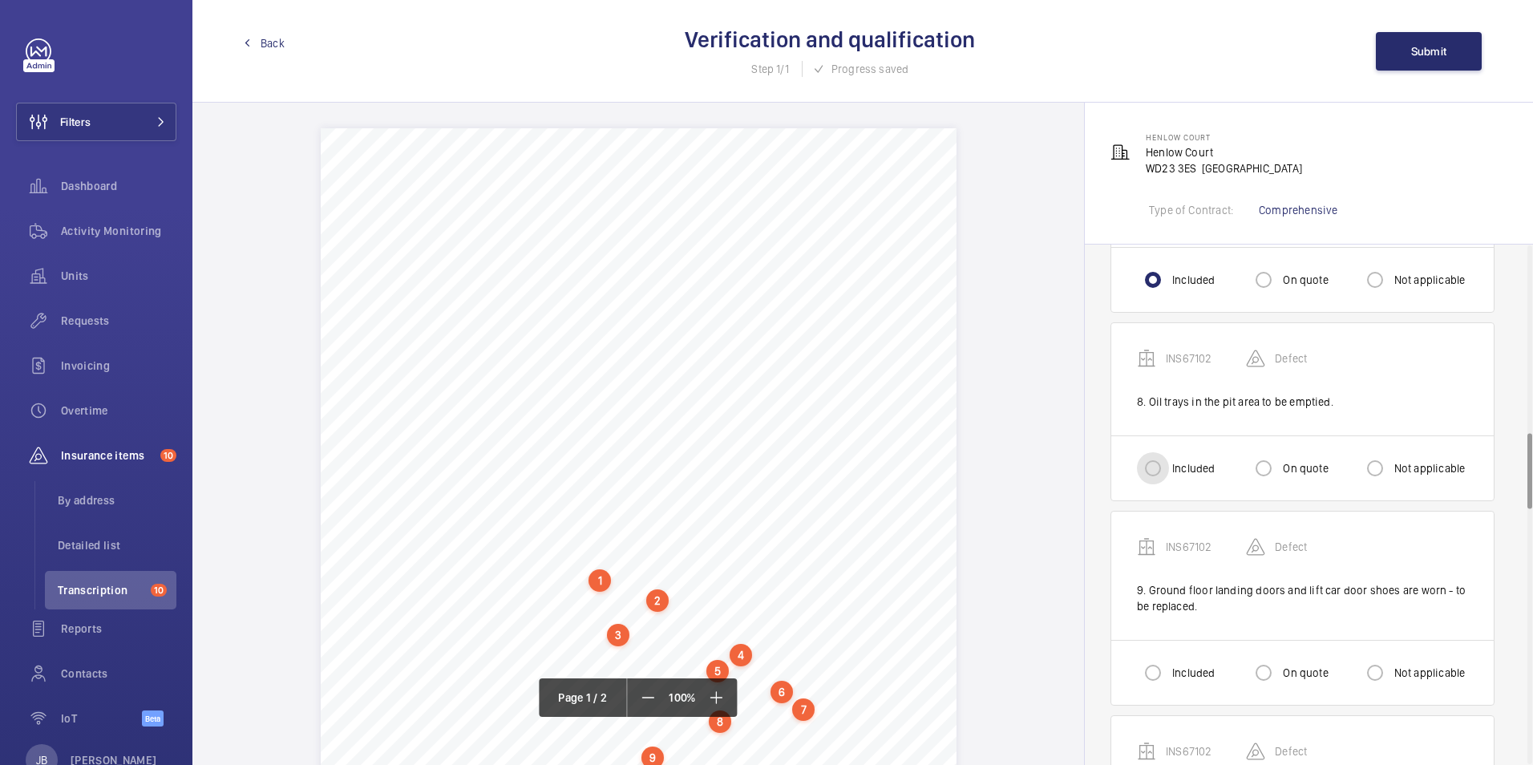
click at [1147, 474] on input "Included" at bounding box center [1153, 468] width 32 height 32
radio input "true"
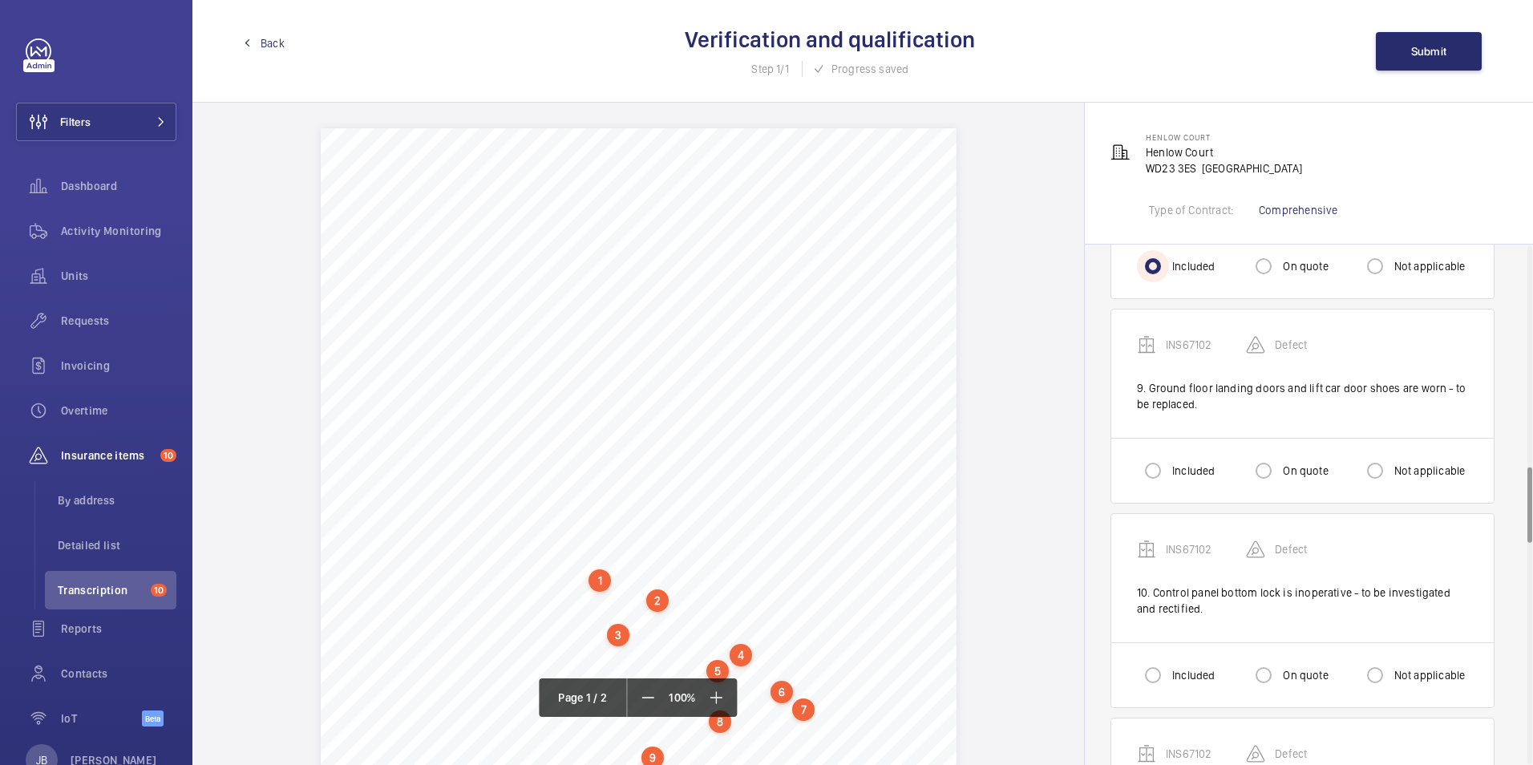
scroll to position [1524, 0]
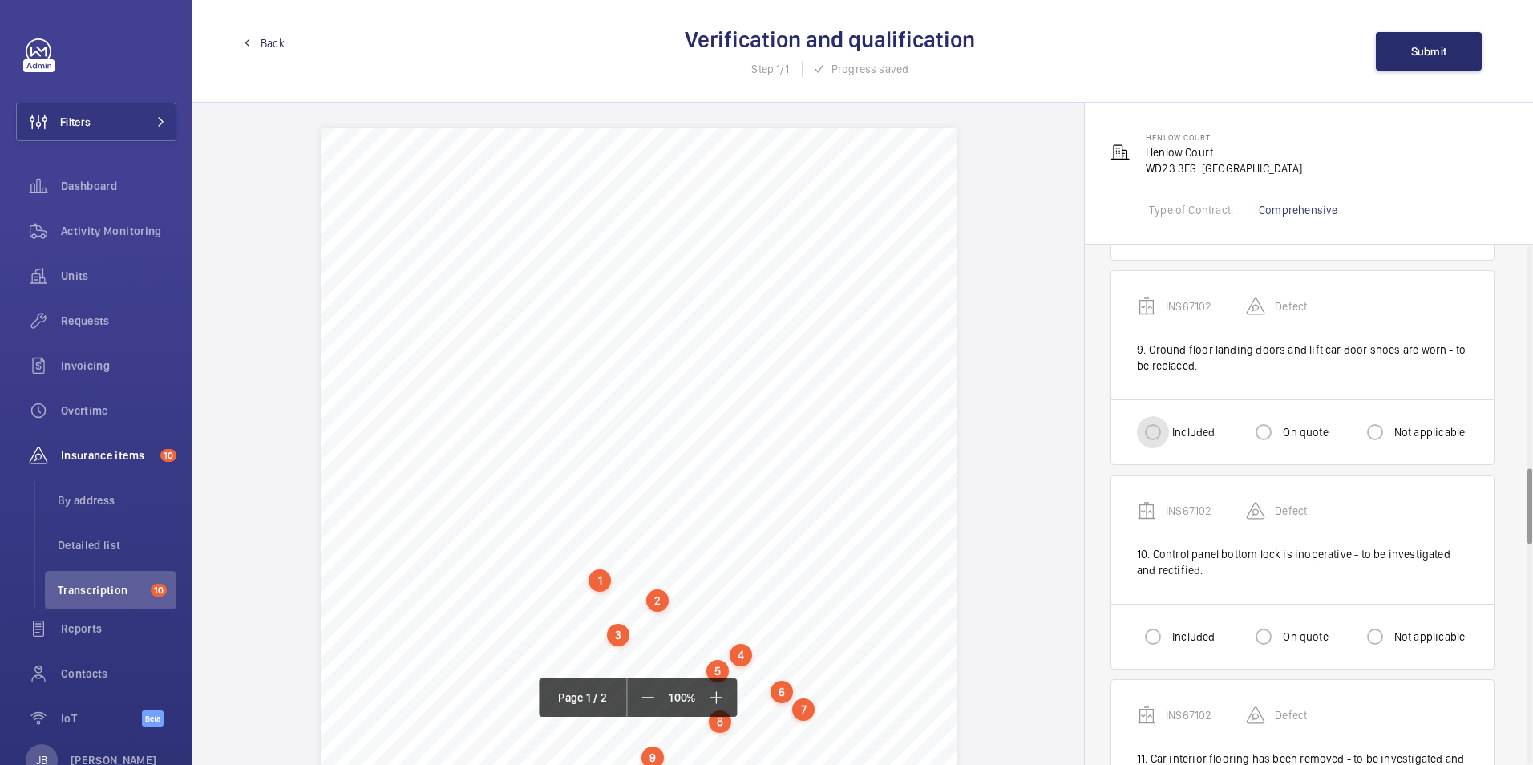
click at [1152, 429] on input "Included" at bounding box center [1153, 432] width 32 height 32
radio input "true"
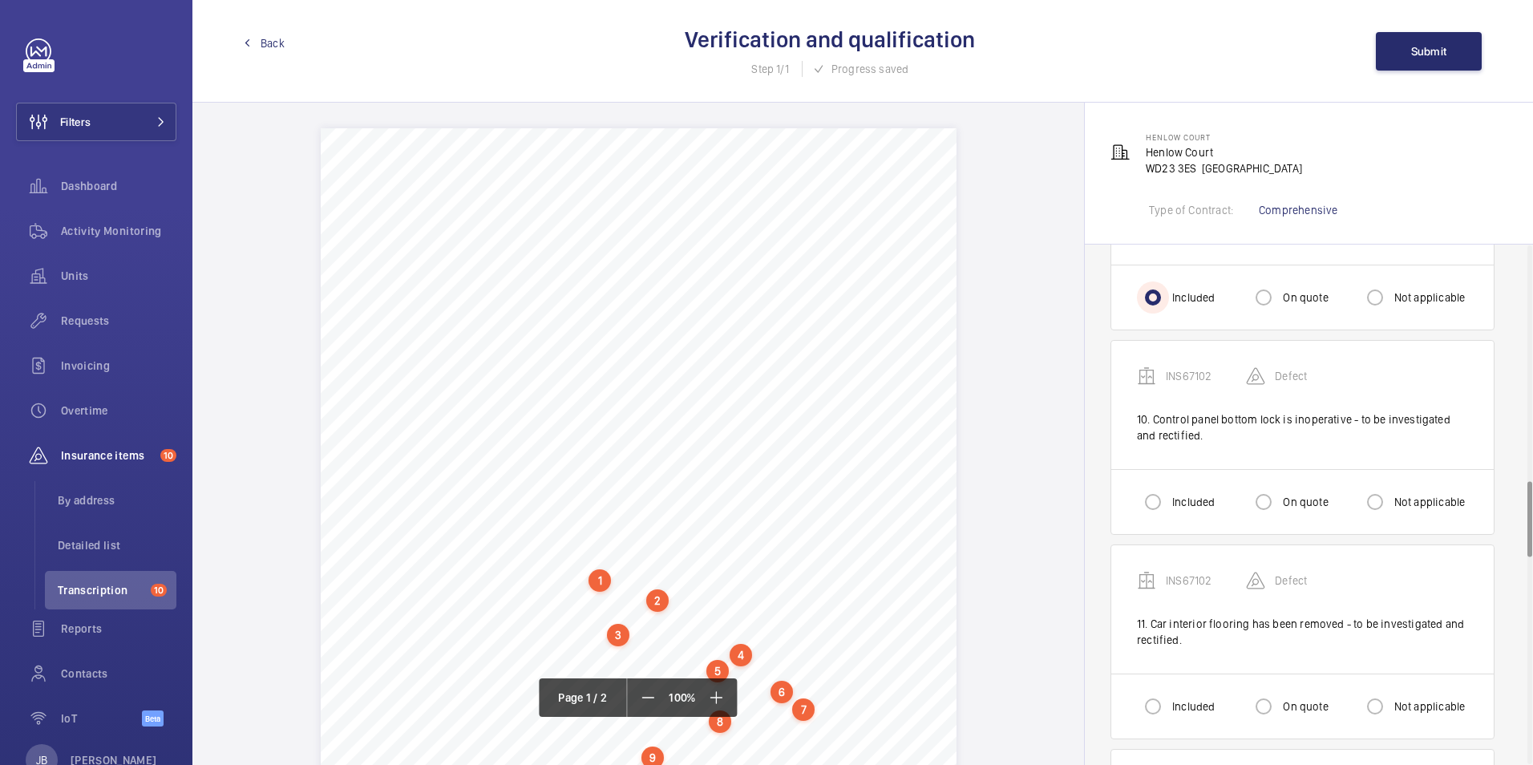
scroll to position [1684, 0]
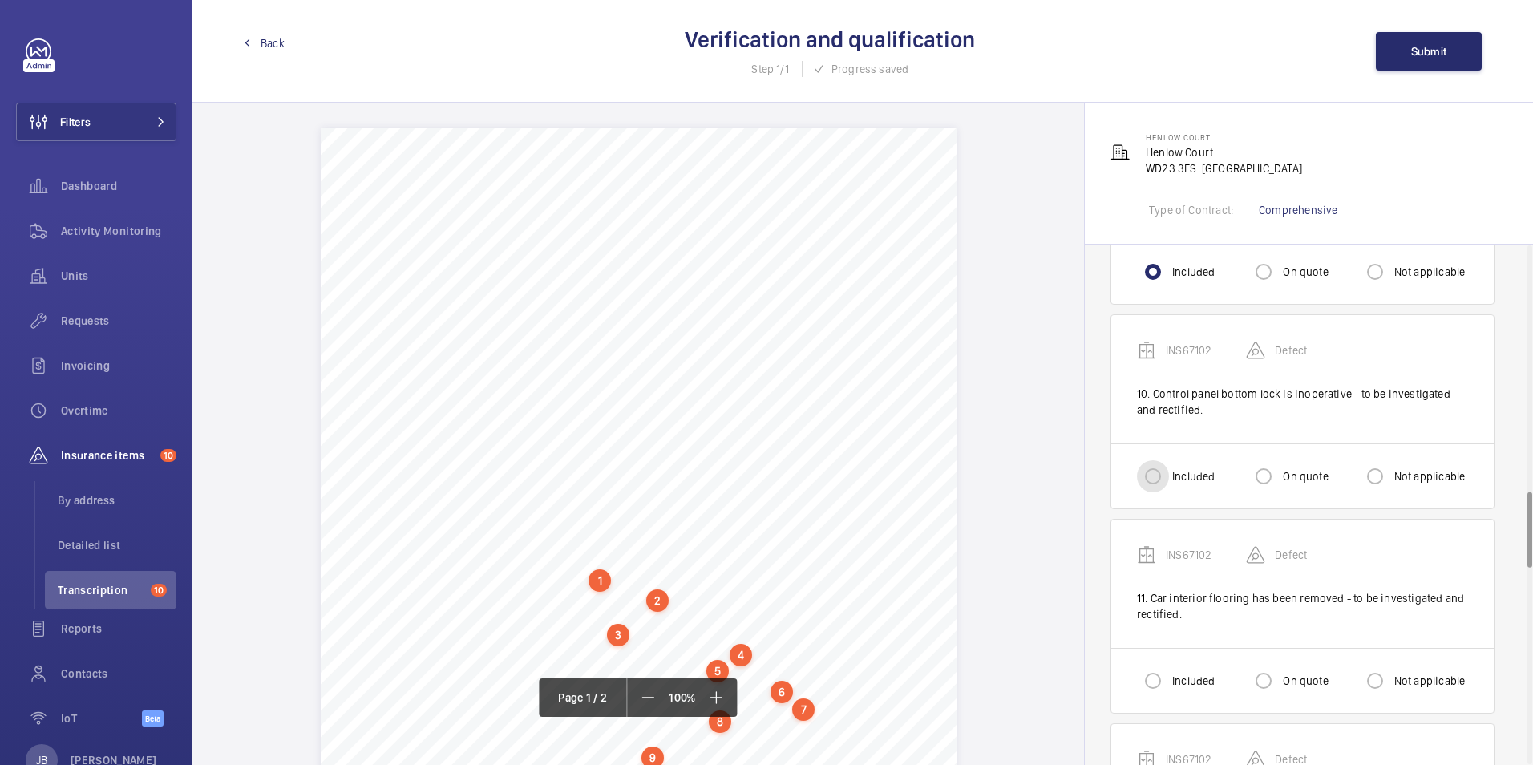
click at [1148, 480] on input "Included" at bounding box center [1153, 476] width 32 height 32
radio input "true"
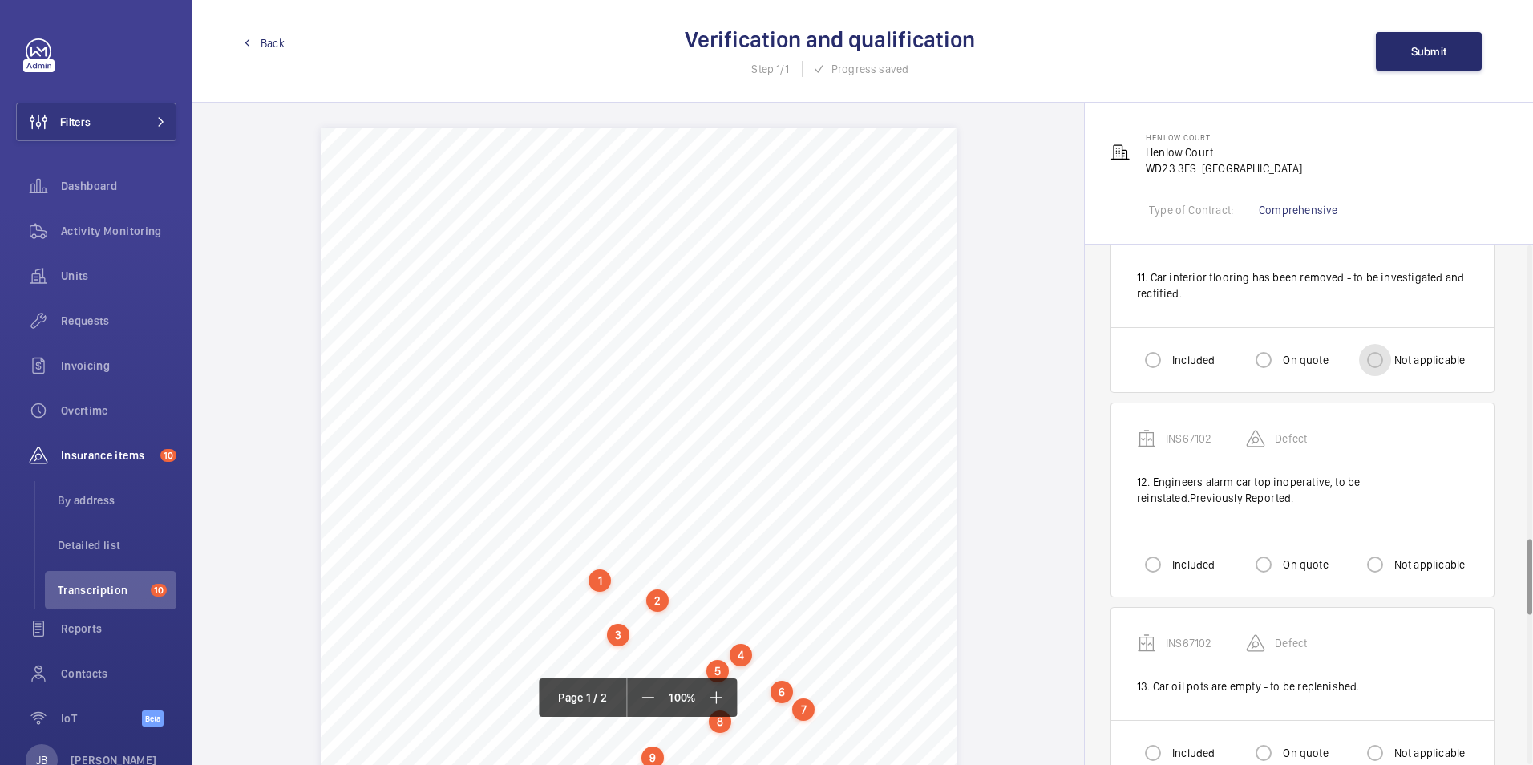
click at [1376, 363] on input "Not applicable" at bounding box center [1375, 360] width 32 height 32
radio input "true"
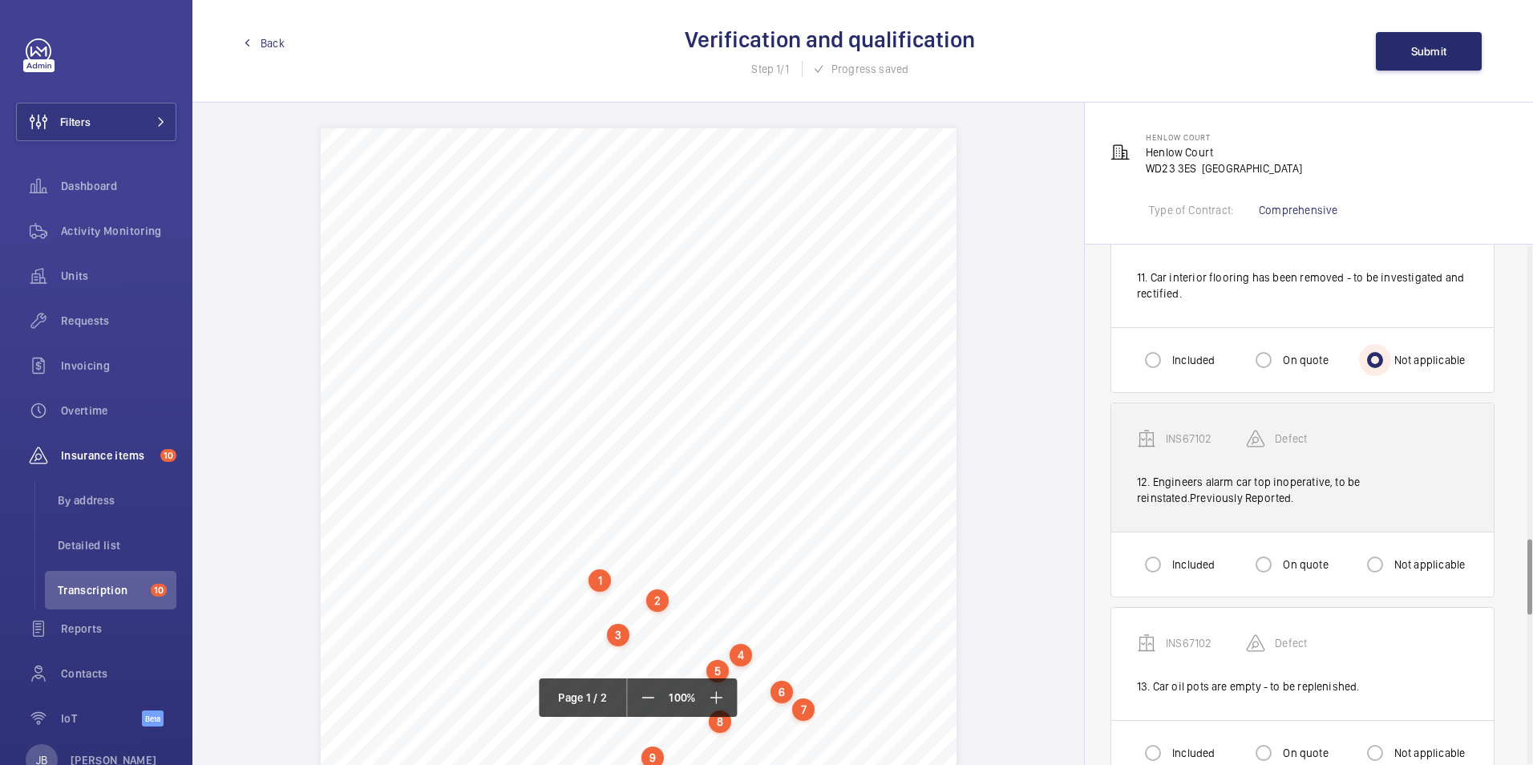
scroll to position [2085, 0]
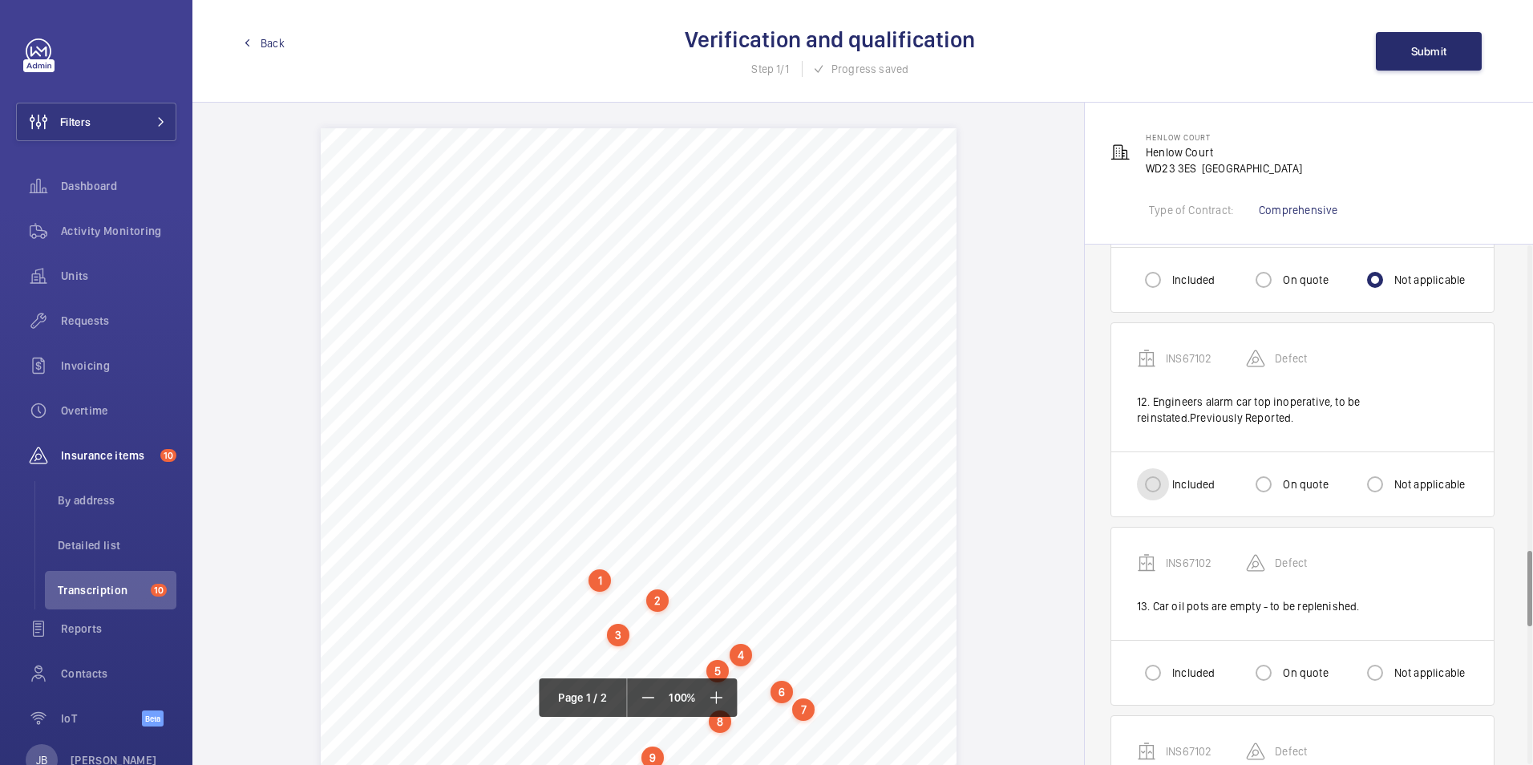
click at [1148, 489] on input "Included" at bounding box center [1153, 484] width 32 height 32
radio input "true"
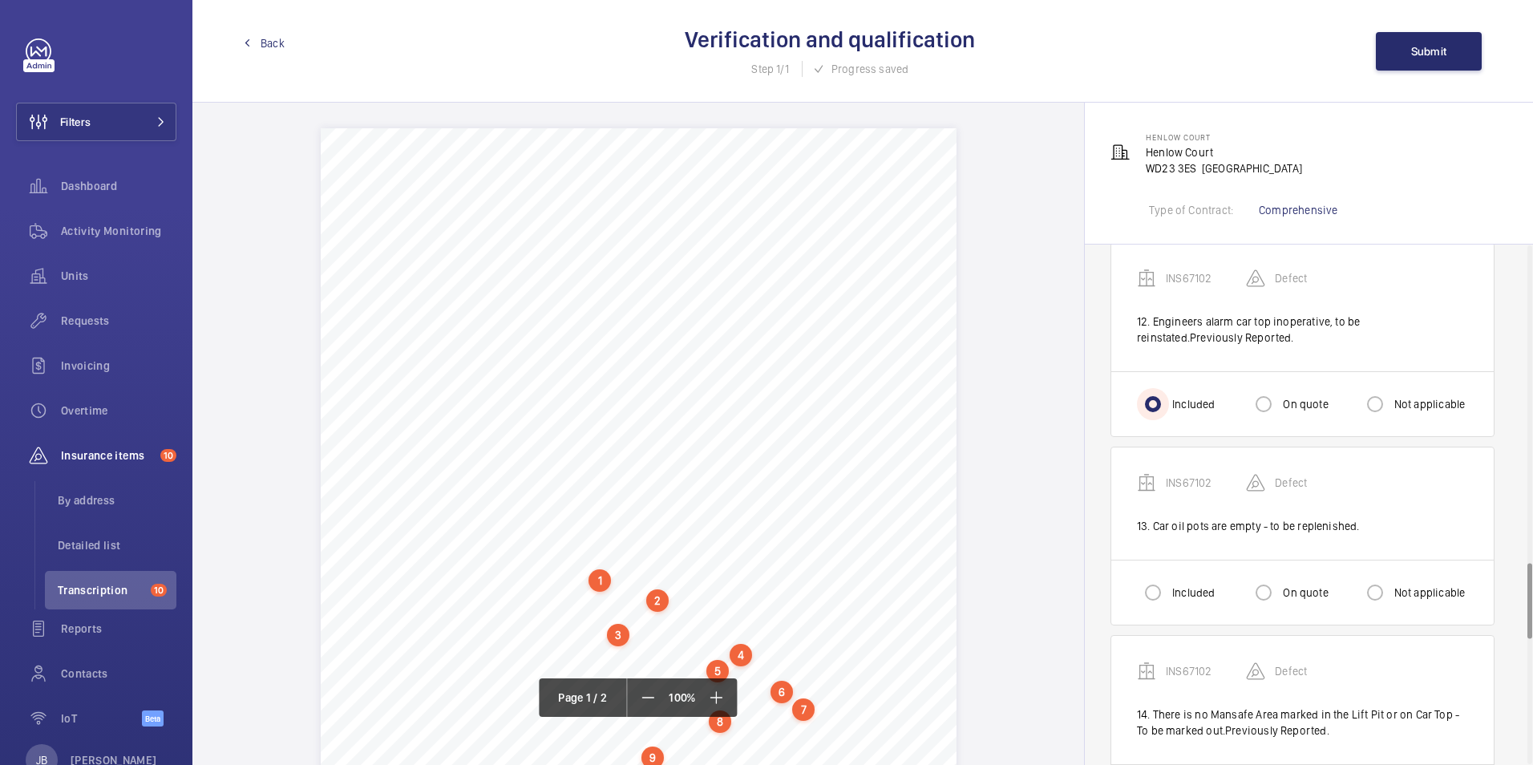
scroll to position [2245, 0]
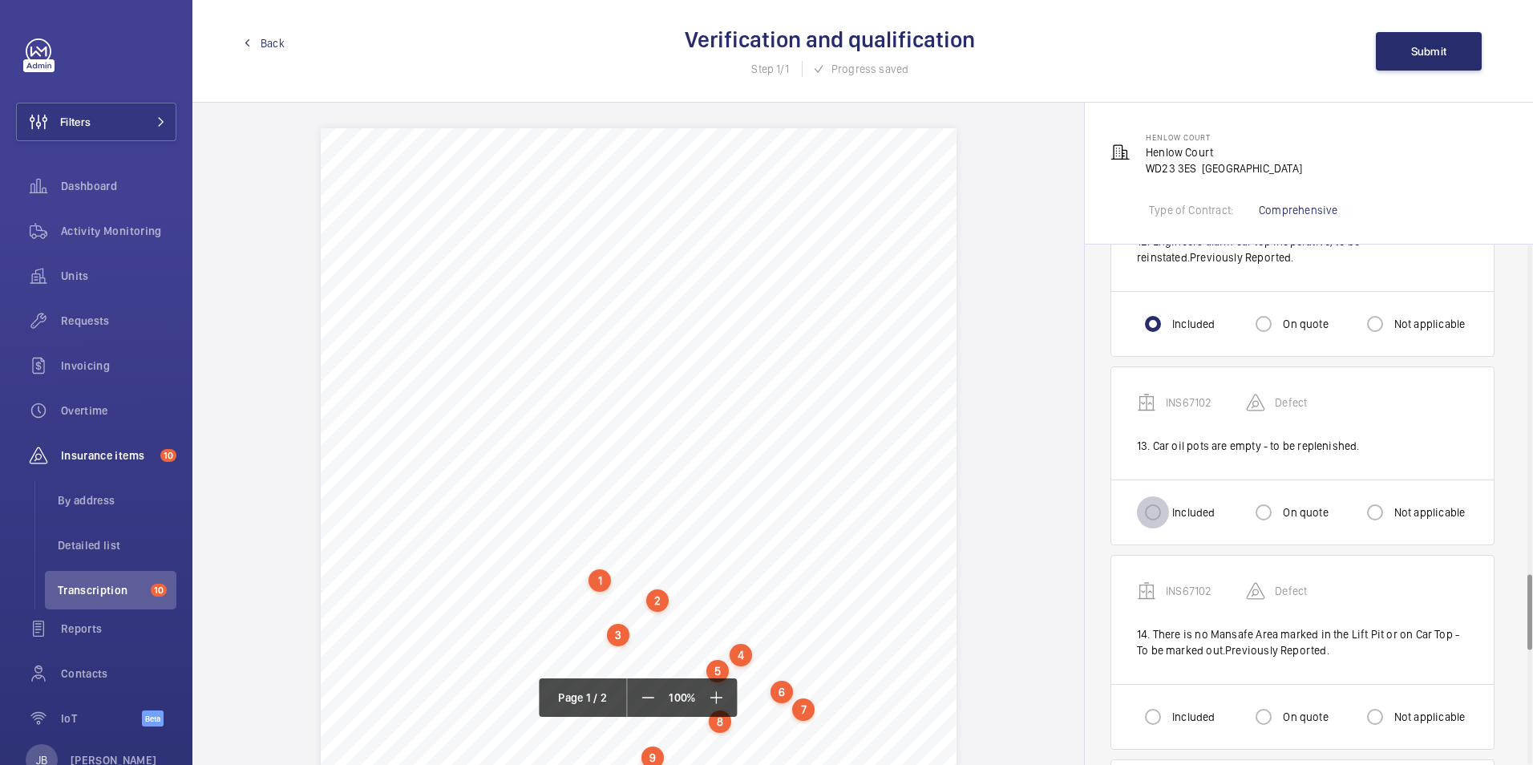
click at [1151, 516] on input "Included" at bounding box center [1153, 512] width 32 height 32
radio input "true"
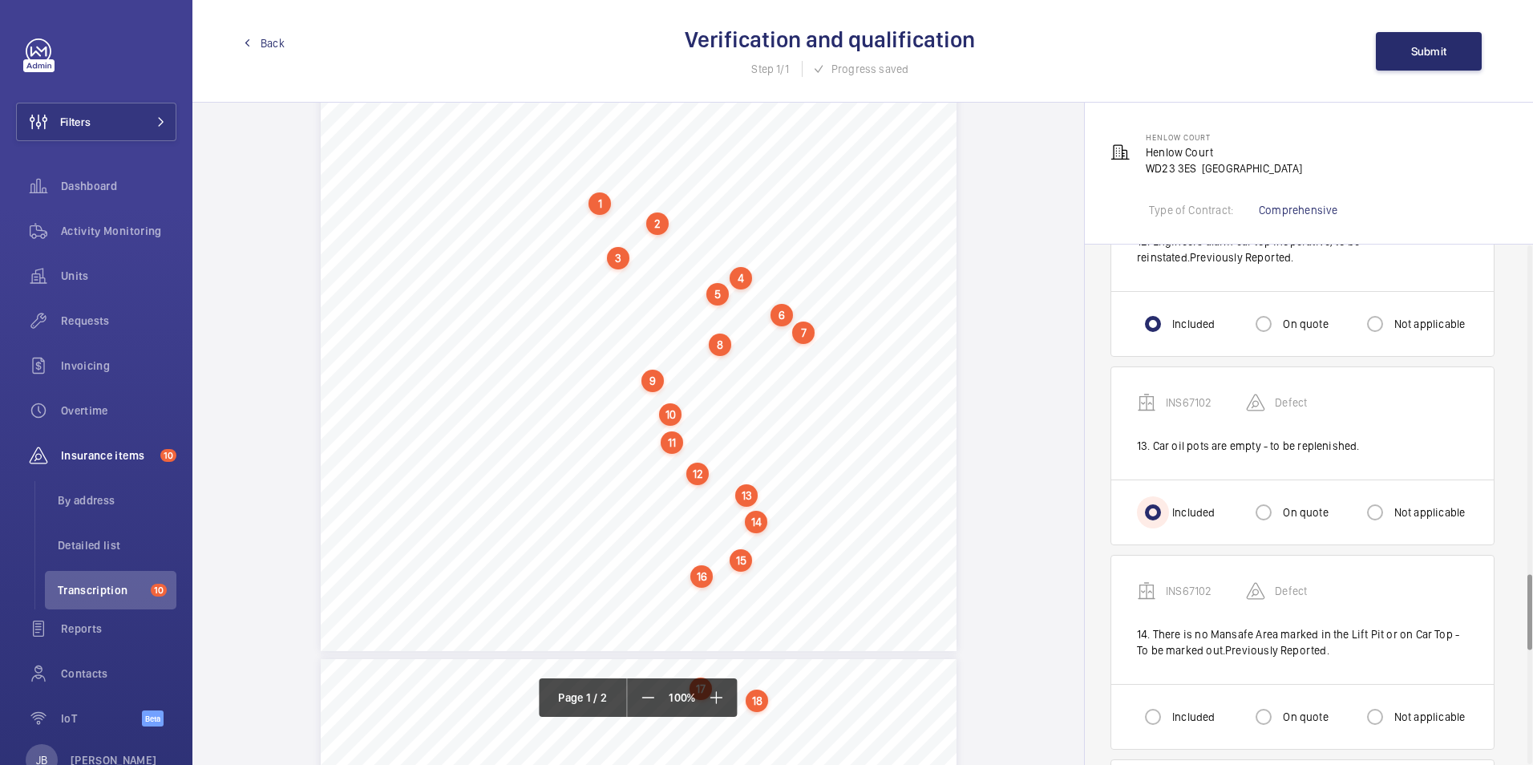
scroll to position [401, 0]
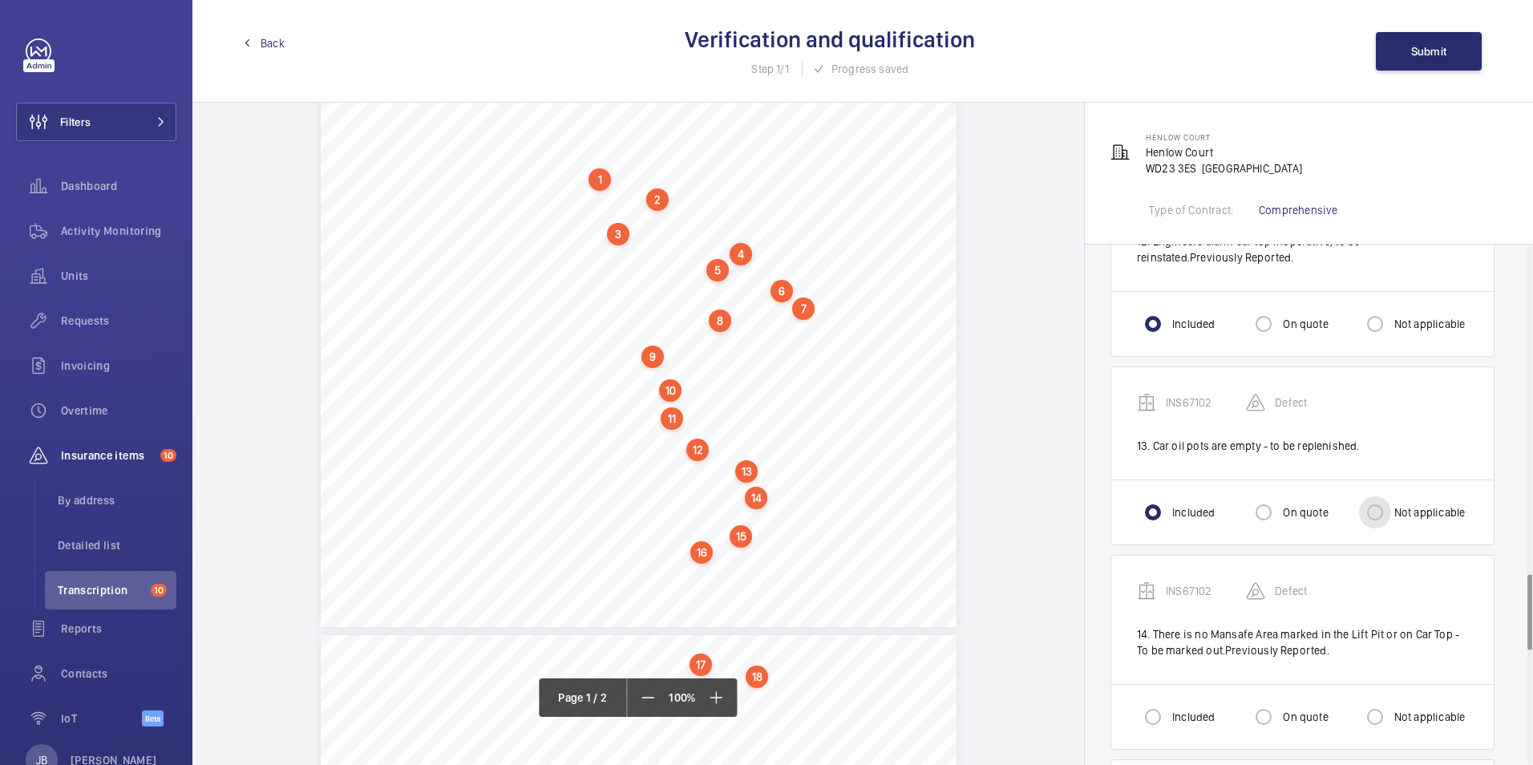
click at [1378, 508] on input "Not applicable" at bounding box center [1375, 512] width 32 height 32
radio input "true"
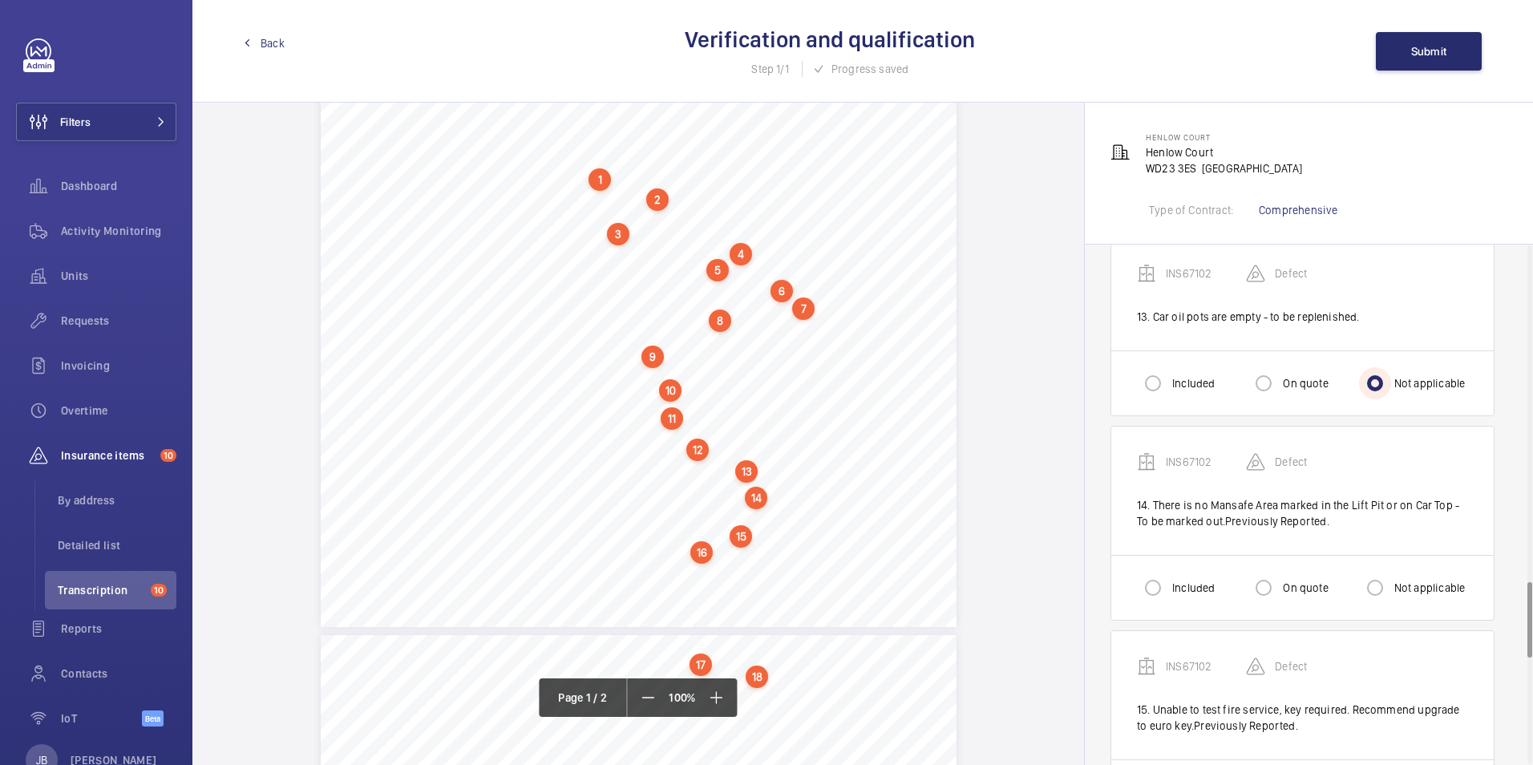
scroll to position [2406, 0]
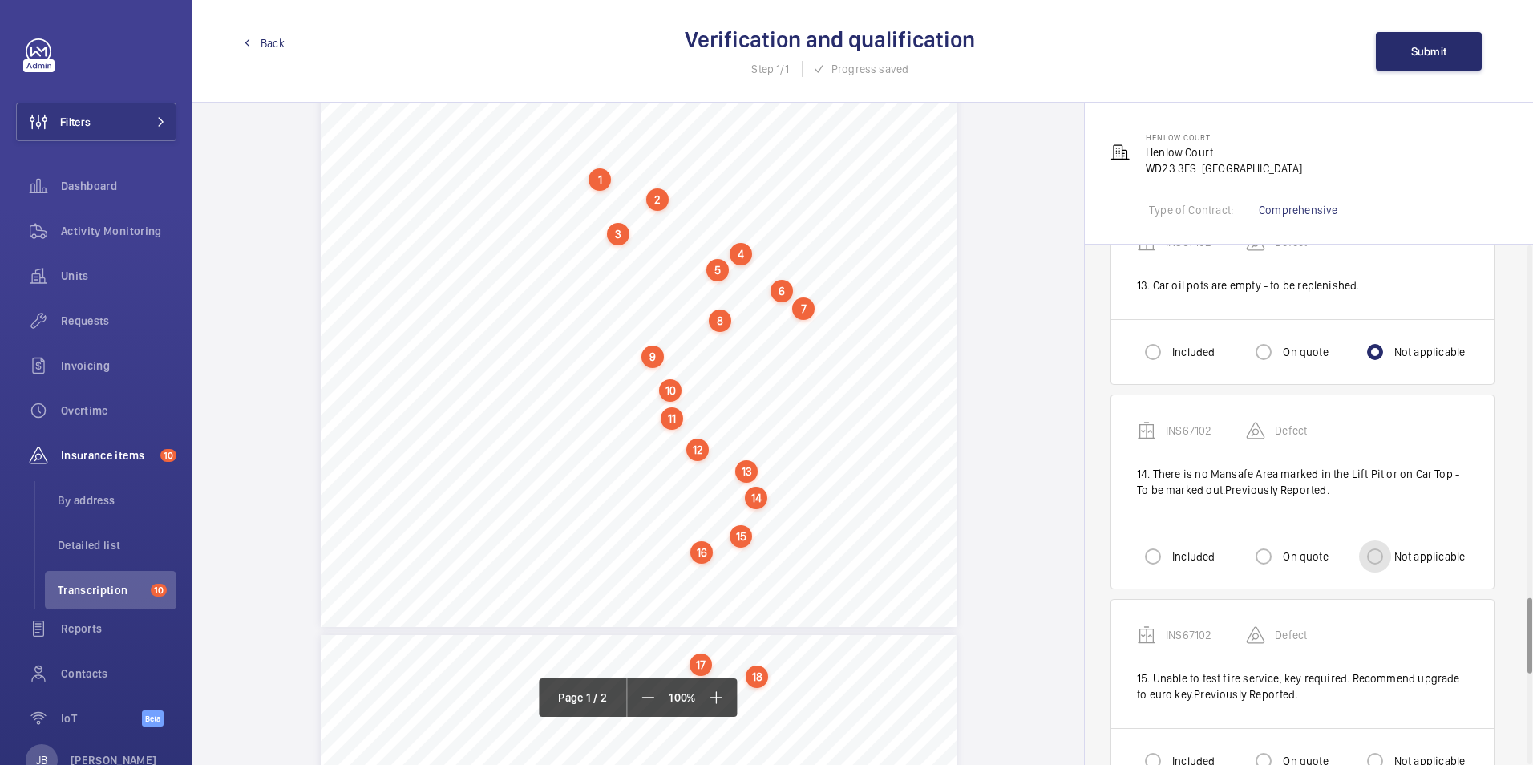
click at [1365, 567] on input "Not applicable" at bounding box center [1375, 556] width 32 height 32
radio input "true"
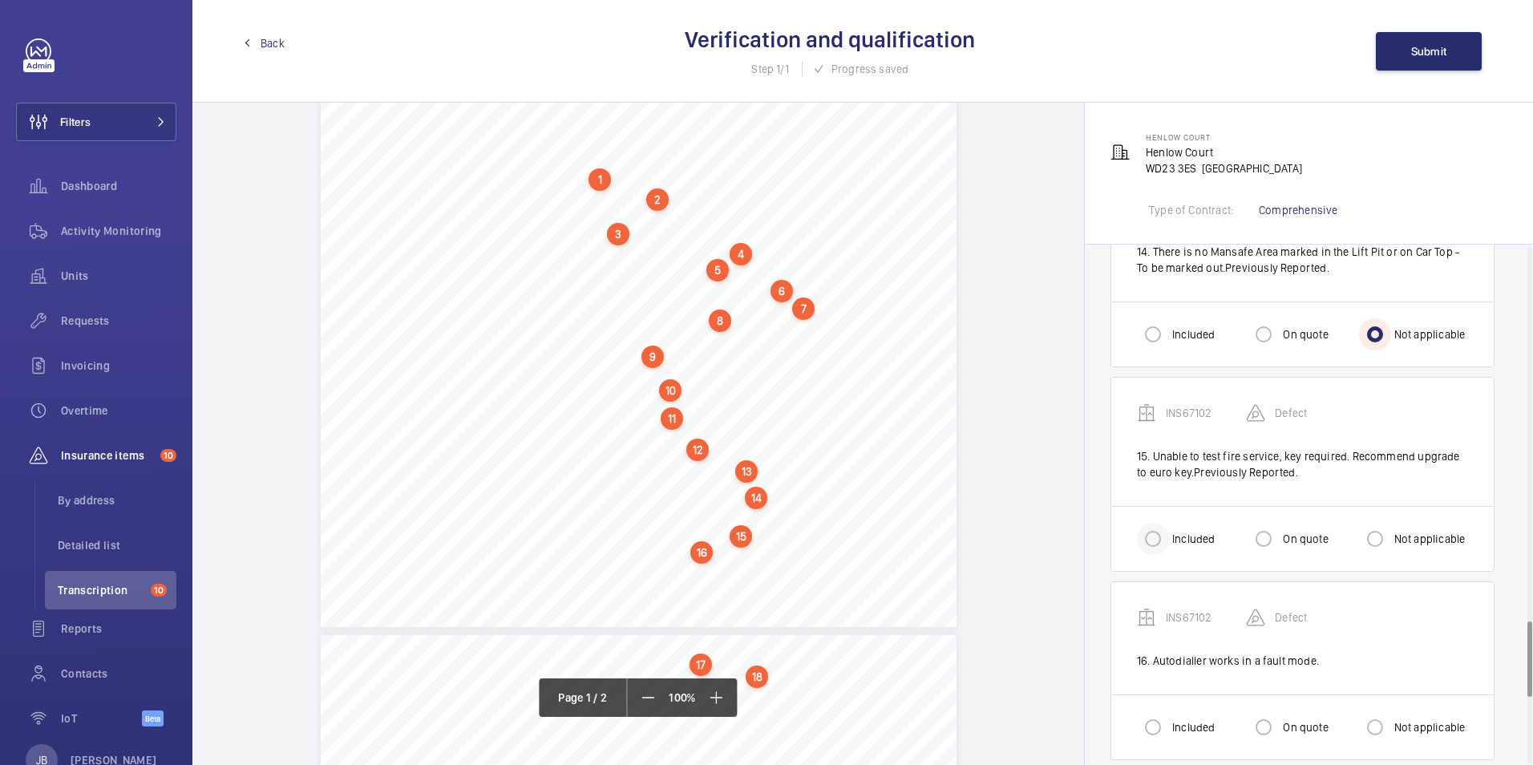
scroll to position [2646, 0]
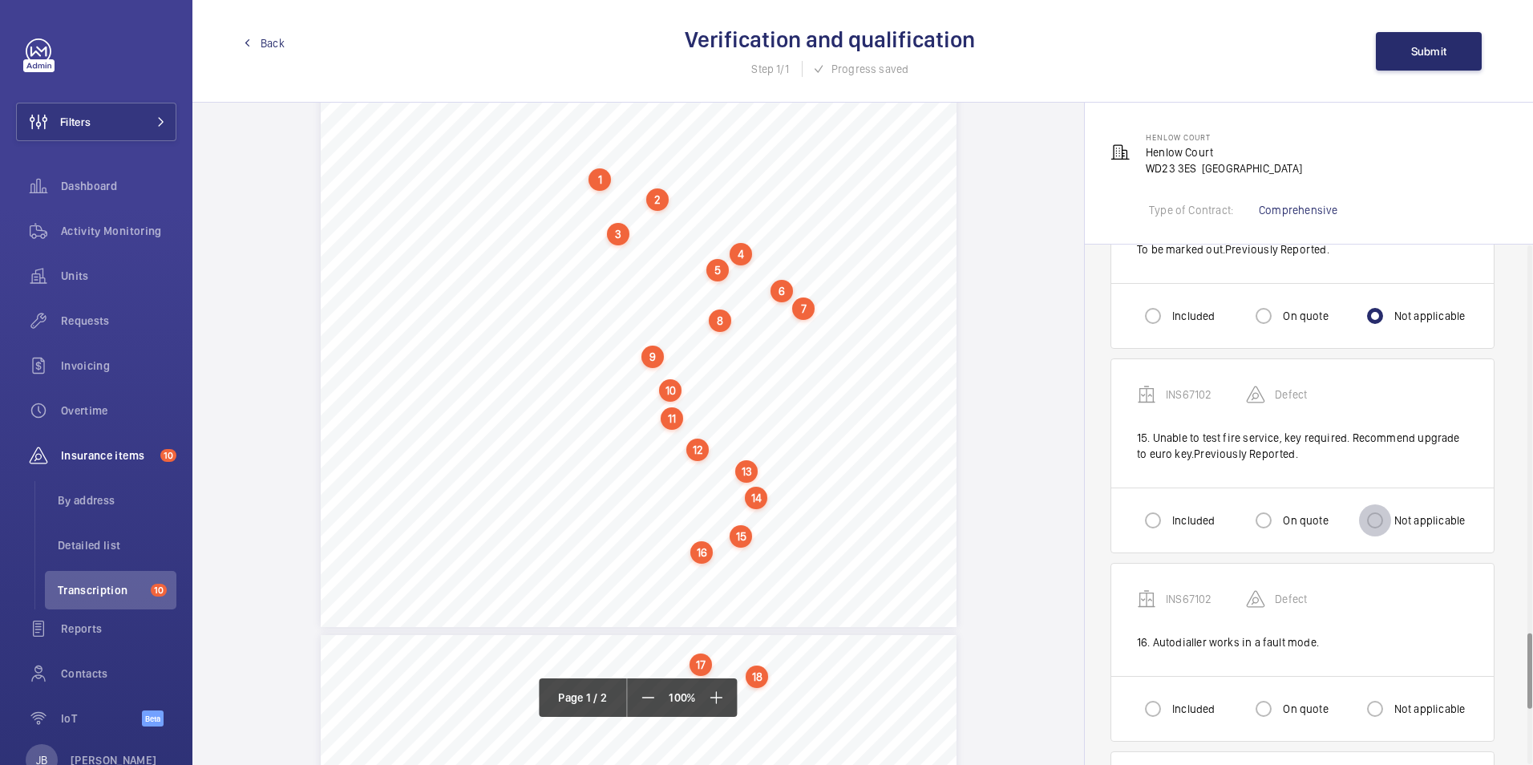
click at [1375, 524] on input "Not applicable" at bounding box center [1375, 520] width 32 height 32
radio input "true"
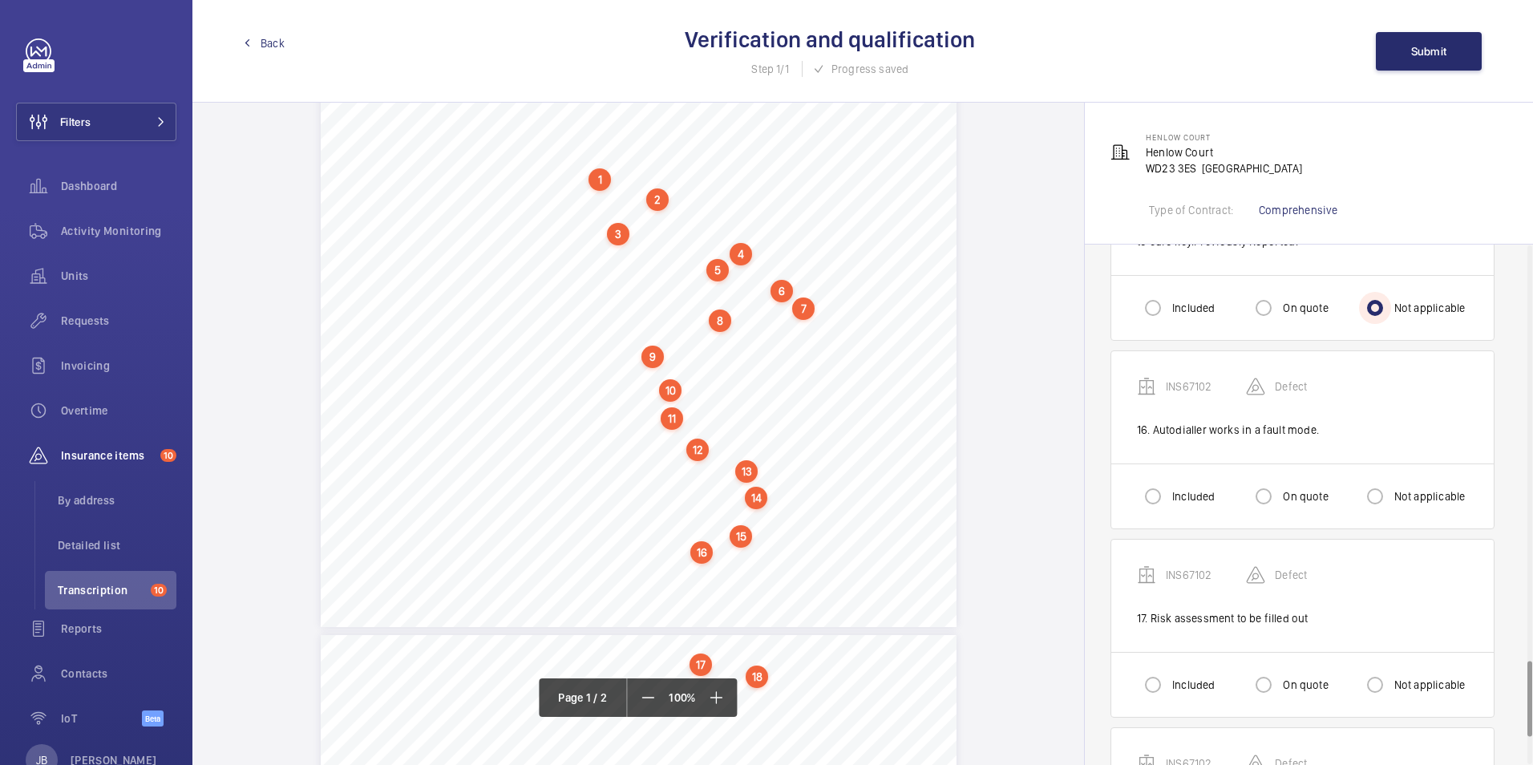
scroll to position [2887, 0]
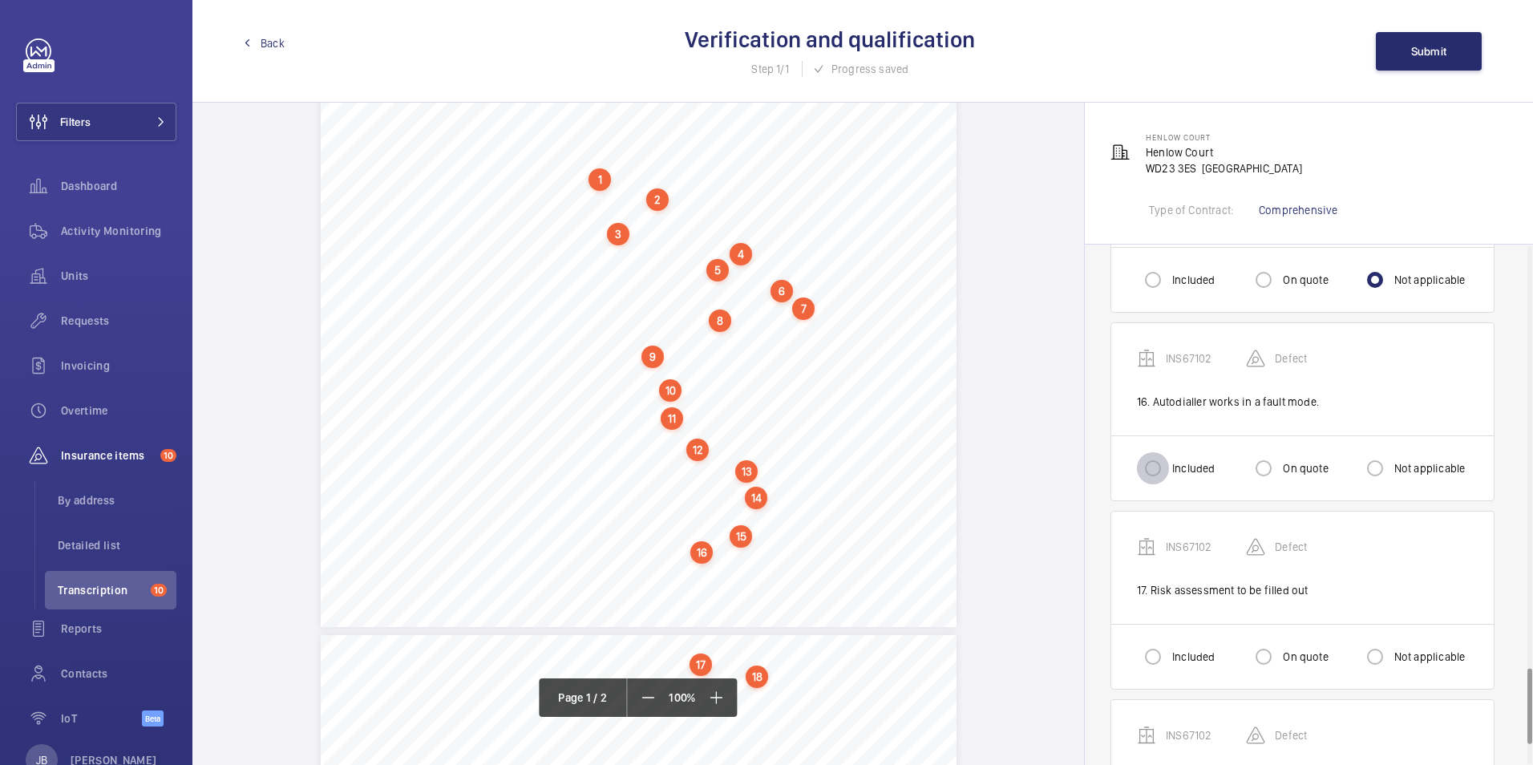
click at [1156, 472] on input "Included" at bounding box center [1153, 468] width 32 height 32
radio input "true"
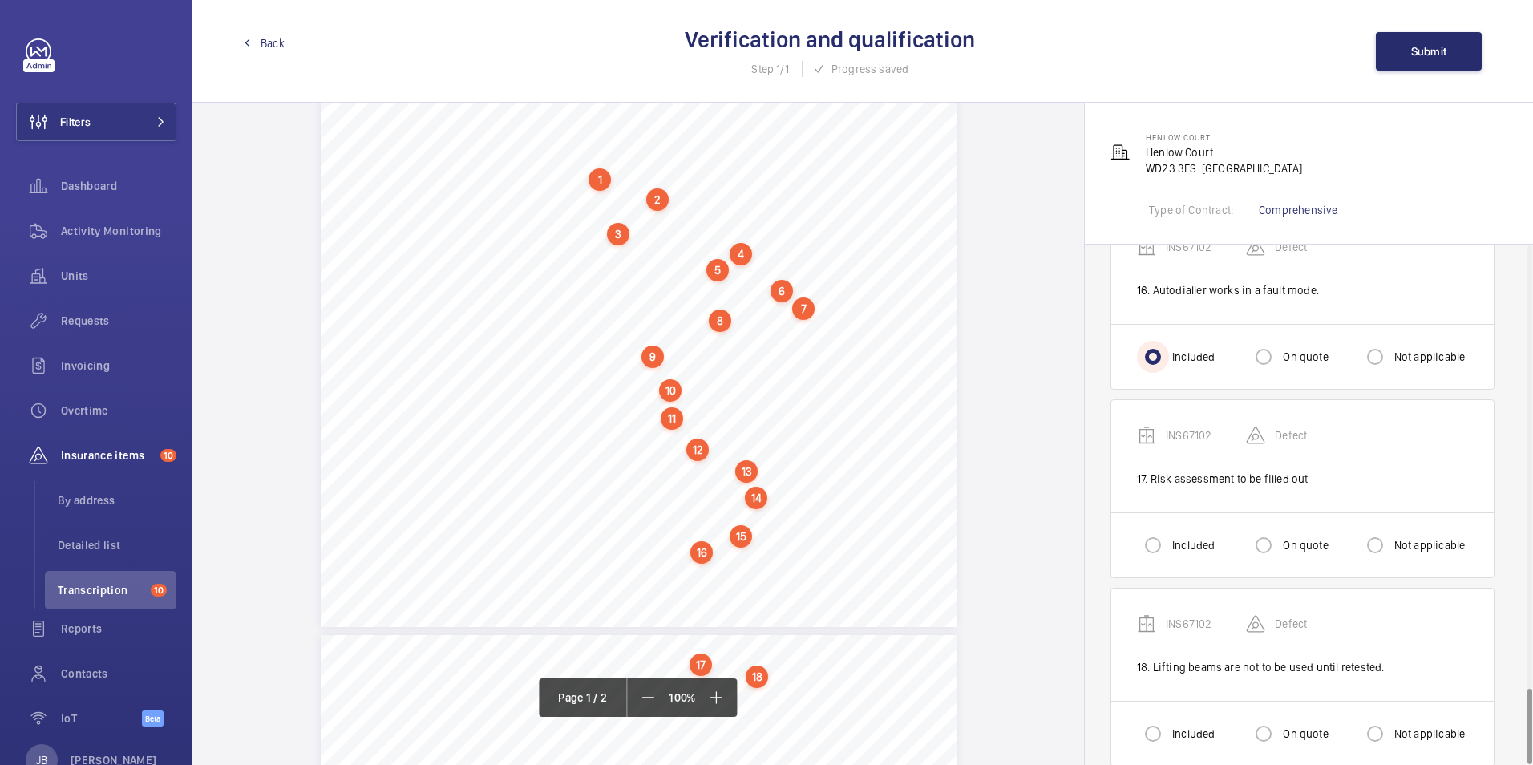
scroll to position [3025, 0]
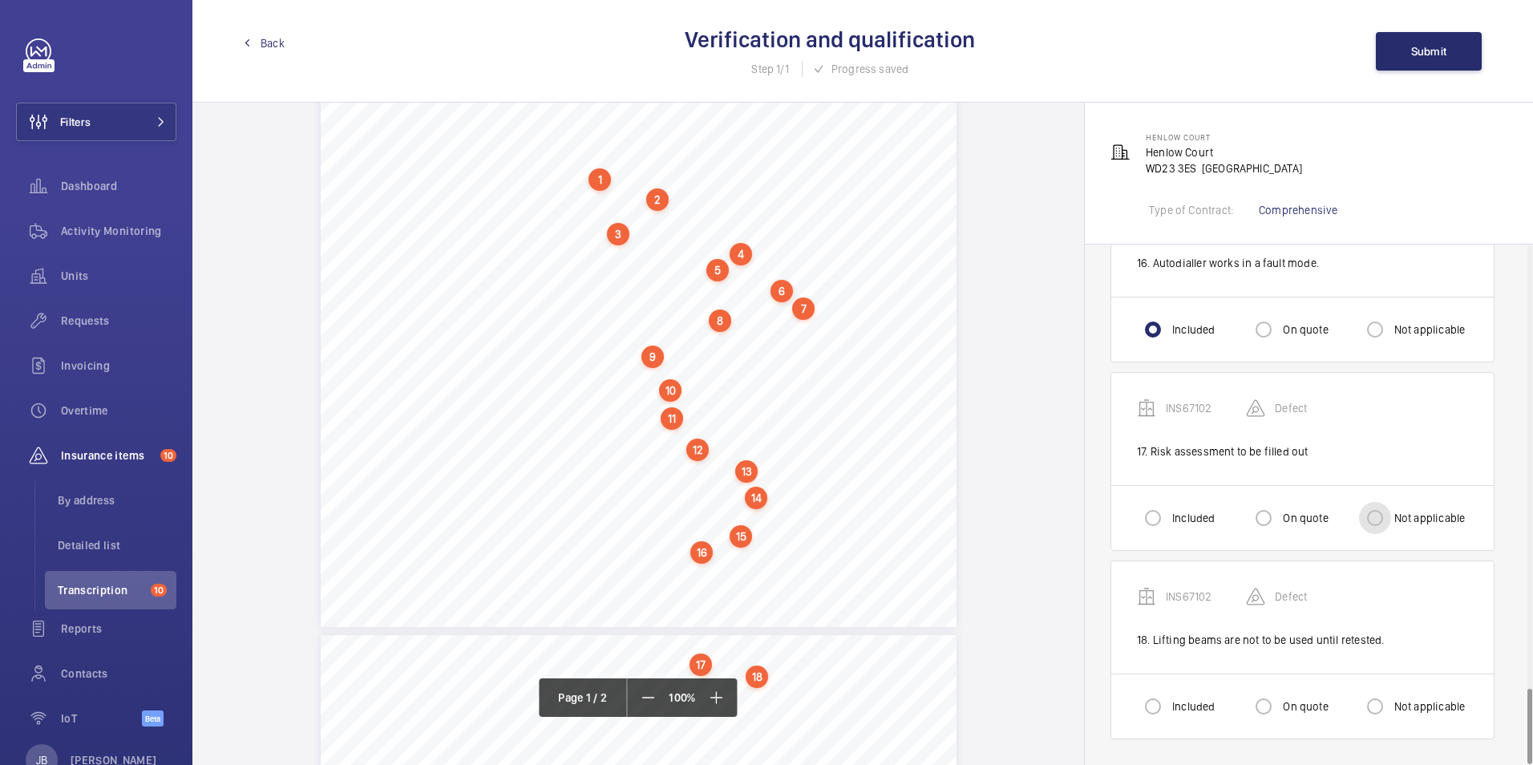
click at [1370, 518] on input "Not applicable" at bounding box center [1375, 518] width 32 height 32
radio input "true"
click at [1364, 705] on input "Not applicable" at bounding box center [1375, 706] width 32 height 32
radio input "true"
click at [1393, 47] on button "Submit" at bounding box center [1429, 51] width 106 height 38
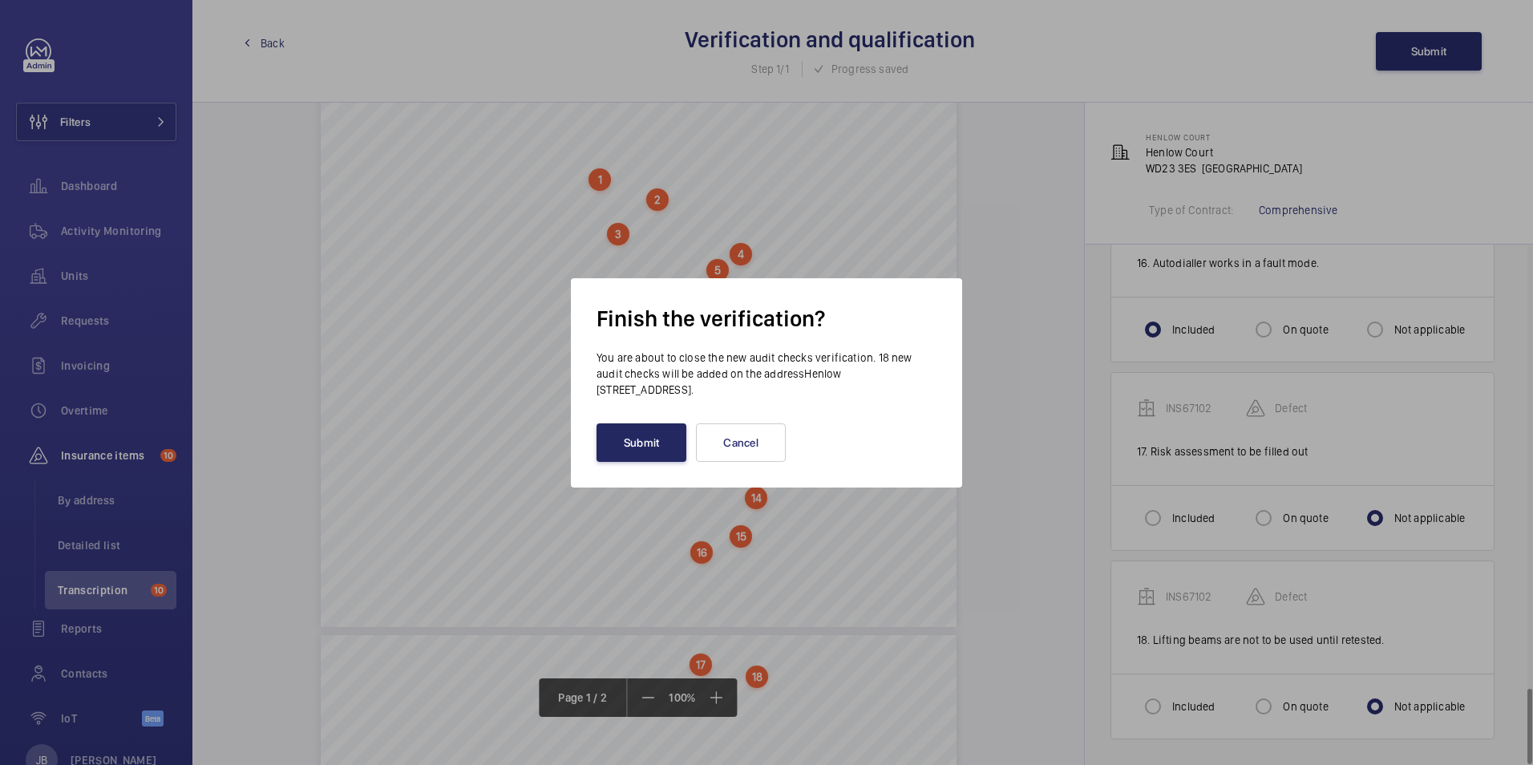
click at [660, 447] on button "Submit" at bounding box center [642, 442] width 90 height 38
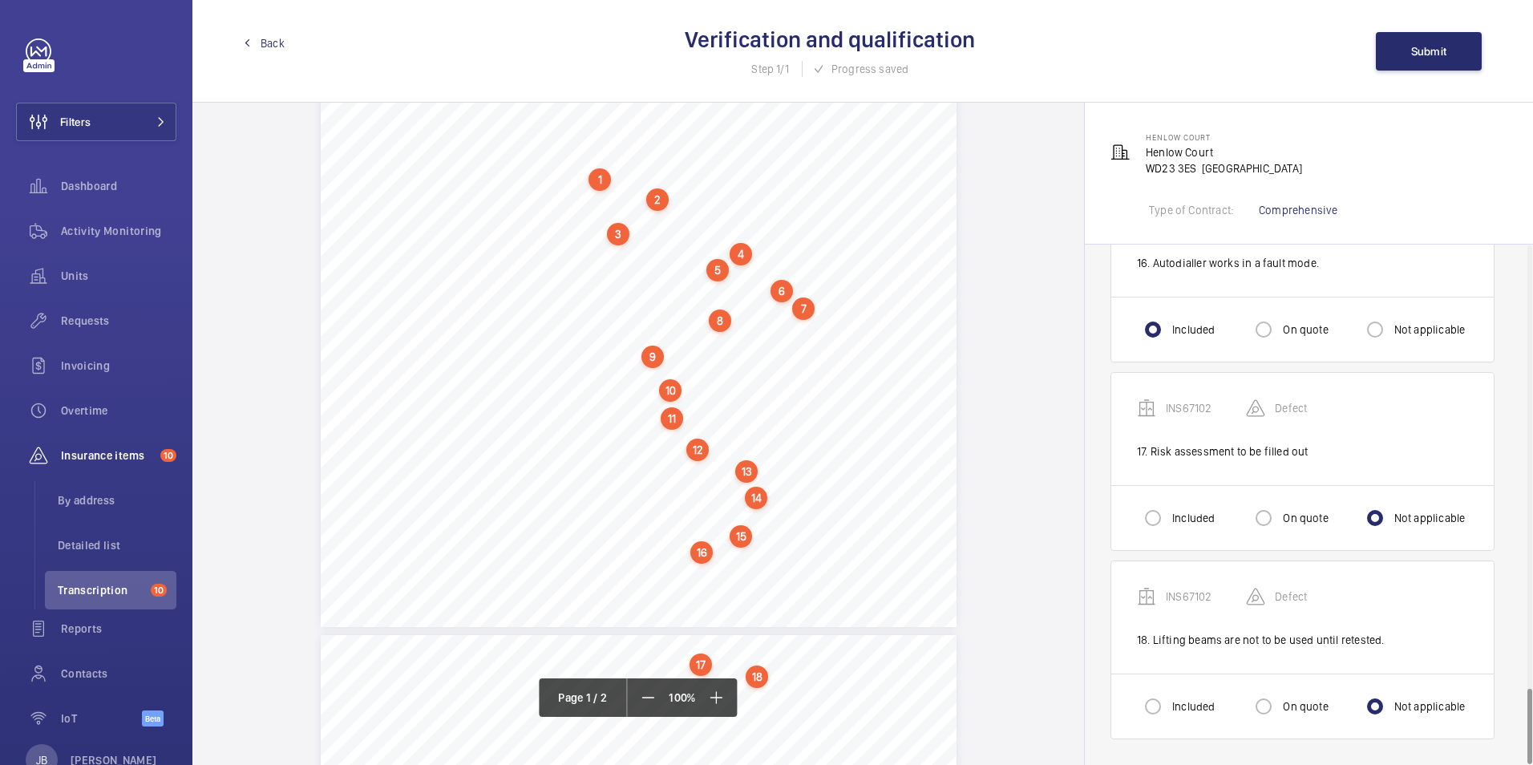
click at [264, 45] on span "Back" at bounding box center [273, 43] width 24 height 16
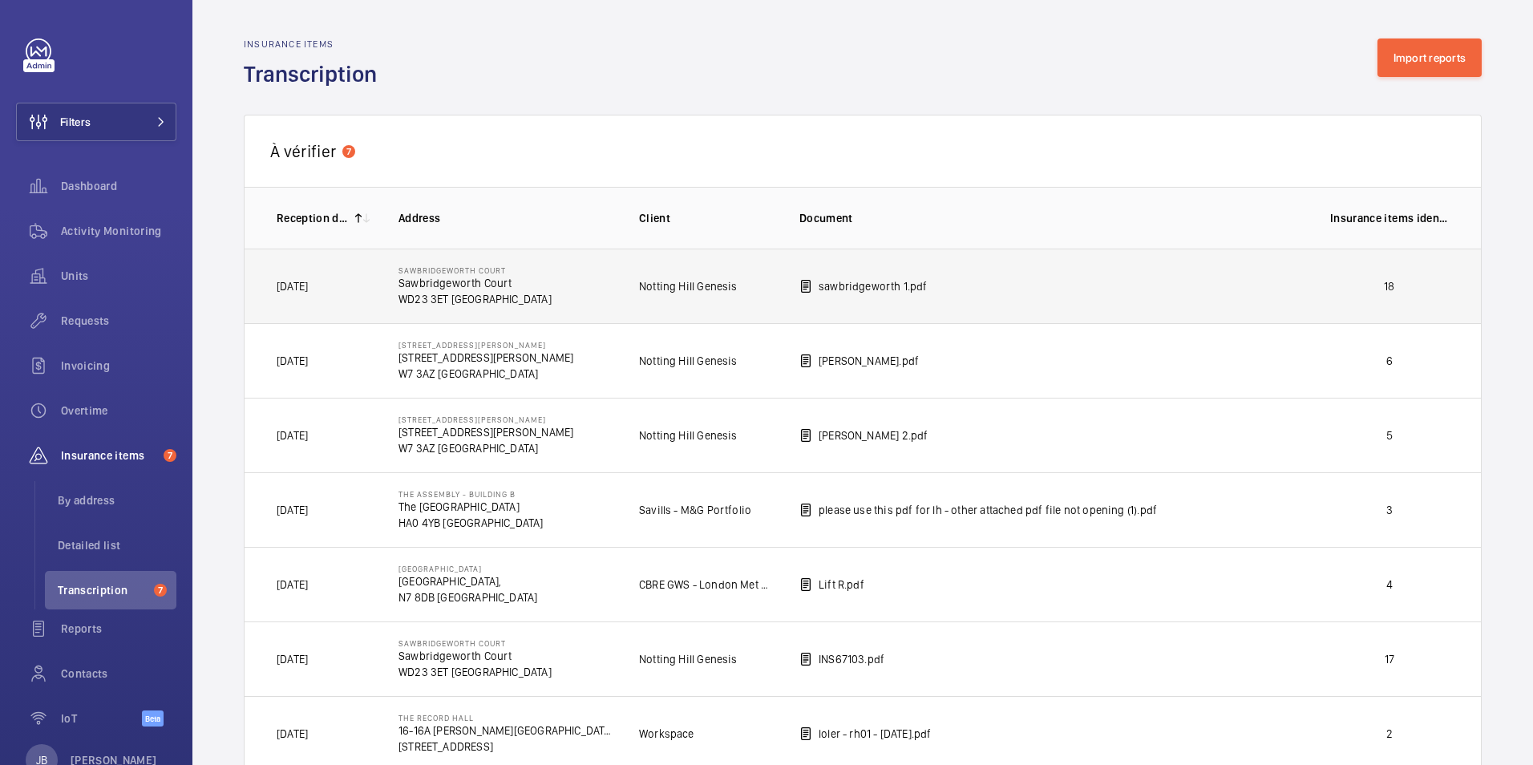
click at [1381, 283] on p "18" at bounding box center [1389, 286] width 119 height 16
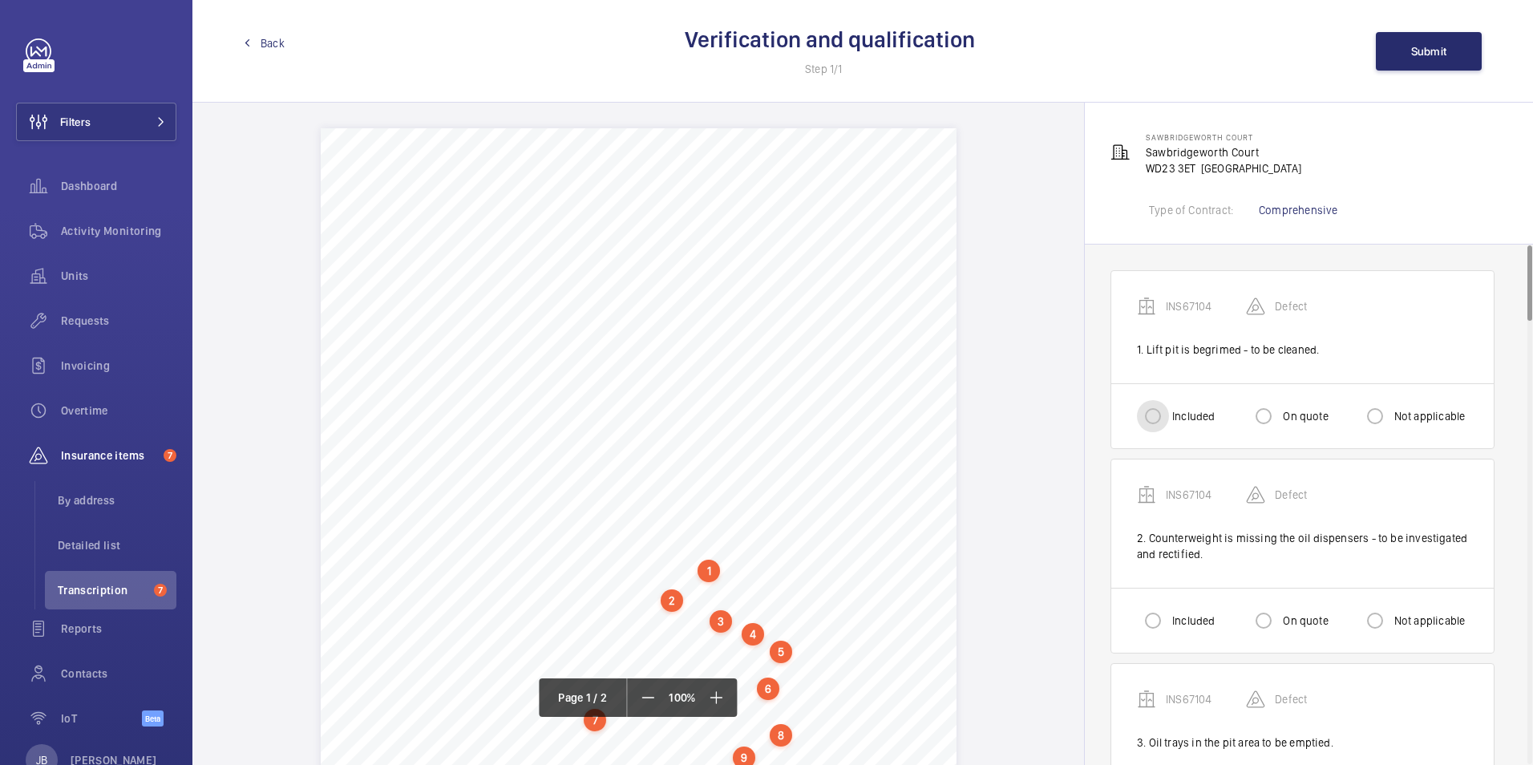
click at [1153, 419] on input "Included" at bounding box center [1153, 416] width 32 height 32
radio input "true"
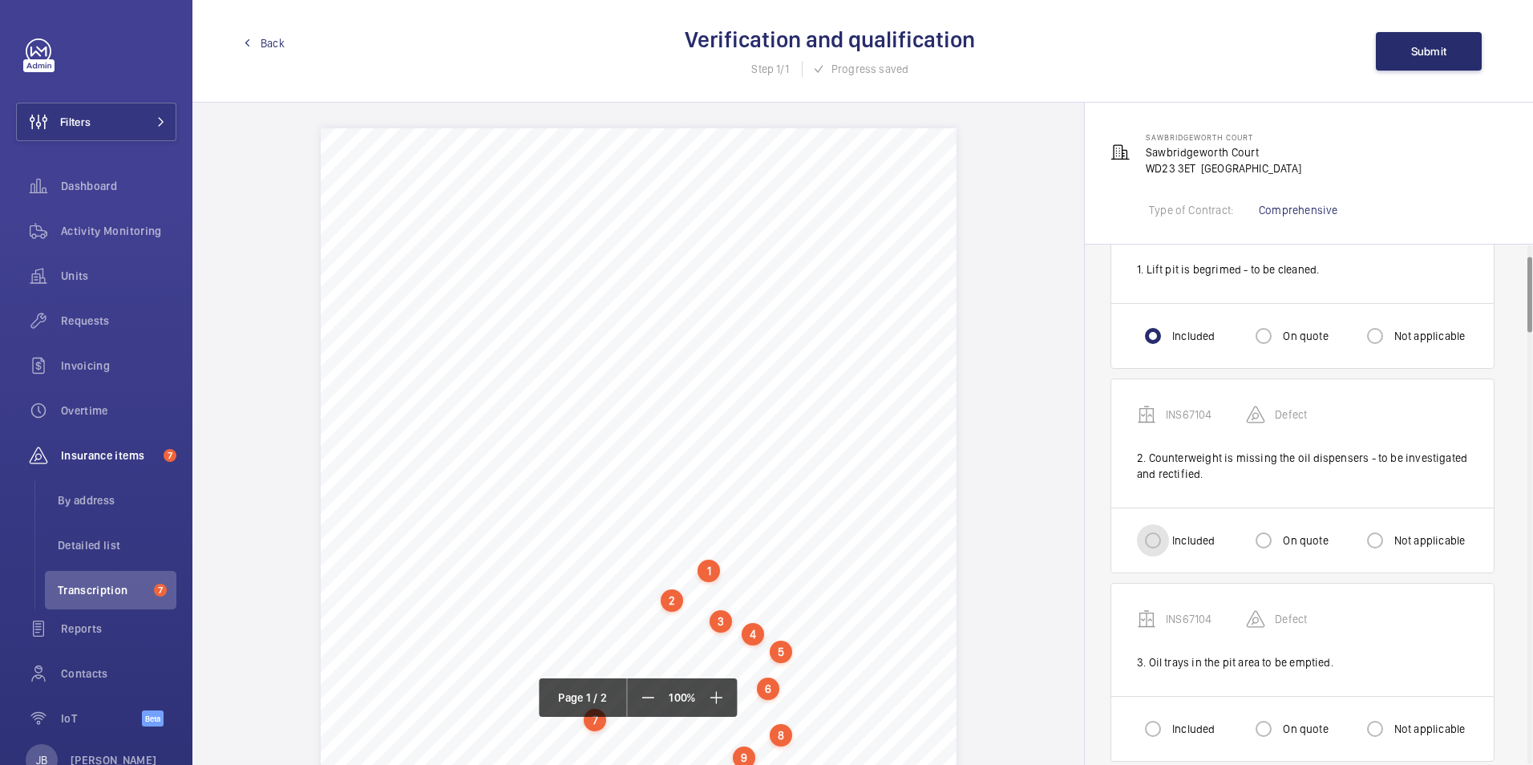
click at [1150, 537] on input "Included" at bounding box center [1153, 540] width 32 height 32
radio input "true"
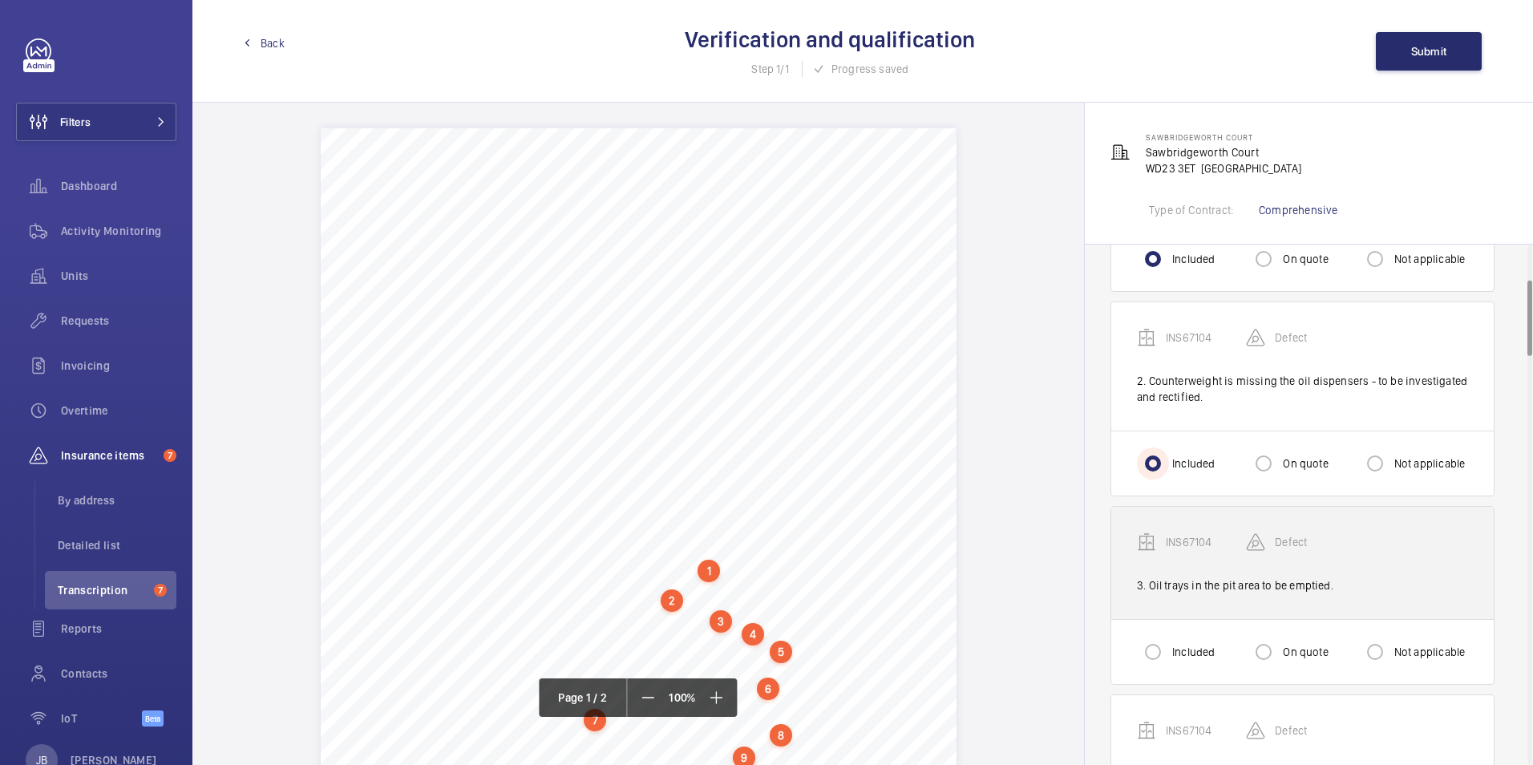
scroll to position [241, 0]
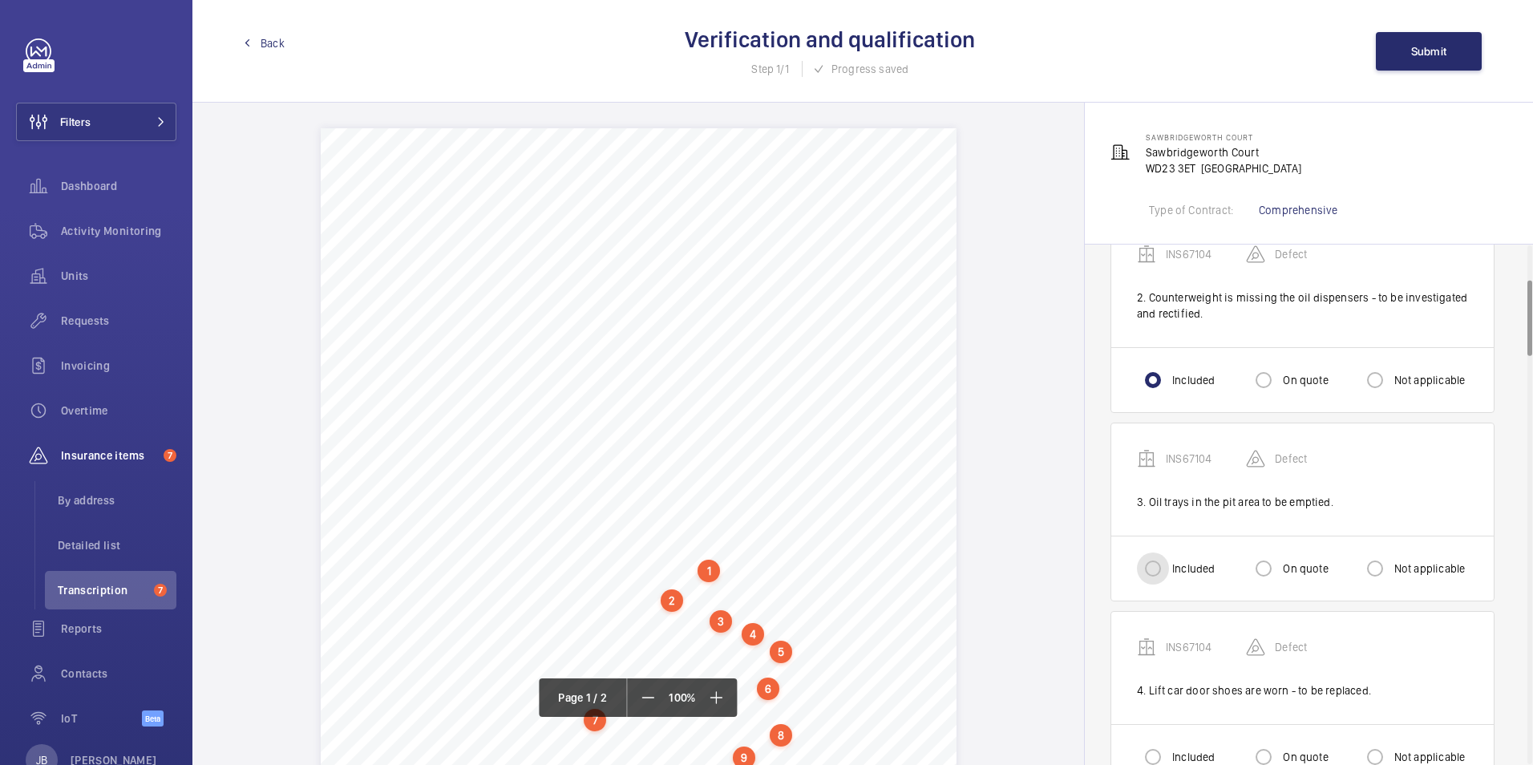
click at [1145, 574] on input "Included" at bounding box center [1153, 568] width 32 height 32
radio input "true"
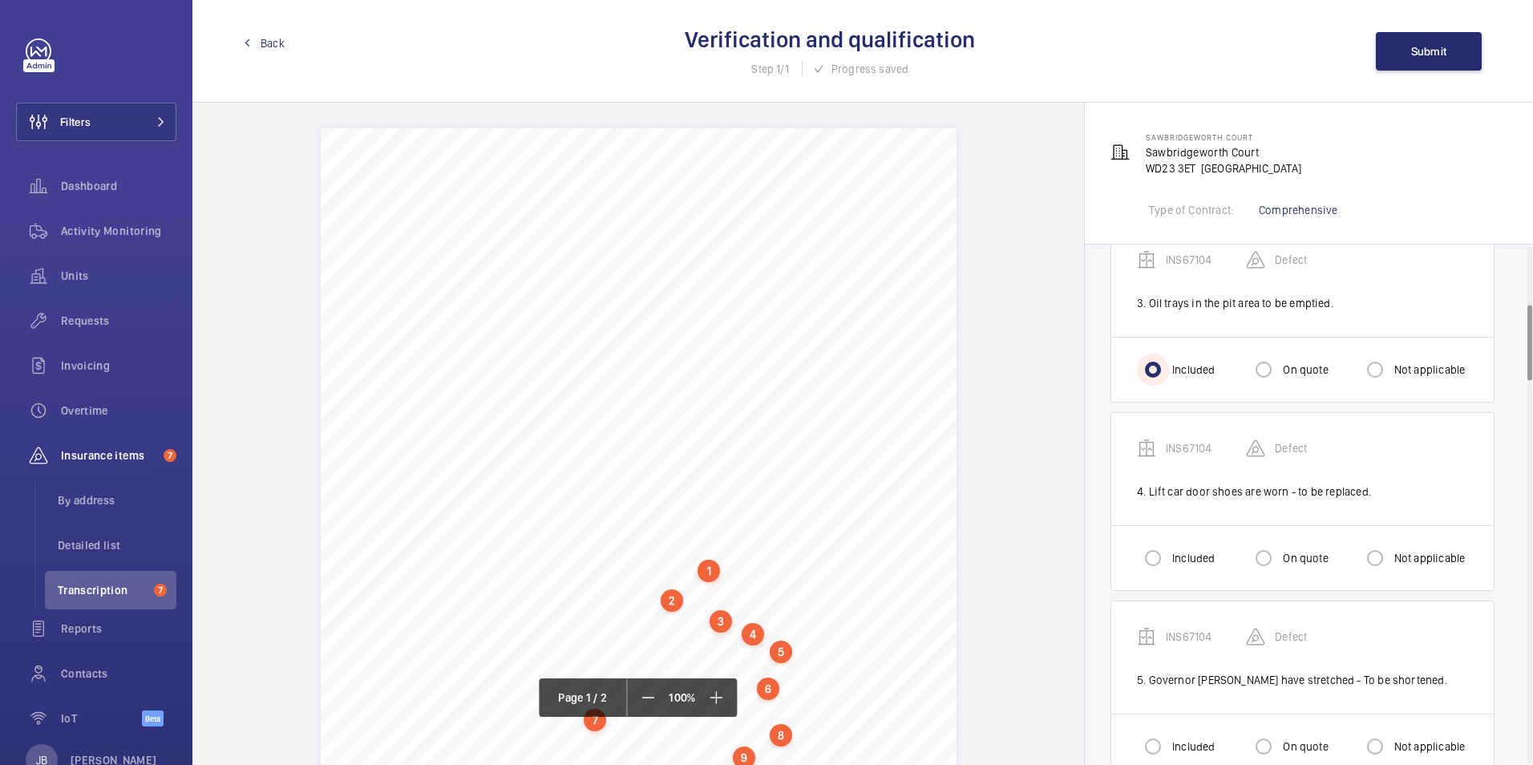
scroll to position [481, 0]
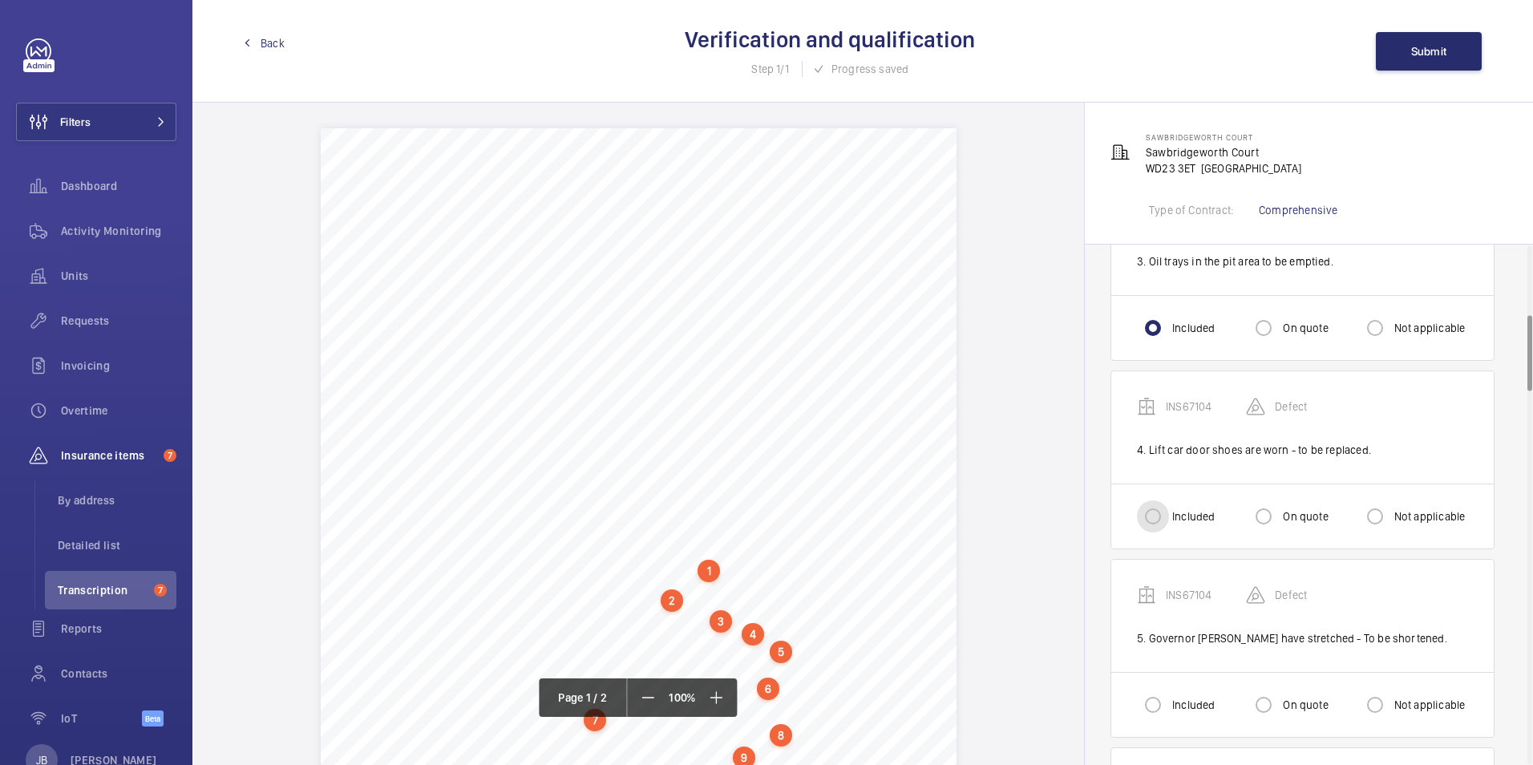
click at [1147, 520] on input "Included" at bounding box center [1153, 516] width 32 height 32
radio input "true"
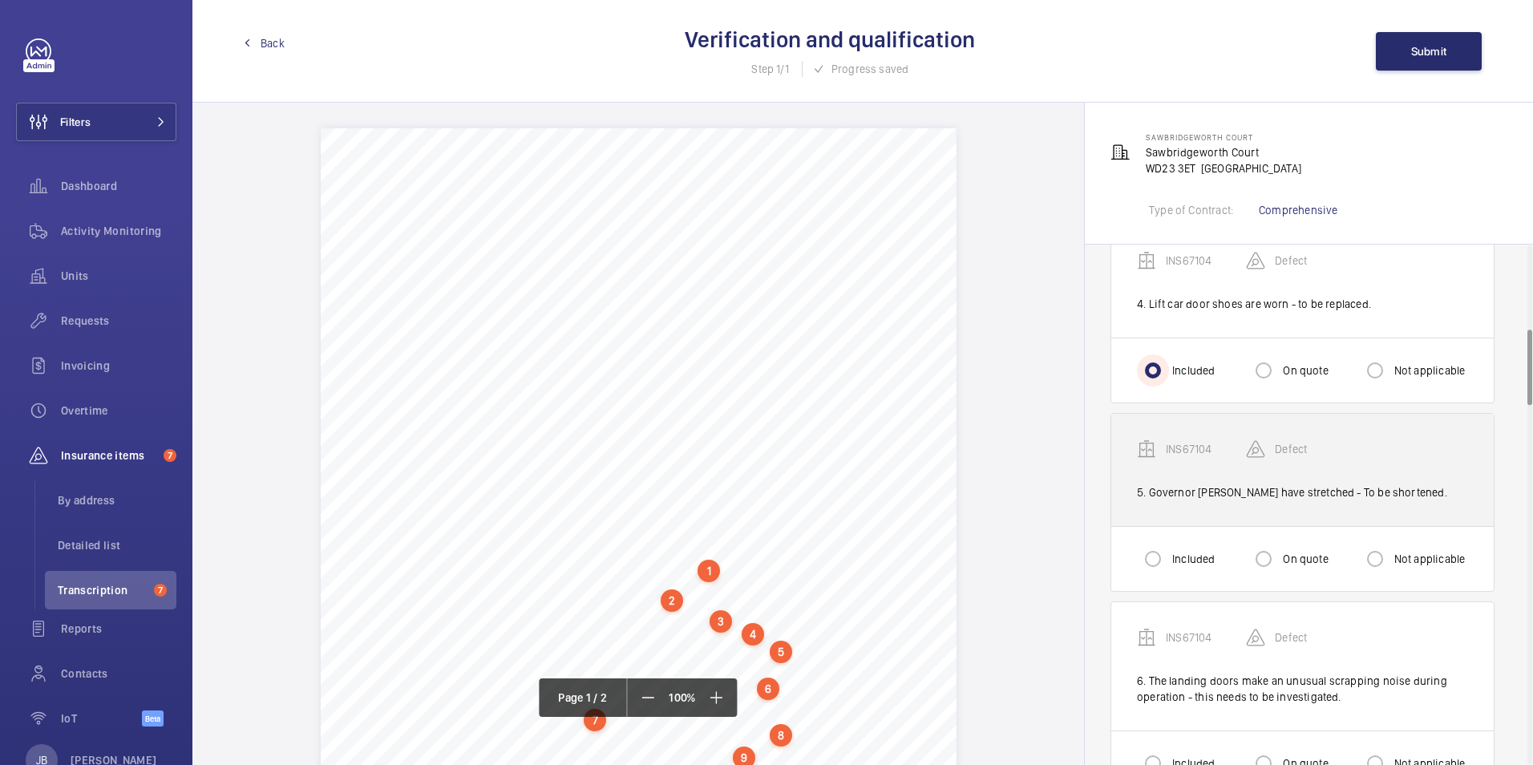
scroll to position [642, 0]
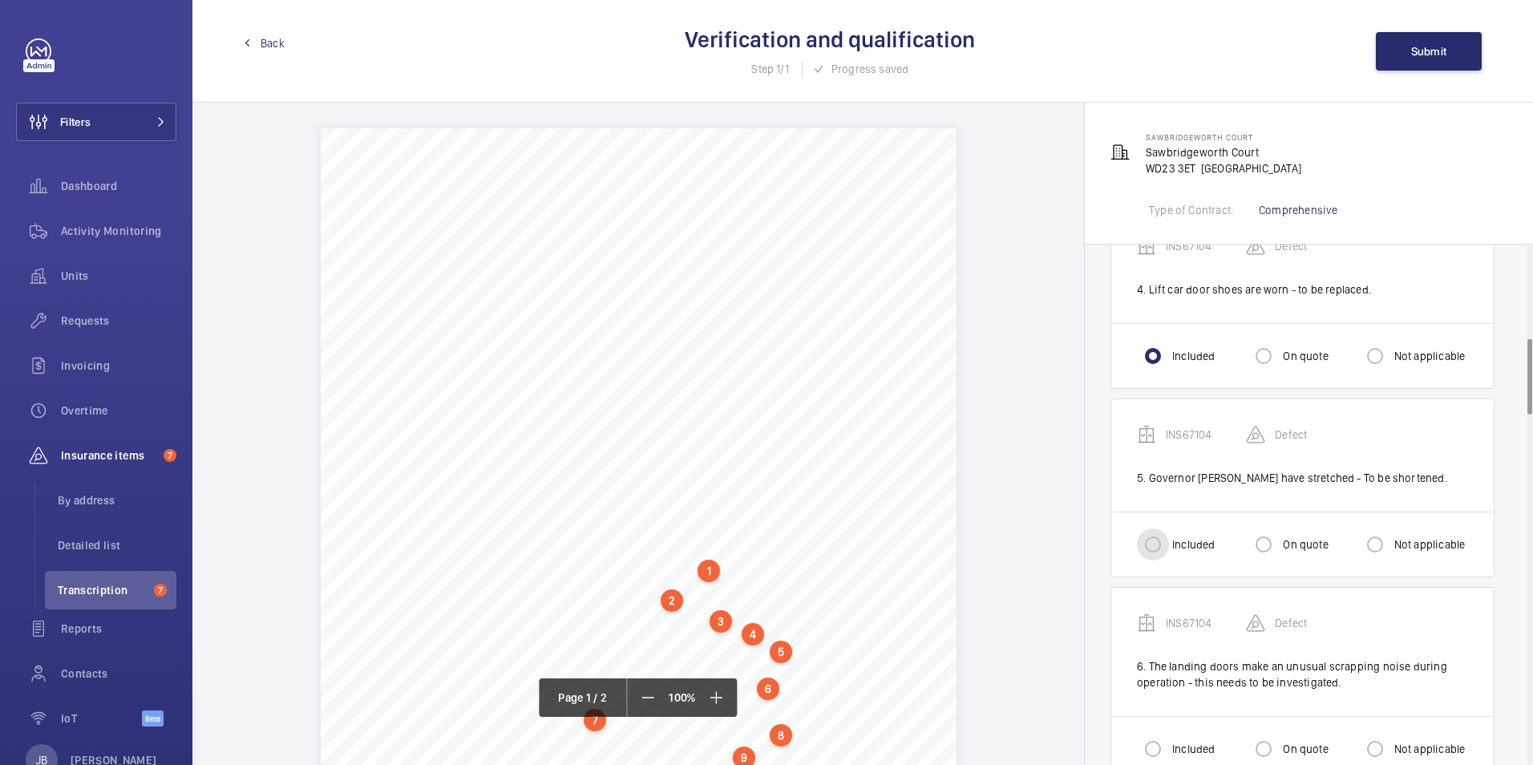
click at [1147, 543] on input "Included" at bounding box center [1153, 544] width 32 height 32
radio input "true"
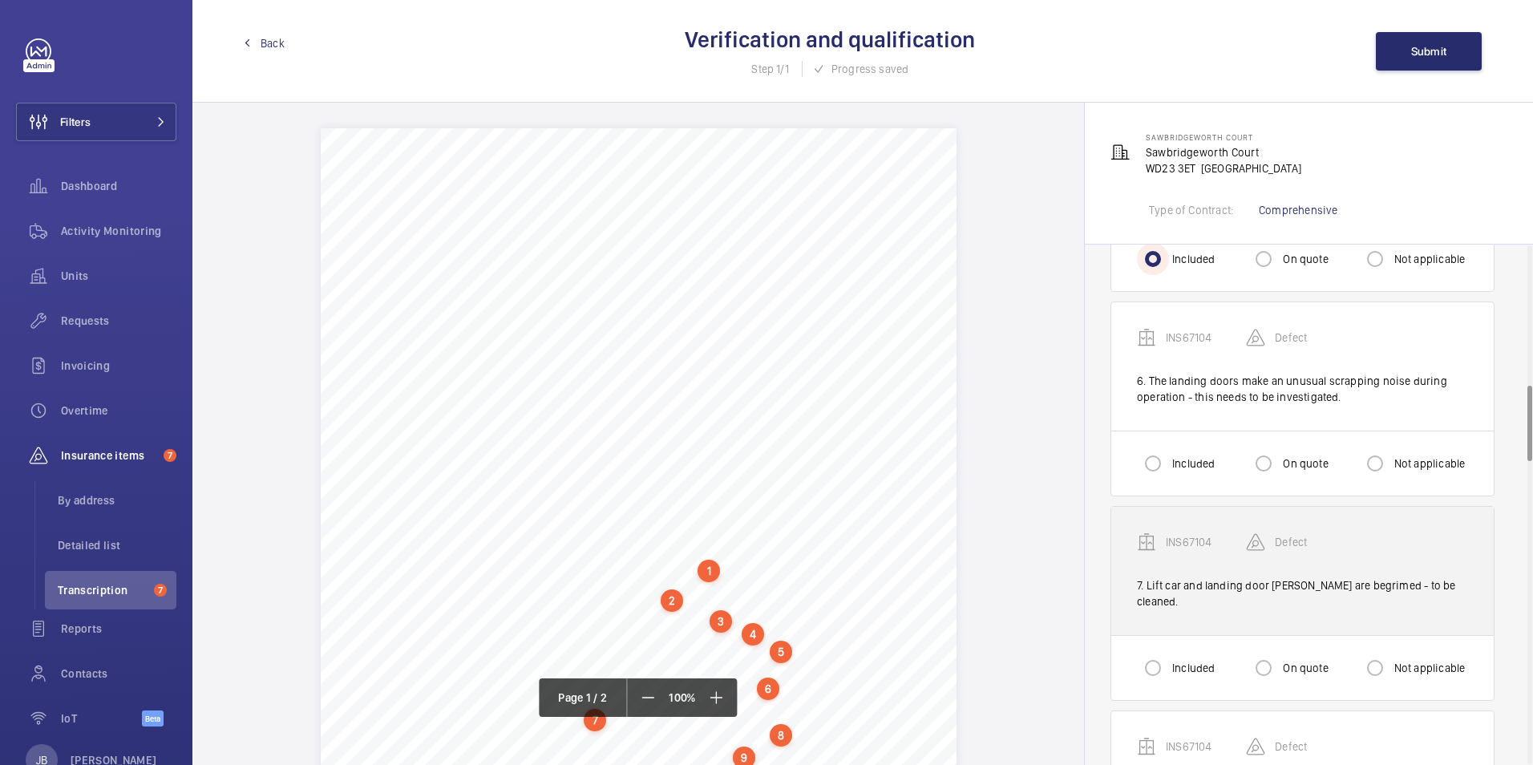
scroll to position [962, 0]
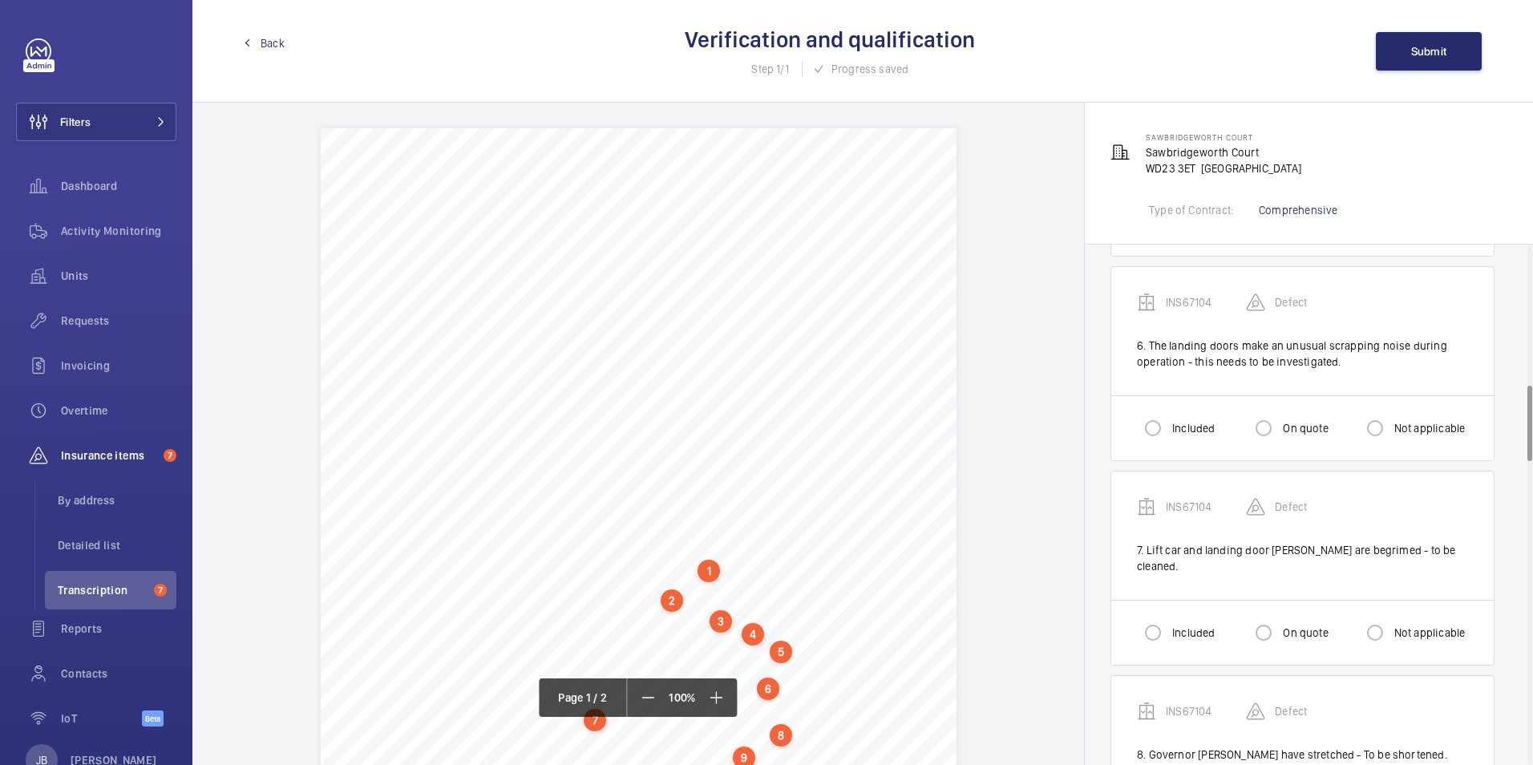
click at [1127, 429] on div "Included On quote Not applicable" at bounding box center [1302, 427] width 382 height 65
click at [1148, 431] on input "Included" at bounding box center [1153, 428] width 32 height 32
radio input "true"
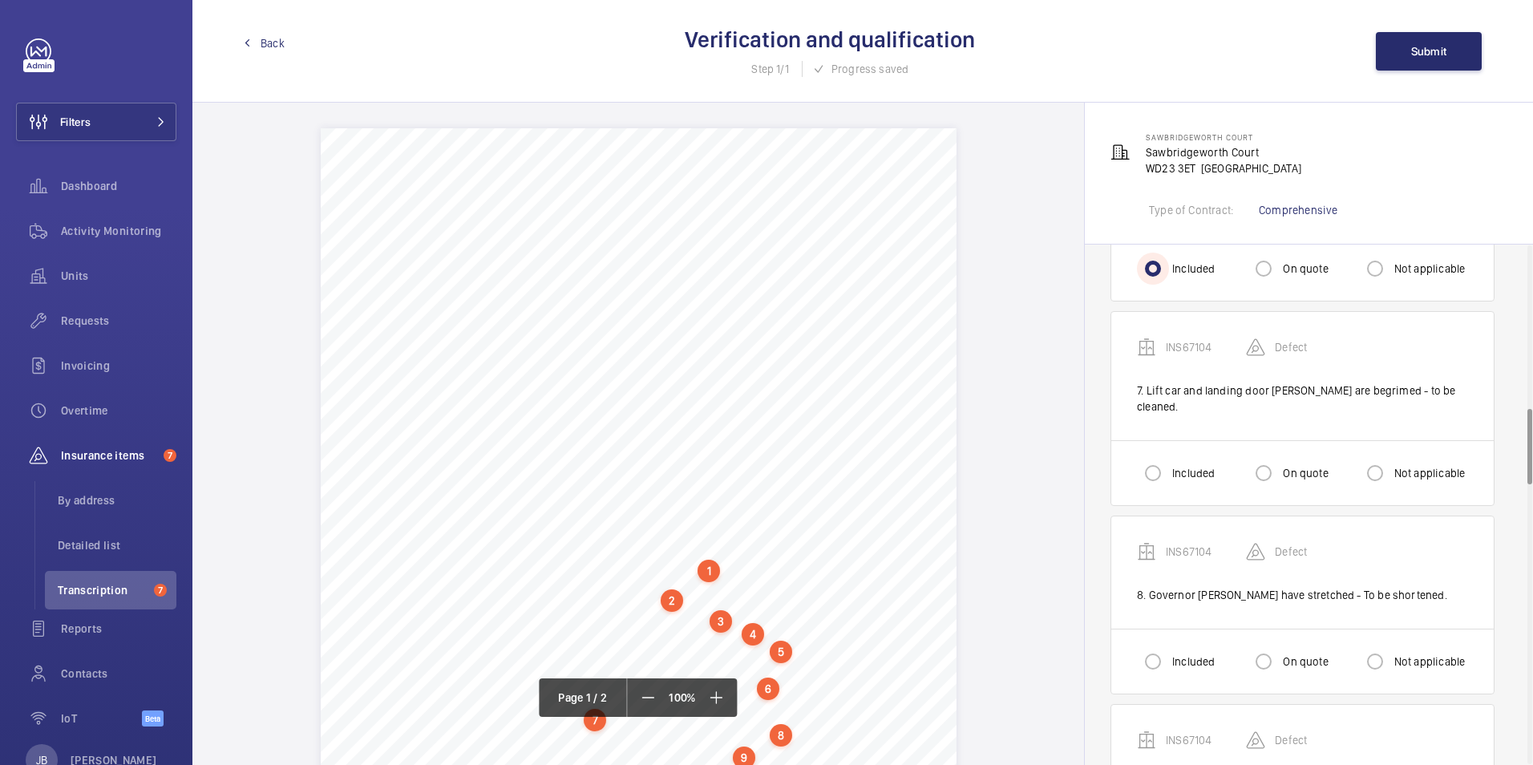
scroll to position [1123, 0]
click at [1151, 459] on input "Included" at bounding box center [1153, 472] width 32 height 32
radio input "true"
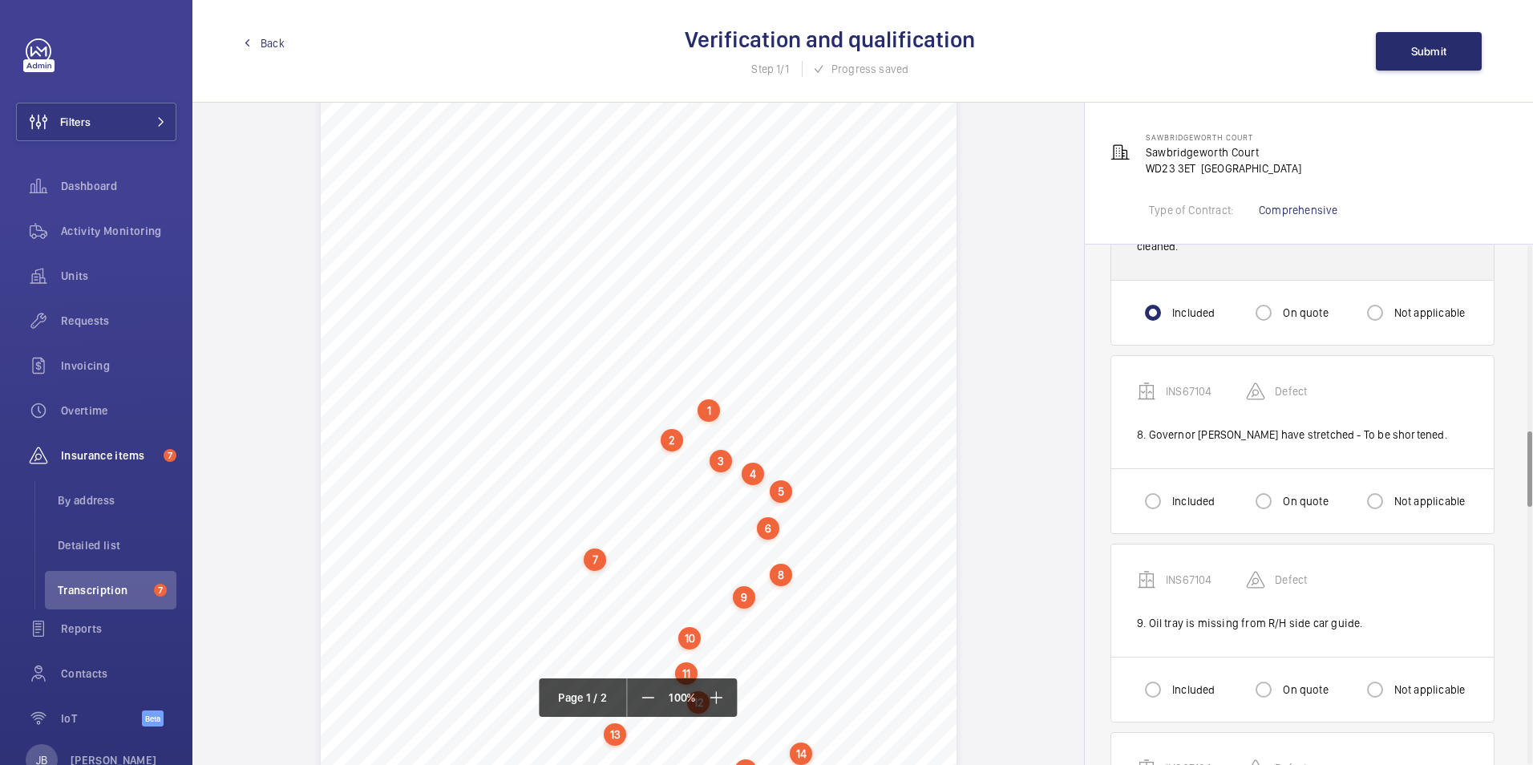
scroll to position [1283, 0]
click at [1376, 484] on input "Not applicable" at bounding box center [1375, 500] width 32 height 32
radio input "true"
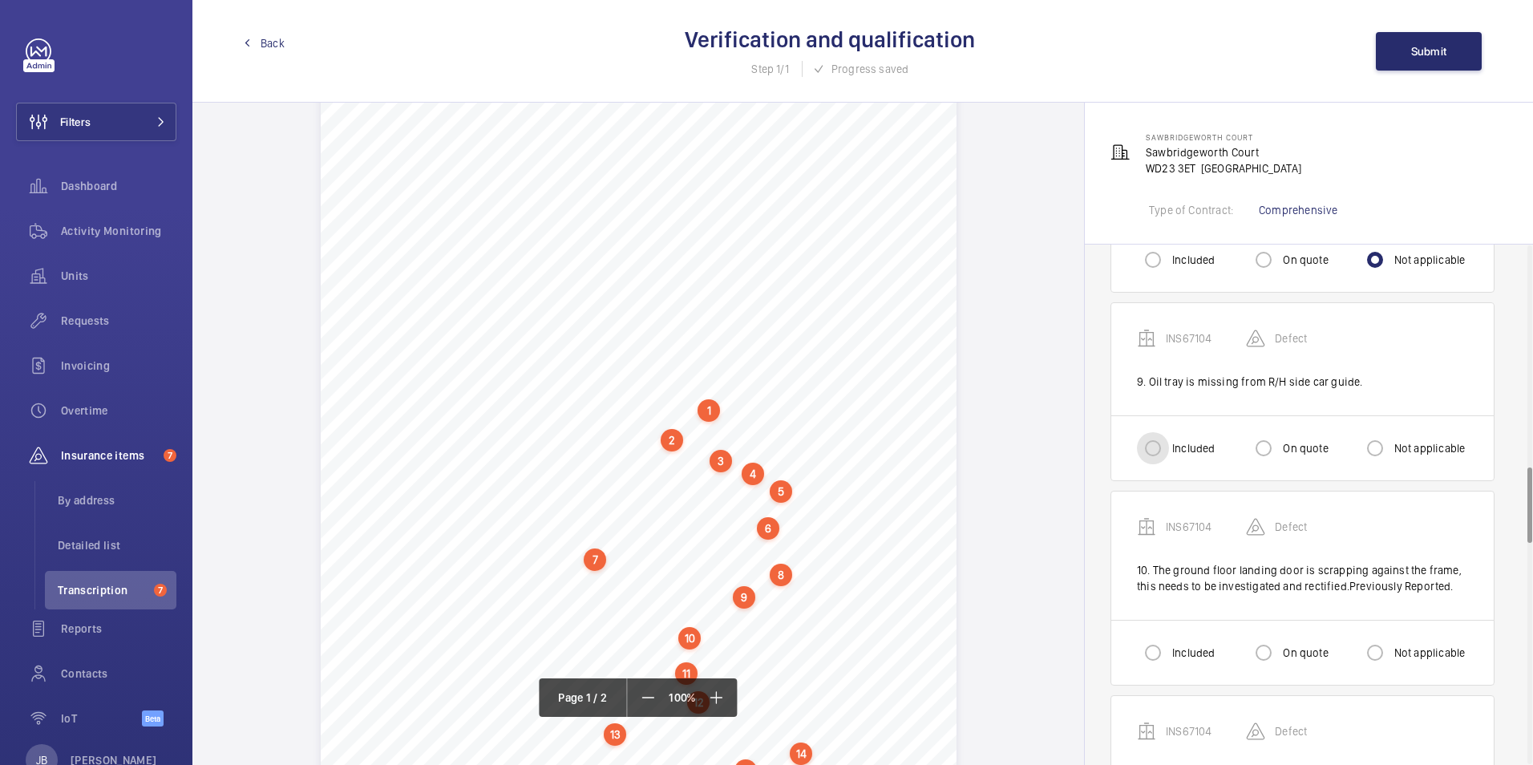
click at [1151, 432] on input "Included" at bounding box center [1153, 448] width 32 height 32
radio input "true"
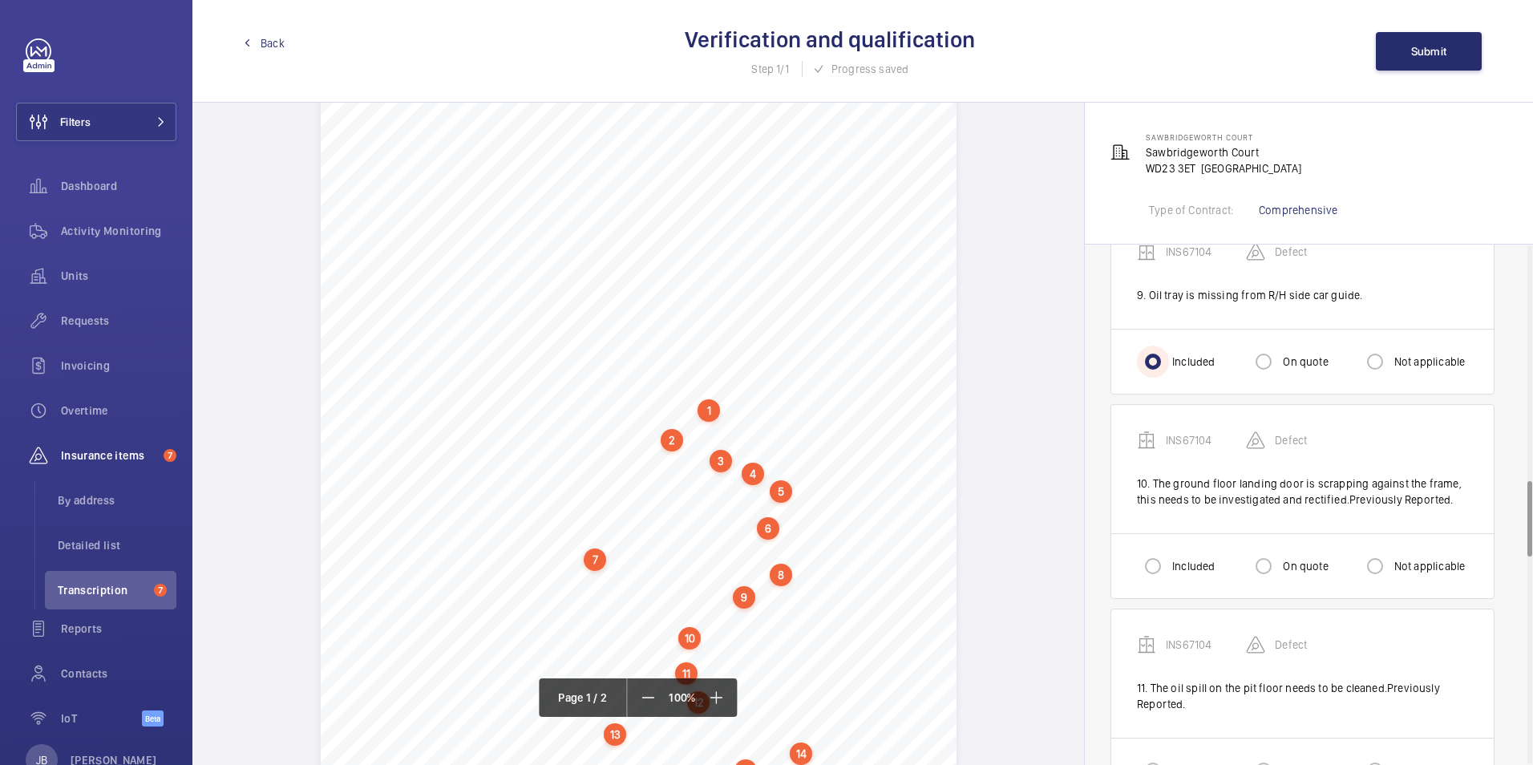
scroll to position [1684, 0]
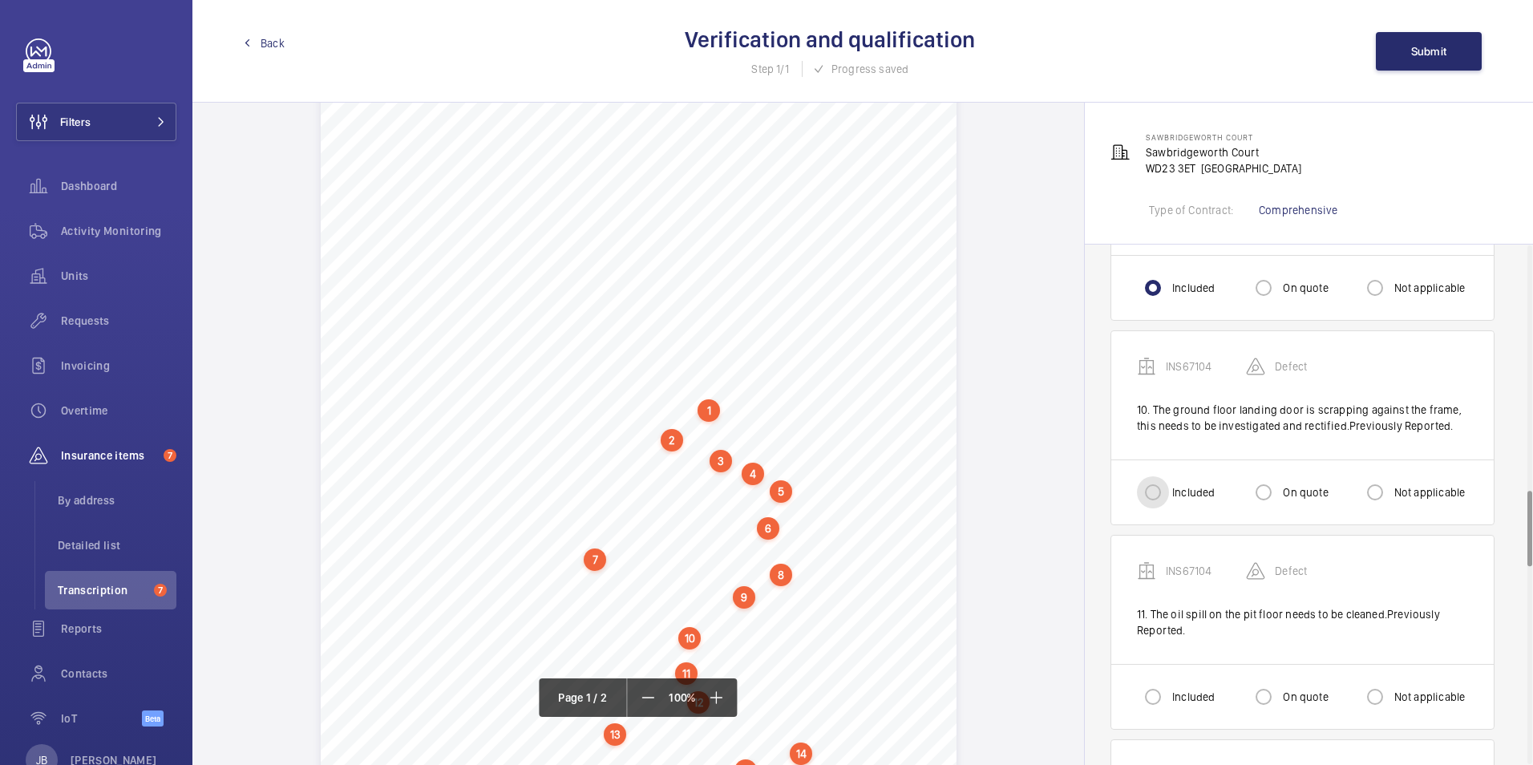
click at [1153, 477] on input "Included" at bounding box center [1153, 492] width 32 height 32
radio input "true"
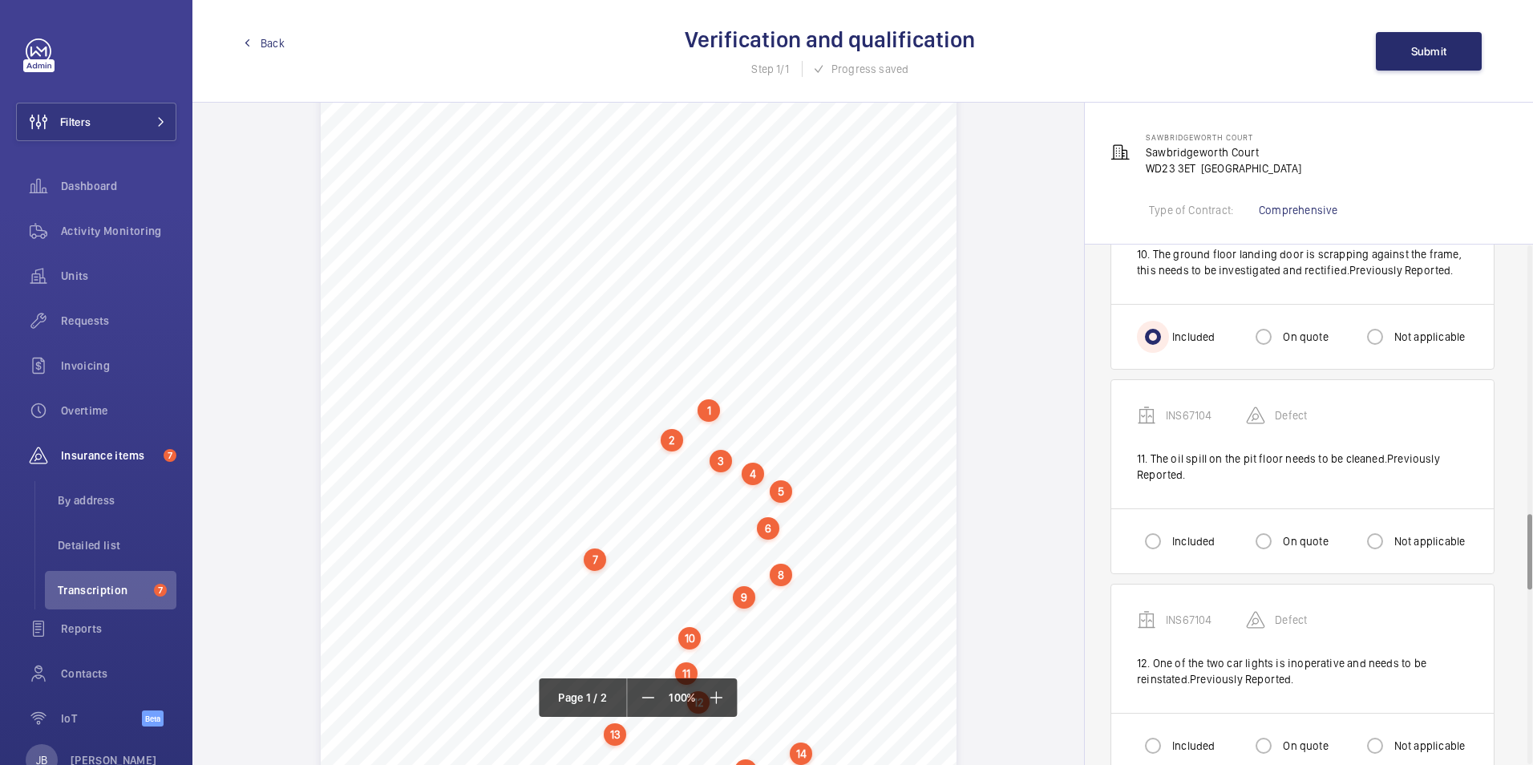
scroll to position [1844, 0]
click at [1161, 530] on input "Included" at bounding box center [1153, 536] width 32 height 32
radio input "true"
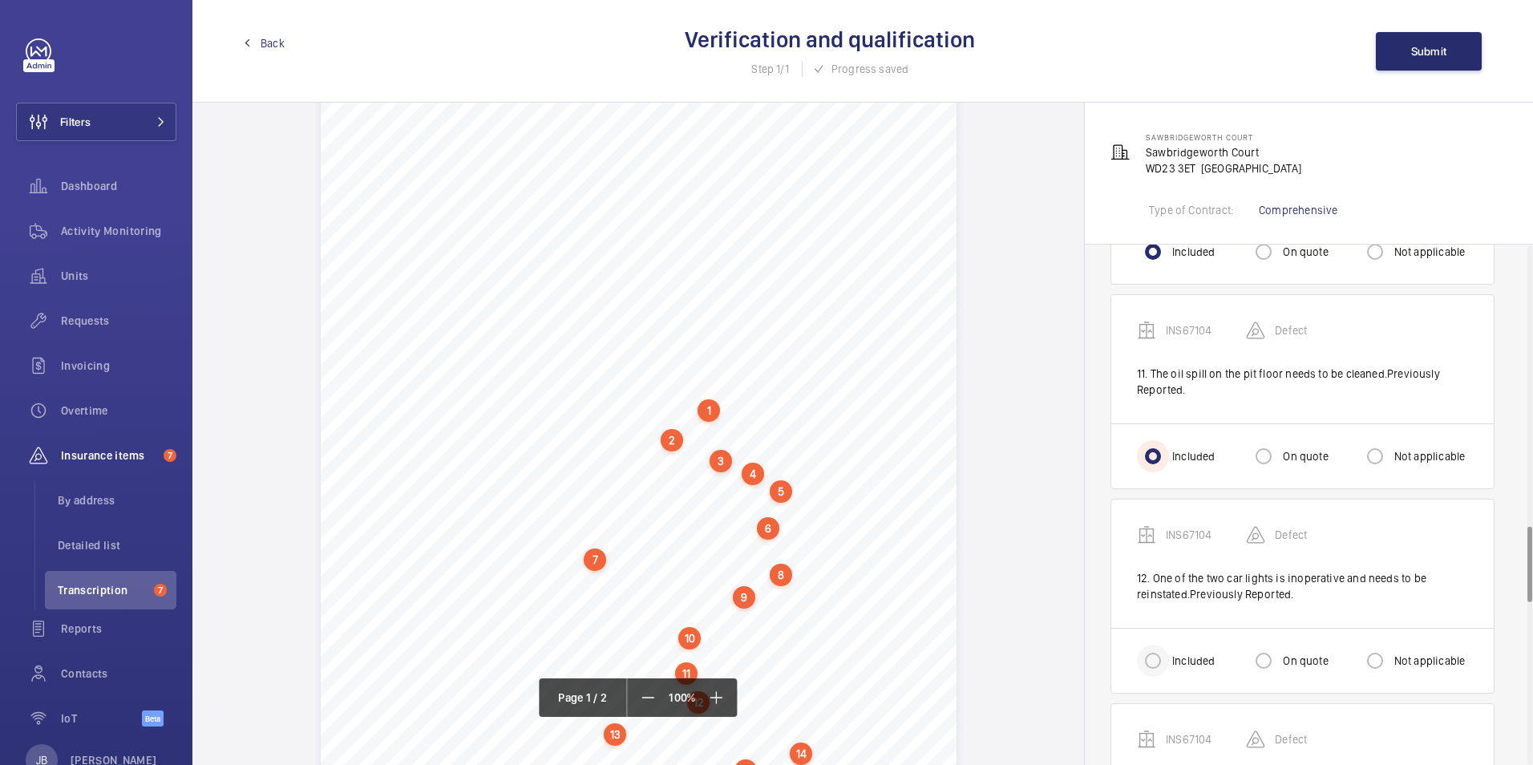
scroll to position [2005, 0]
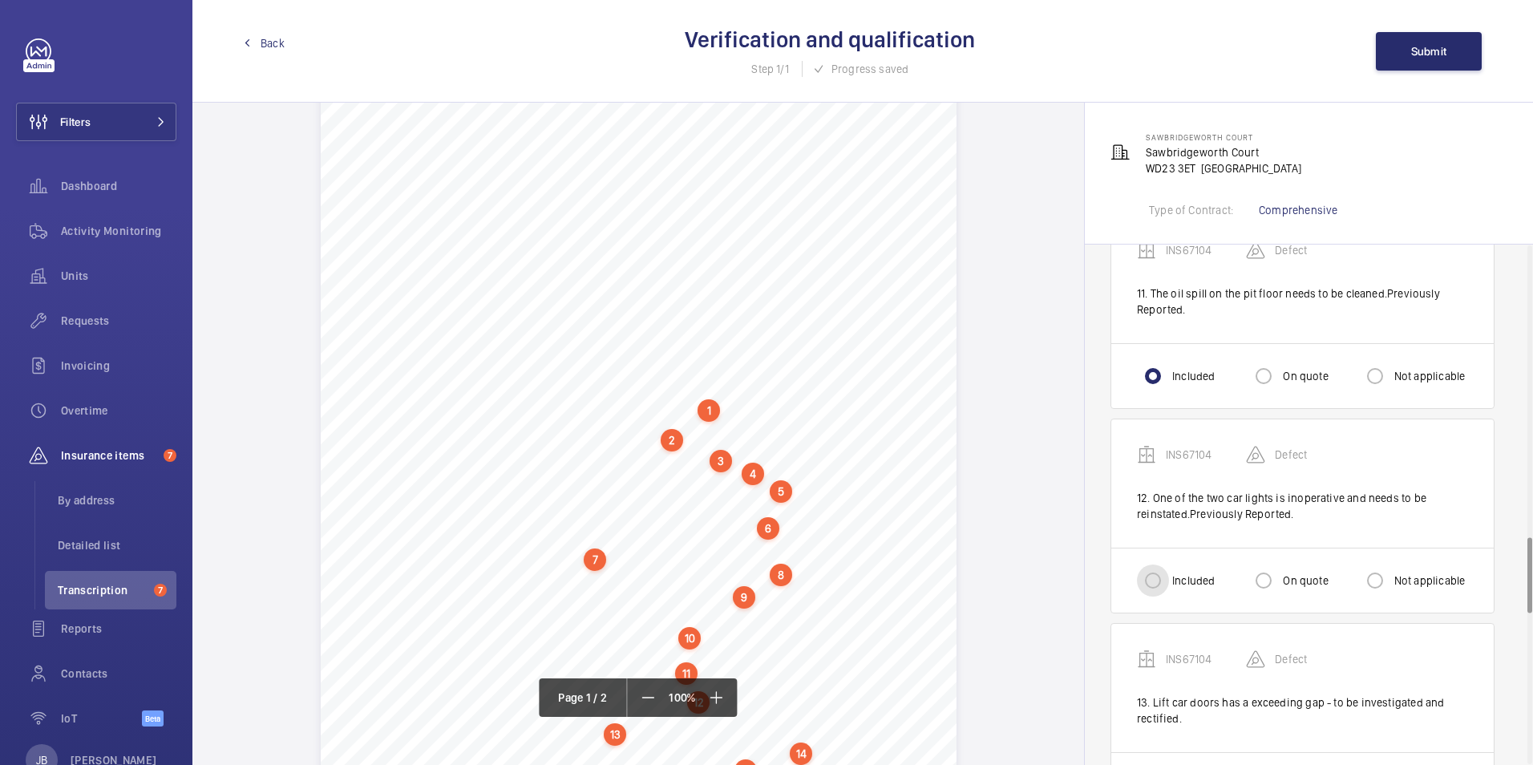
click at [1153, 565] on input "Included" at bounding box center [1153, 581] width 32 height 32
radio input "true"
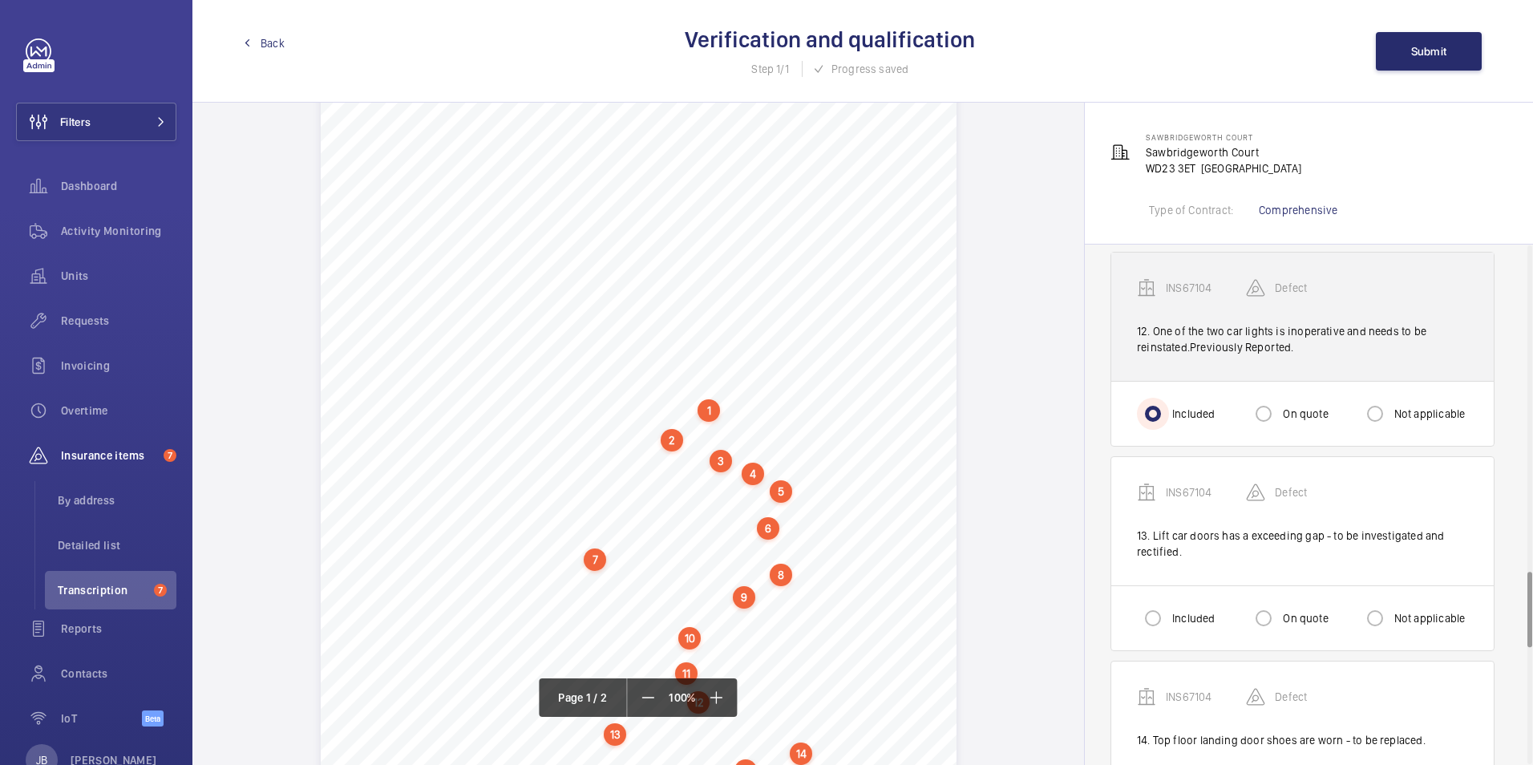
scroll to position [2245, 0]
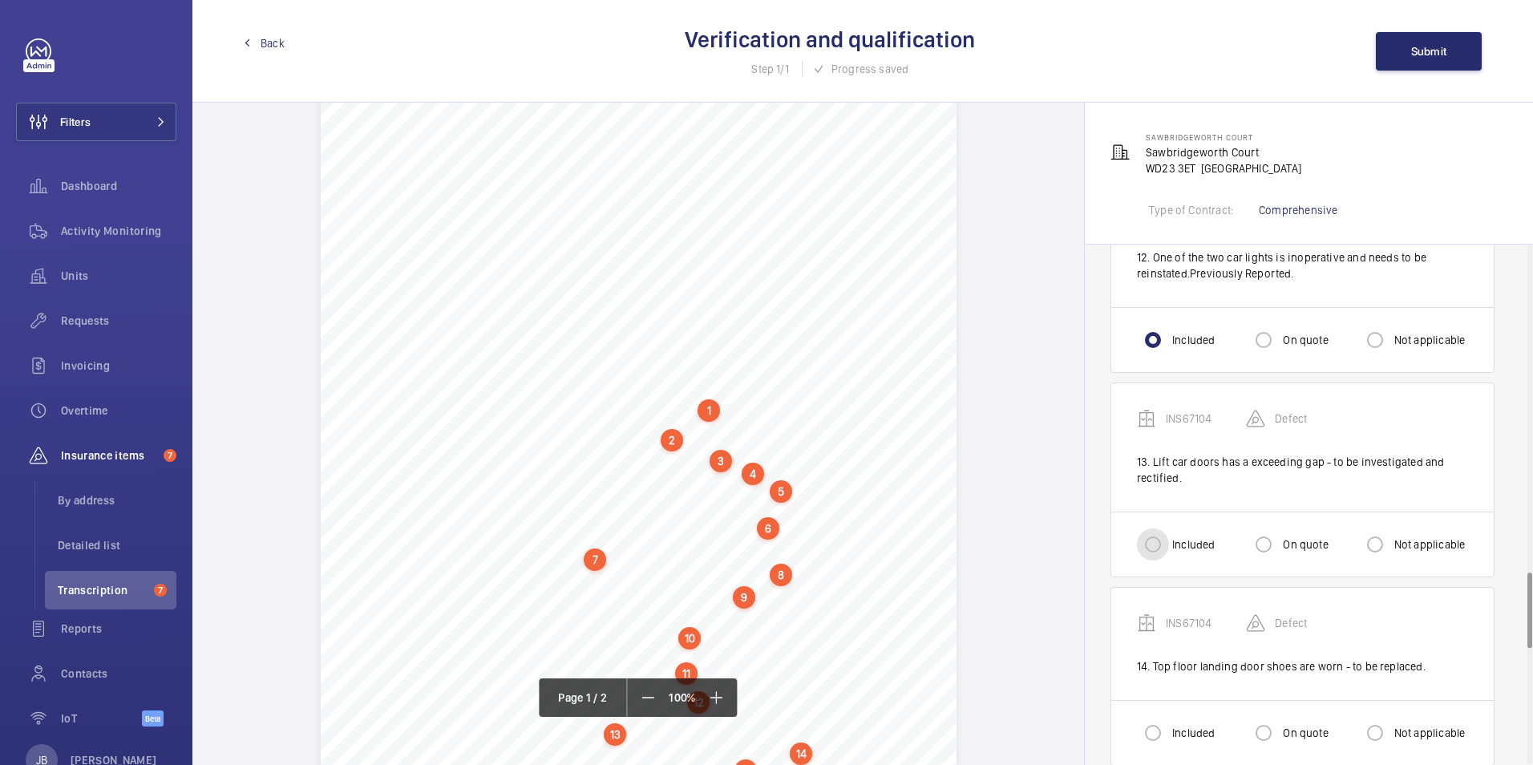
click at [1161, 528] on input "Included" at bounding box center [1153, 544] width 32 height 32
radio input "true"
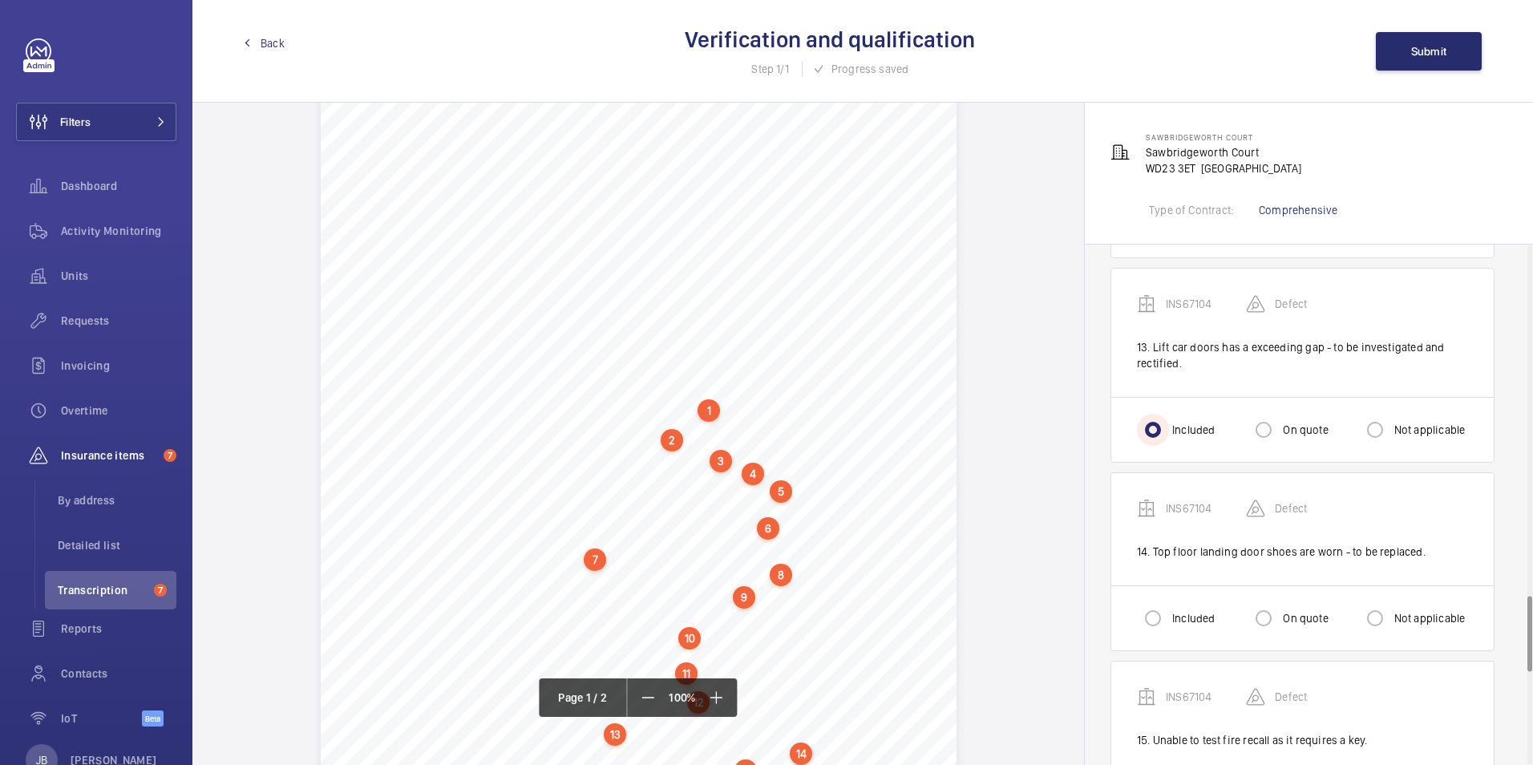
scroll to position [2406, 0]
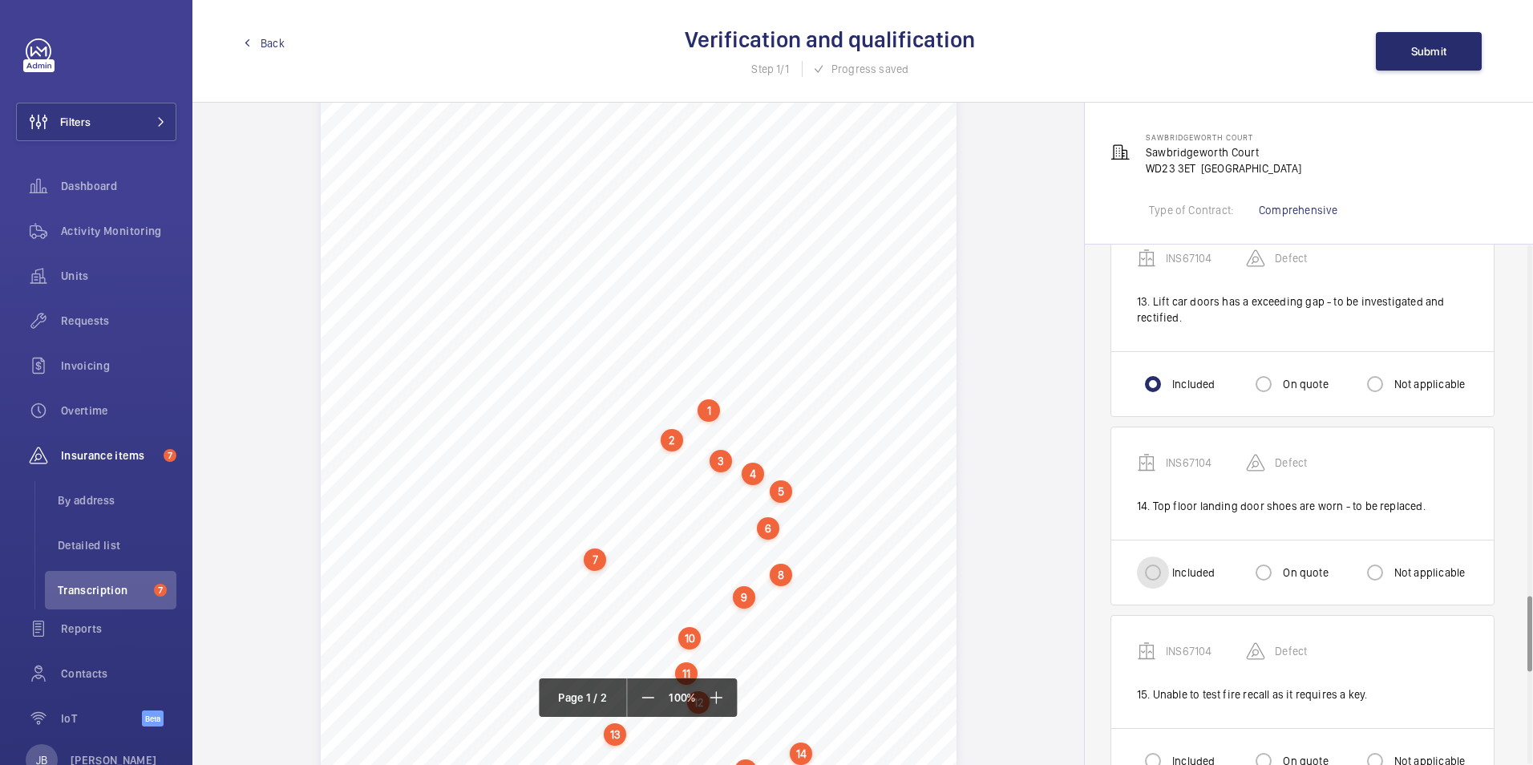
click at [1142, 557] on input "Included" at bounding box center [1153, 573] width 32 height 32
radio input "true"
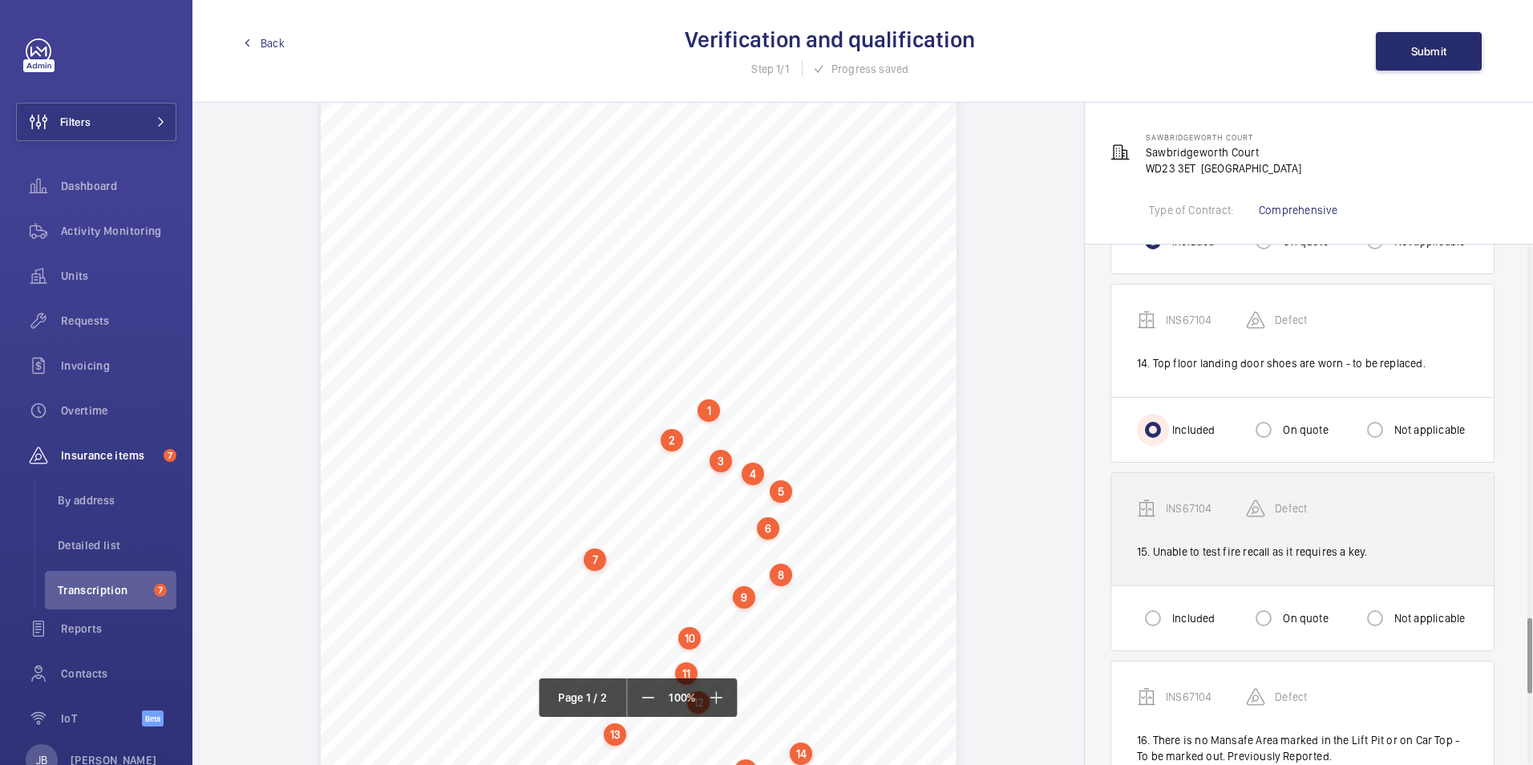
scroll to position [2566, 0]
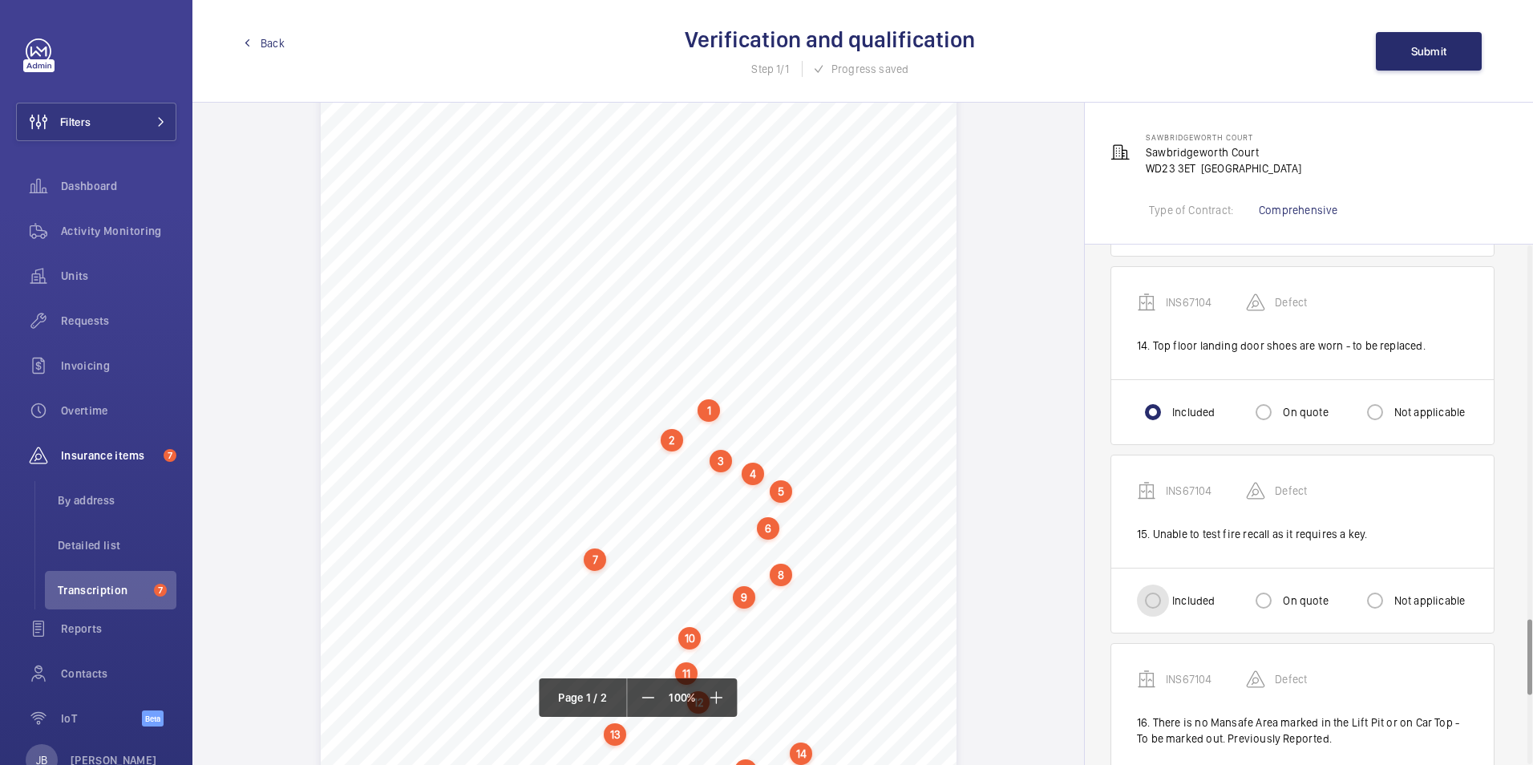
click at [1151, 585] on input "Included" at bounding box center [1153, 601] width 32 height 32
radio input "true"
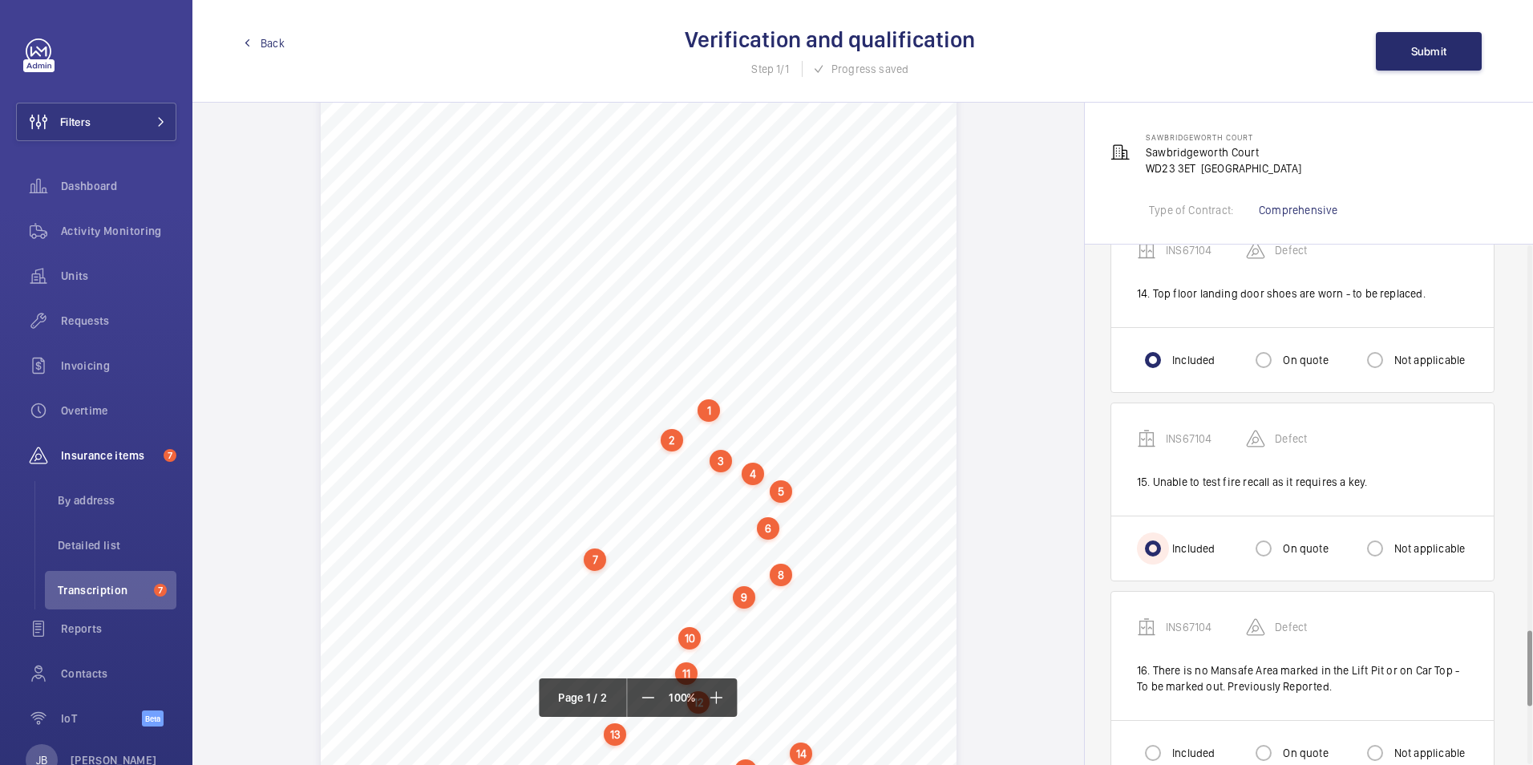
scroll to position [2646, 0]
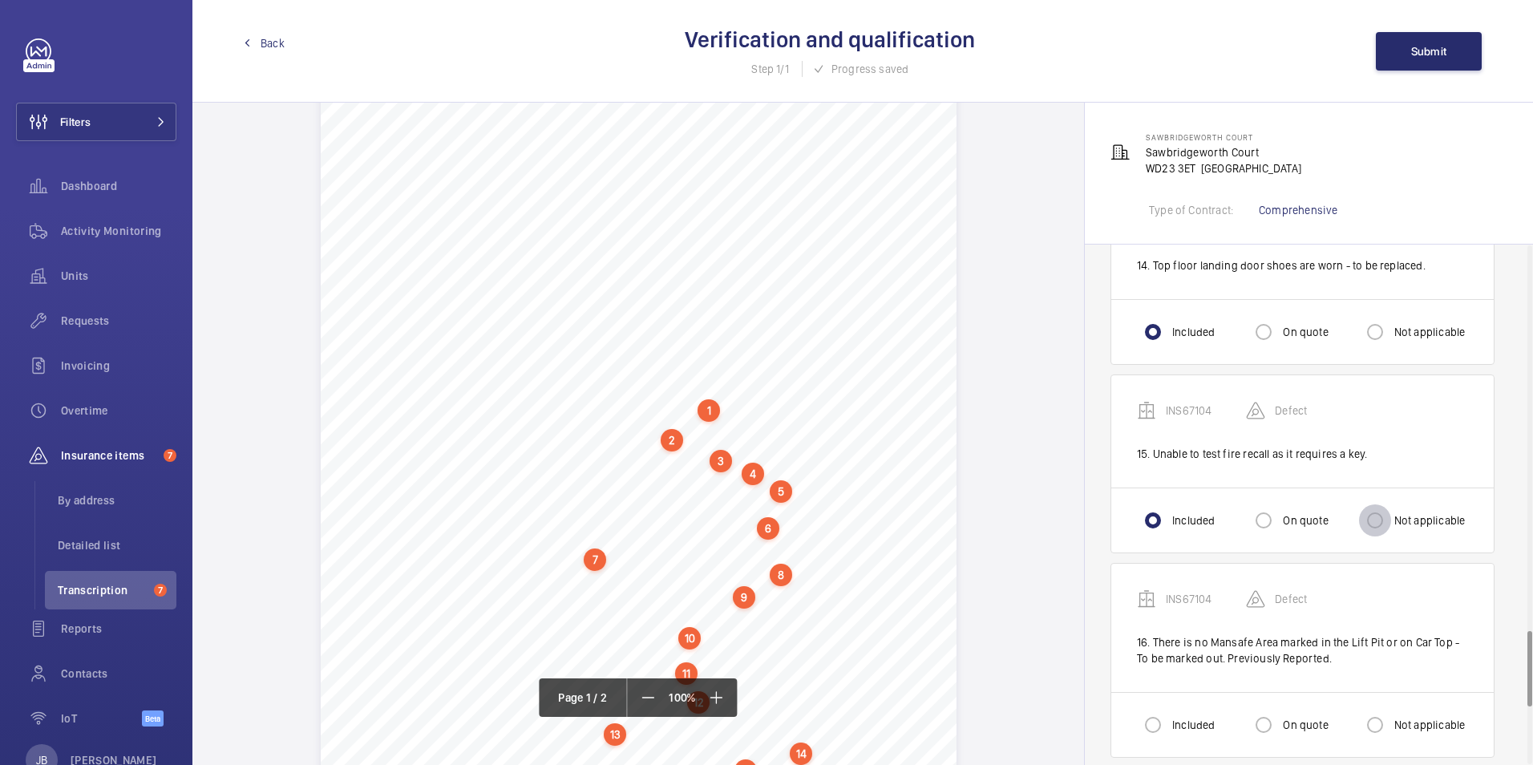
click at [1382, 509] on input "Not applicable" at bounding box center [1375, 520] width 32 height 32
radio input "true"
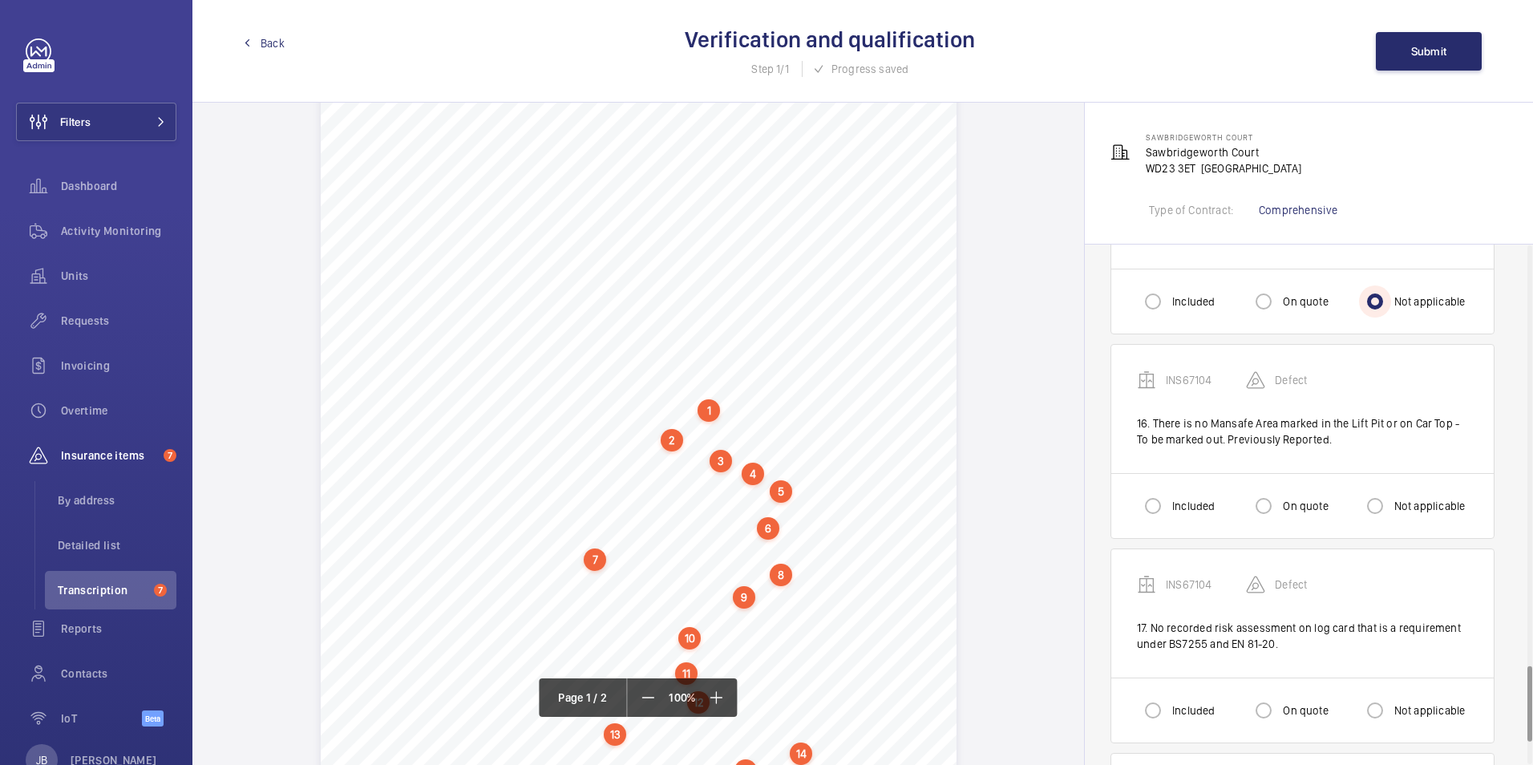
scroll to position [2887, 0]
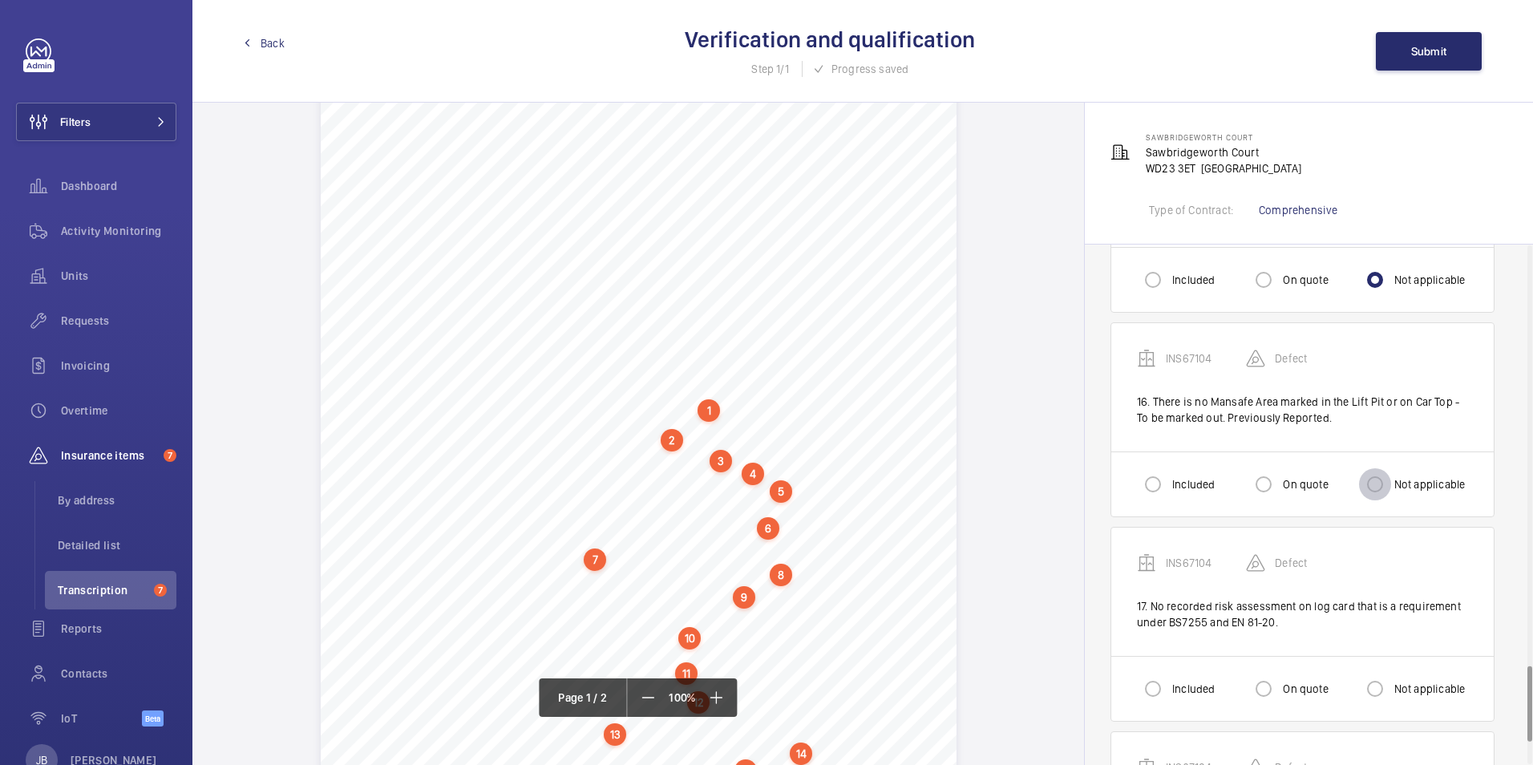
click at [1379, 472] on input "Not applicable" at bounding box center [1375, 484] width 32 height 32
radio input "true"
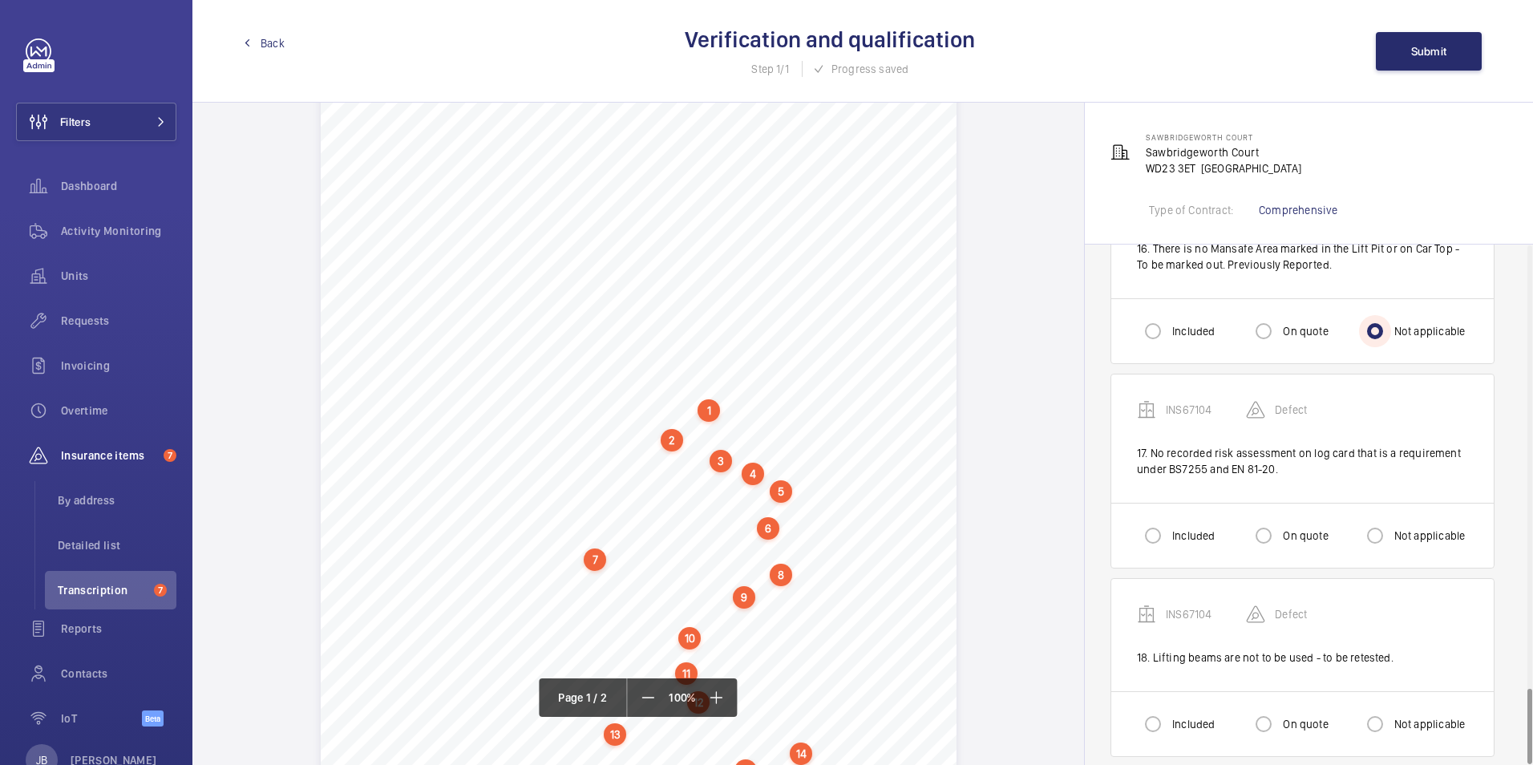
scroll to position [3042, 0]
click at [1385, 518] on input "Not applicable" at bounding box center [1375, 534] width 32 height 32
radio input "true"
click at [1370, 706] on input "Not applicable" at bounding box center [1375, 722] width 32 height 32
radio input "true"
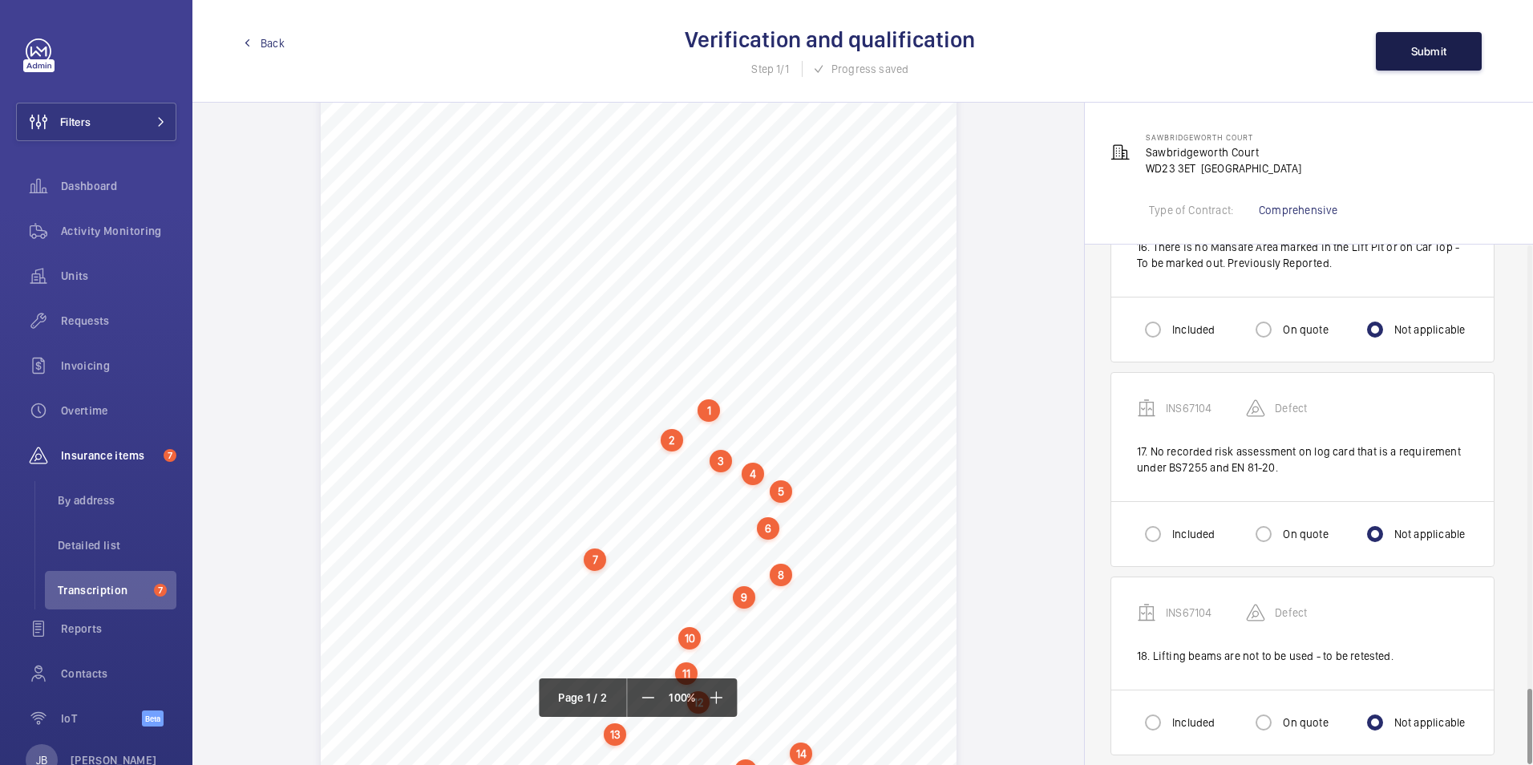
click at [1422, 47] on span "Submit" at bounding box center [1429, 51] width 36 height 13
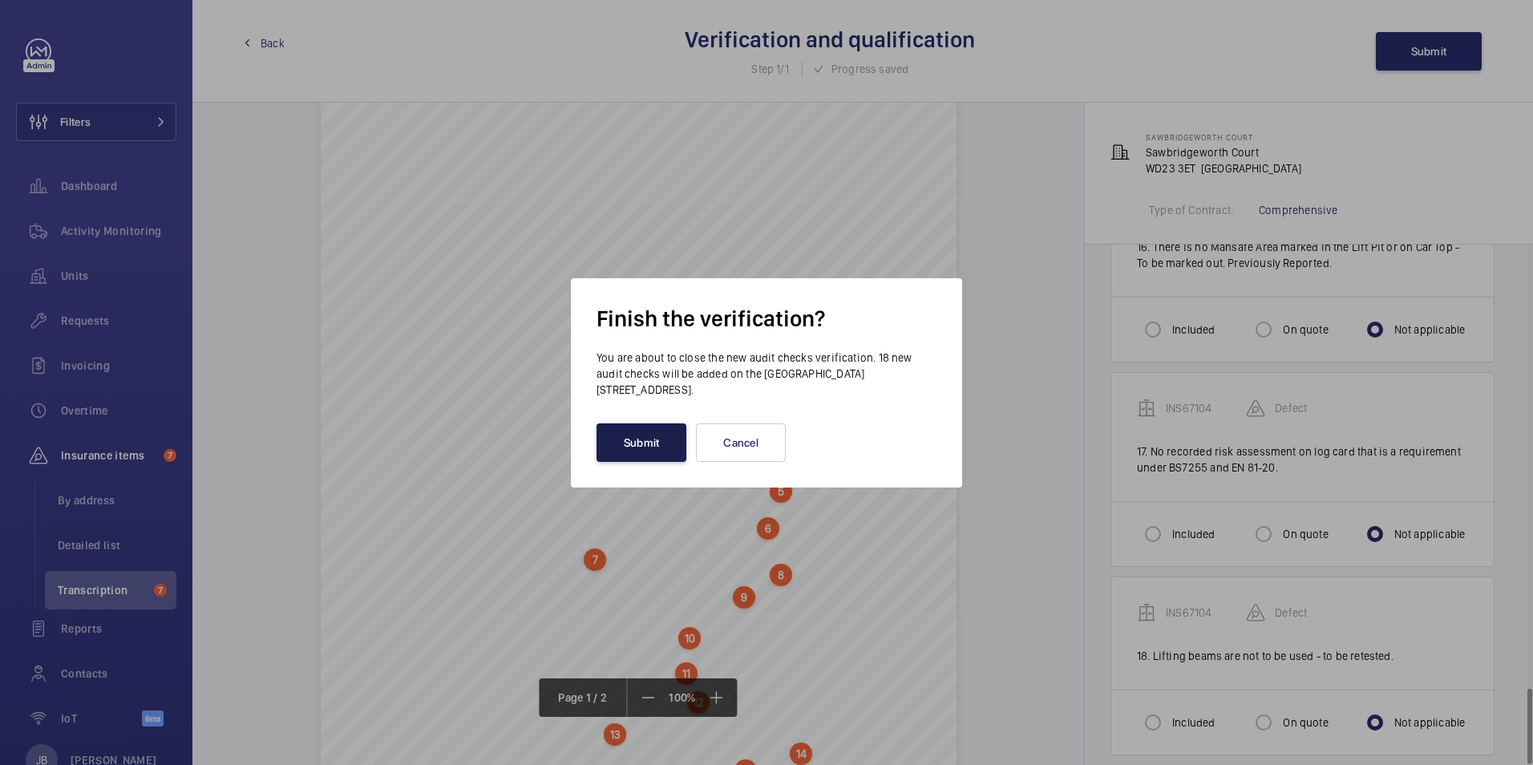
click at [649, 450] on button "Submit" at bounding box center [642, 442] width 90 height 38
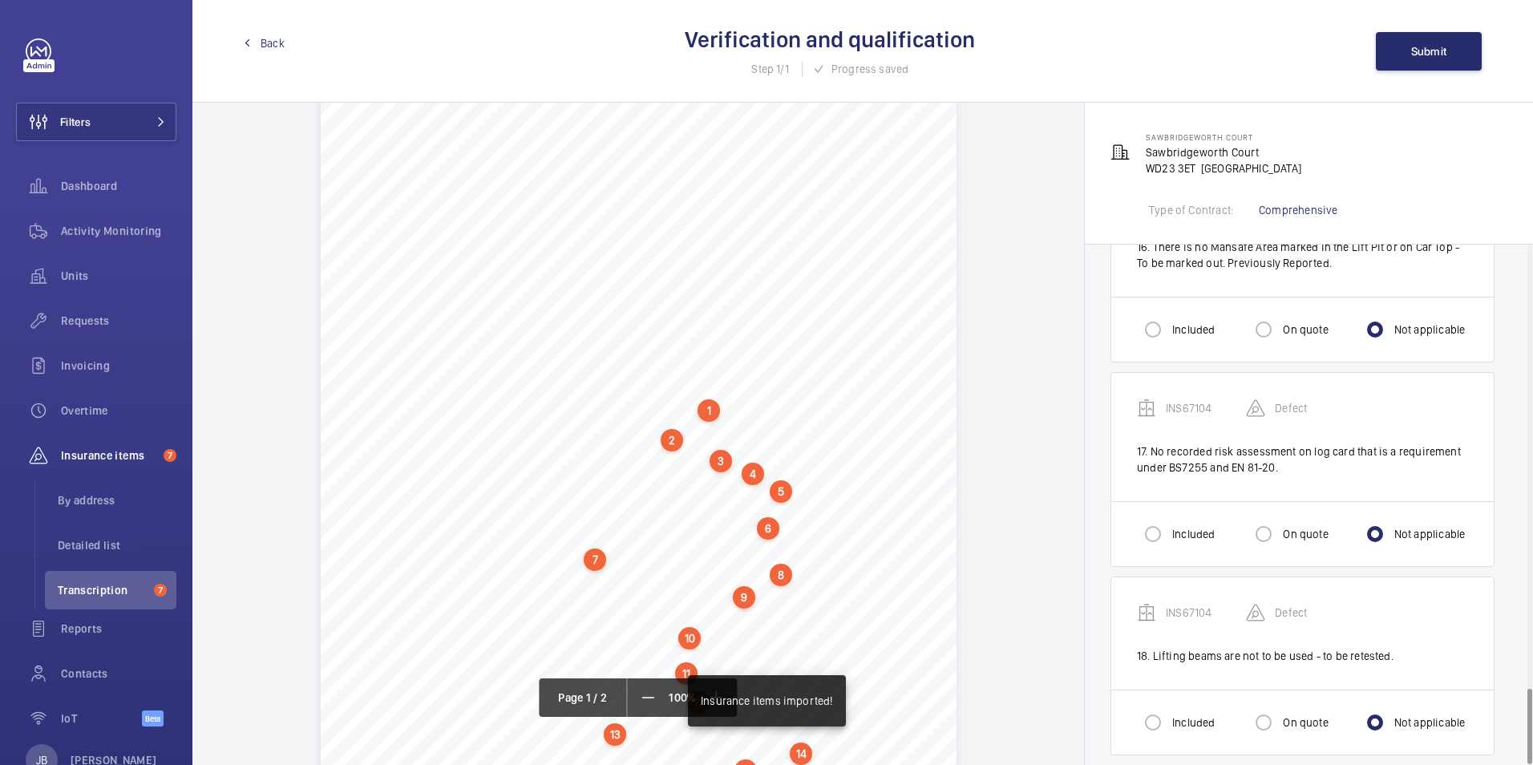
click at [265, 49] on span "Back" at bounding box center [273, 43] width 24 height 16
